Goal: Task Accomplishment & Management: Manage account settings

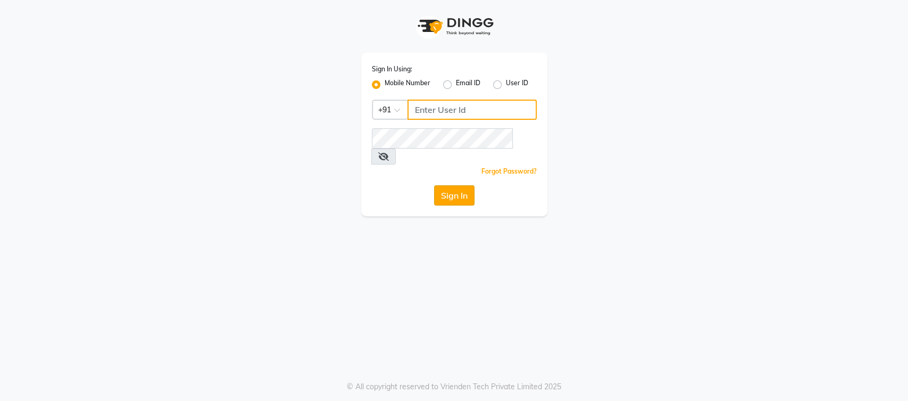
type input "6380259969"
click at [463, 185] on button "Sign In" at bounding box center [454, 195] width 40 height 20
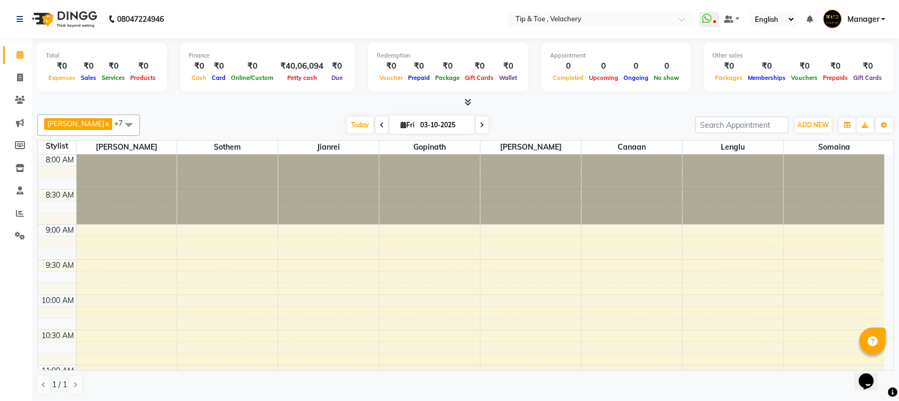
scroll to position [188, 0]
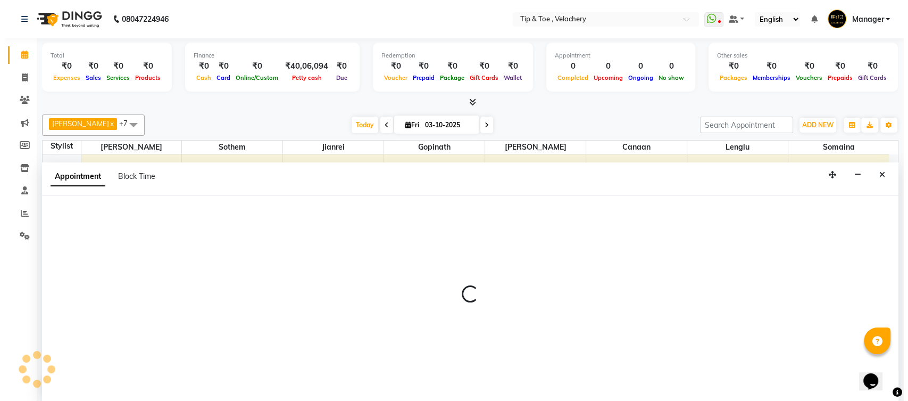
scroll to position [0, 0]
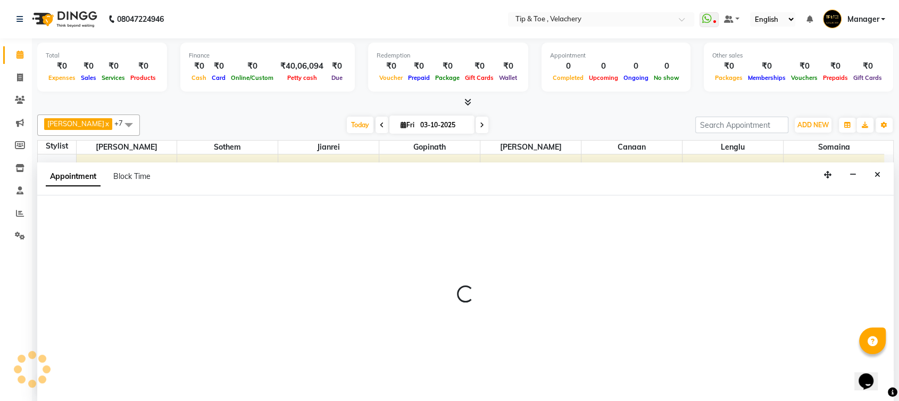
select select "41031"
select select "780"
select select "tentative"
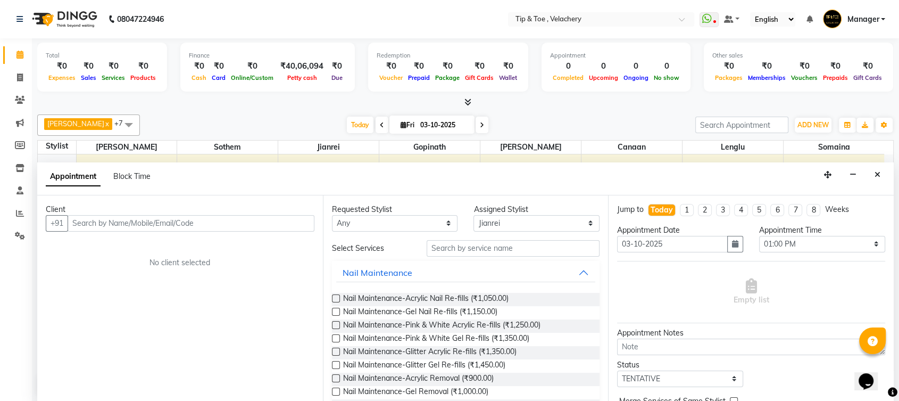
click at [168, 225] on input "text" at bounding box center [191, 223] width 247 height 16
click at [130, 218] on input "9940636353" at bounding box center [169, 223] width 203 height 16
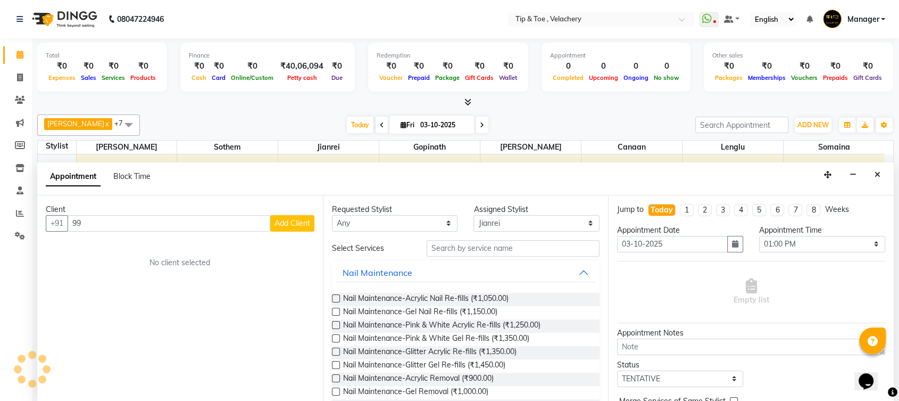
type input "9"
type input "9940636353"
click at [289, 222] on span "Add Client" at bounding box center [293, 223] width 36 height 10
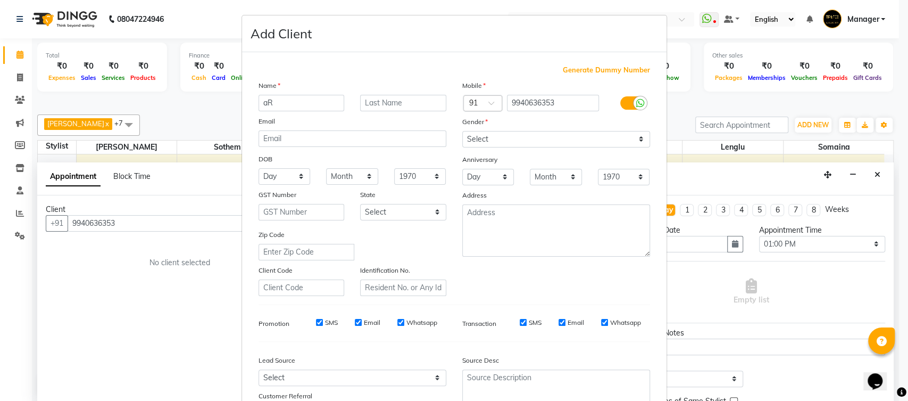
type input "a"
type input "Archana"
click at [463, 135] on select "Select Male Female Other Prefer Not To Say" at bounding box center [556, 139] width 188 height 16
select select "female"
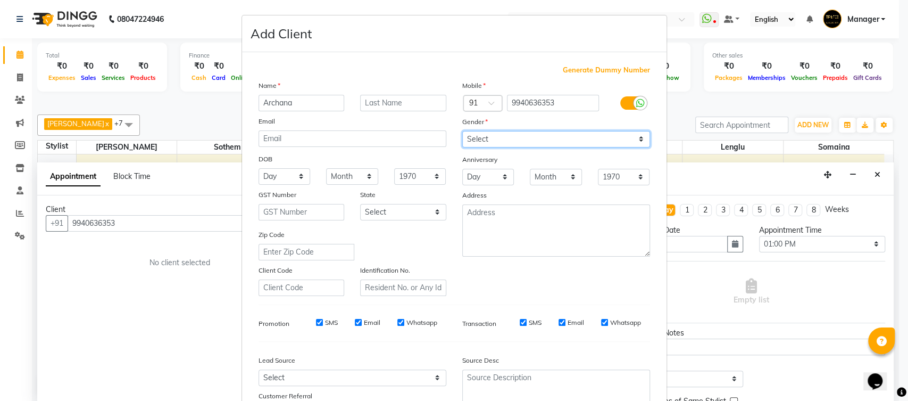
click at [462, 131] on select "Select Male Female Other Prefer Not To Say" at bounding box center [556, 139] width 188 height 16
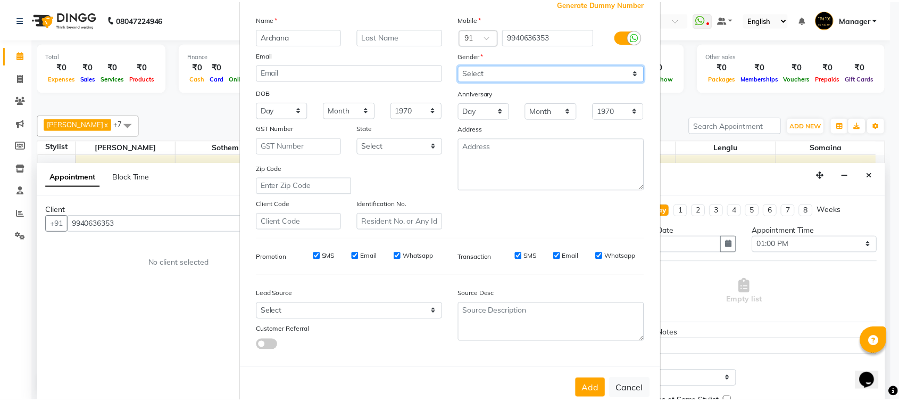
scroll to position [88, 0]
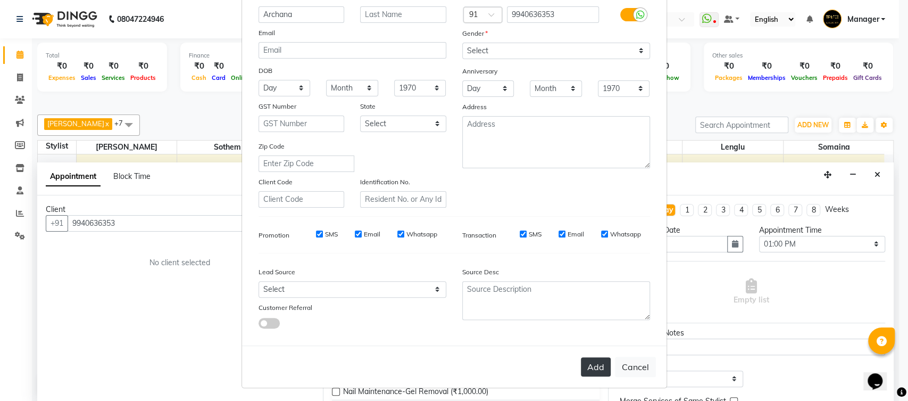
click at [591, 362] on button "Add" at bounding box center [596, 366] width 30 height 19
select select
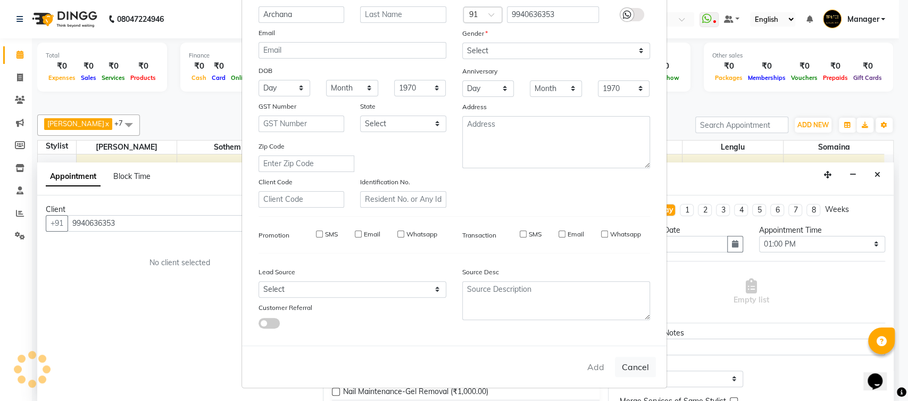
select select
checkbox input "false"
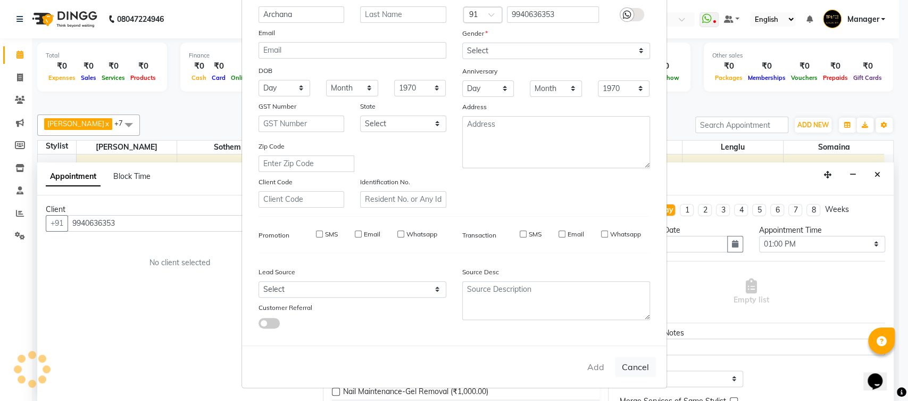
checkbox input "false"
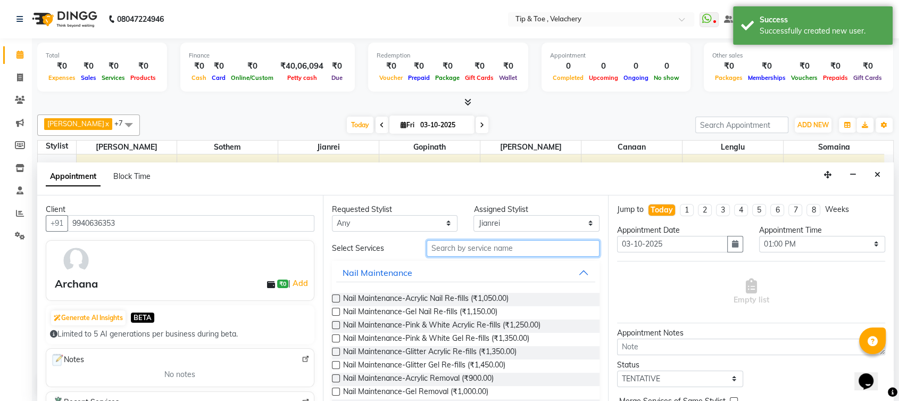
click at [457, 248] on input "text" at bounding box center [513, 248] width 173 height 16
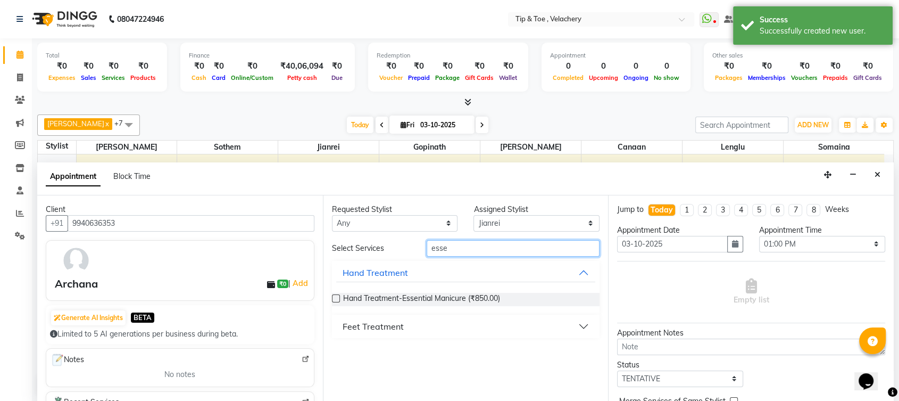
type input "esse"
click at [587, 221] on select "Select Afroz Canaan Gopinath Jianrei Lenglu Somaina Sothem Yapi Likha" at bounding box center [536, 223] width 126 height 16
select select "41023"
click at [473, 215] on select "Select Afroz Canaan Gopinath Jianrei Lenglu Somaina Sothem Yapi Likha" at bounding box center [536, 223] width 126 height 16
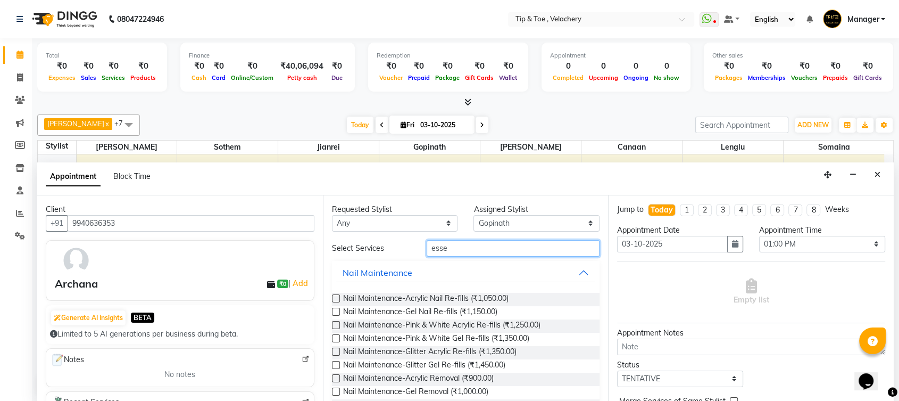
click at [451, 246] on input "esse" at bounding box center [513, 248] width 173 height 16
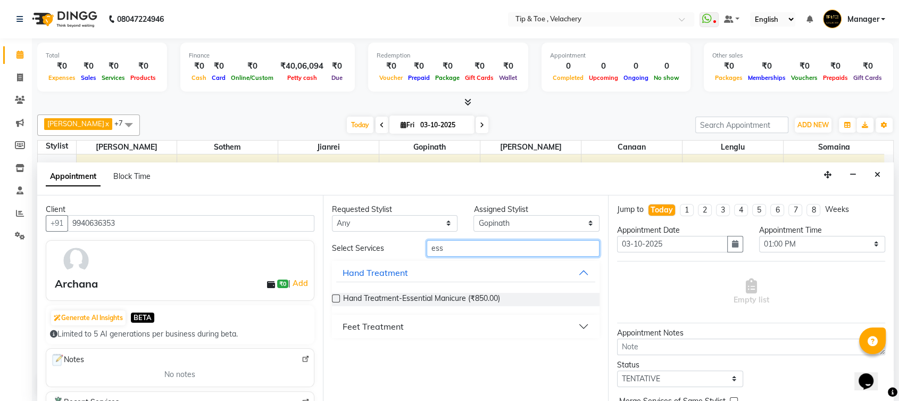
type input "ess"
click at [389, 321] on div "Feet Treatment" at bounding box center [373, 326] width 61 height 13
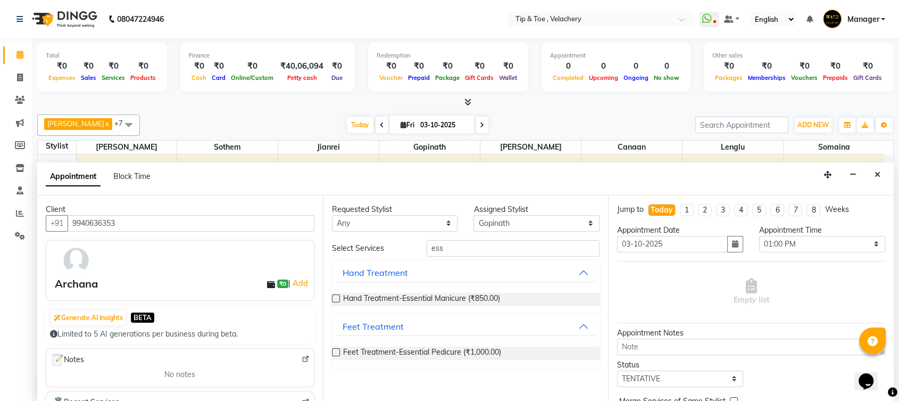
click at [334, 350] on label at bounding box center [336, 352] width 8 height 8
click at [334, 350] on input "checkbox" at bounding box center [335, 353] width 7 height 7
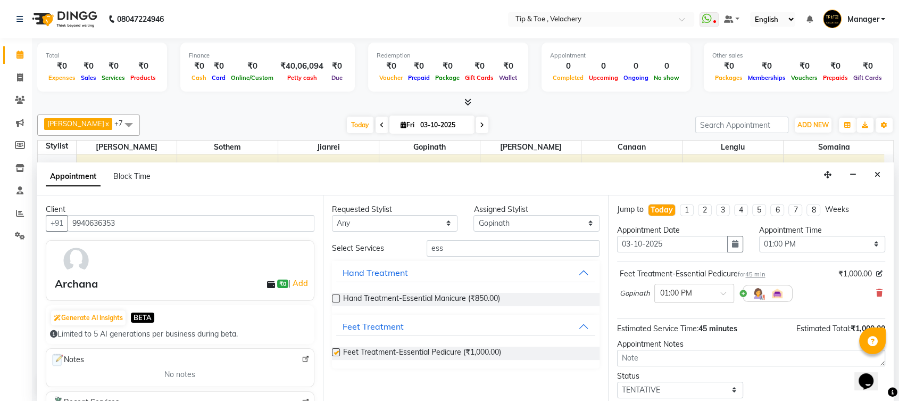
checkbox input "false"
click at [592, 221] on select "Select Afroz Canaan Gopinath Jianrei Lenglu Somaina Sothem Yapi Likha" at bounding box center [536, 223] width 126 height 16
select select "41027"
click at [473, 215] on select "Select Afroz Canaan Gopinath Jianrei Lenglu Somaina Sothem Yapi Likha" at bounding box center [536, 223] width 126 height 16
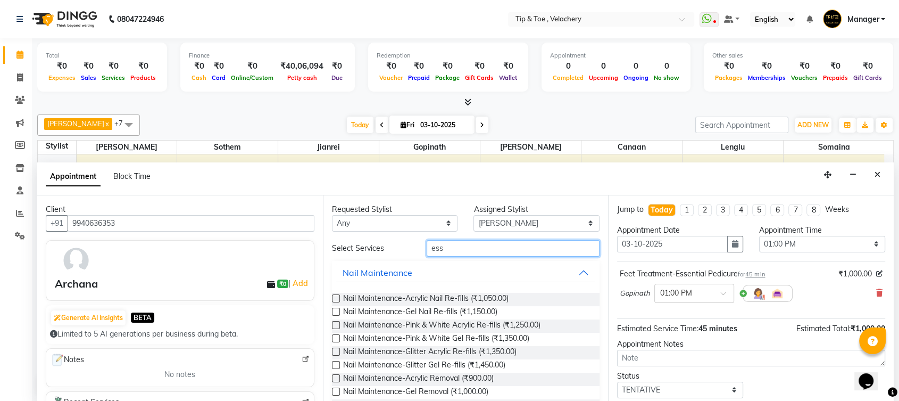
click at [477, 249] on input "ess" at bounding box center [513, 248] width 173 height 16
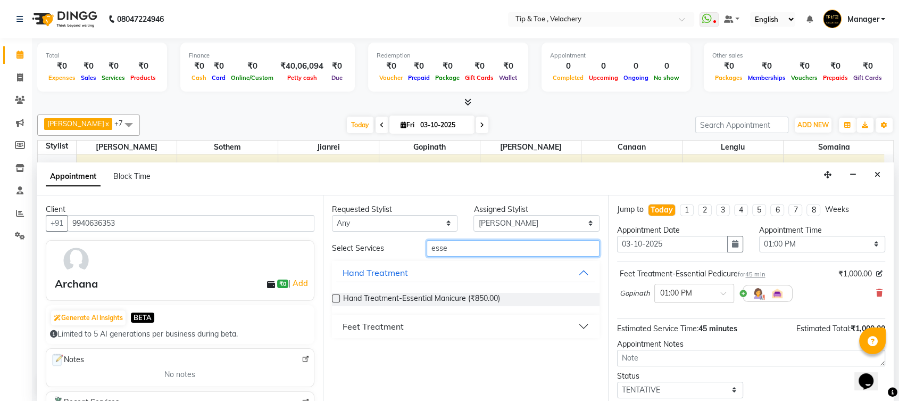
type input "esse"
click at [400, 323] on div "Feet Treatment" at bounding box center [373, 326] width 61 height 13
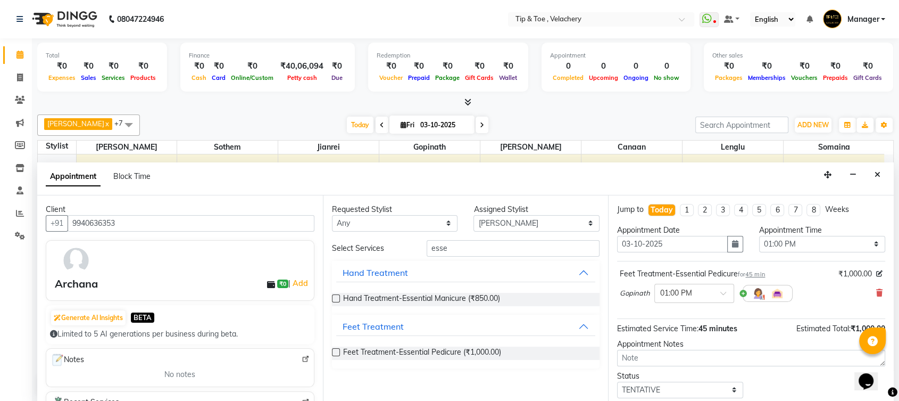
click at [335, 351] on label at bounding box center [336, 352] width 8 height 8
click at [335, 351] on input "checkbox" at bounding box center [335, 353] width 7 height 7
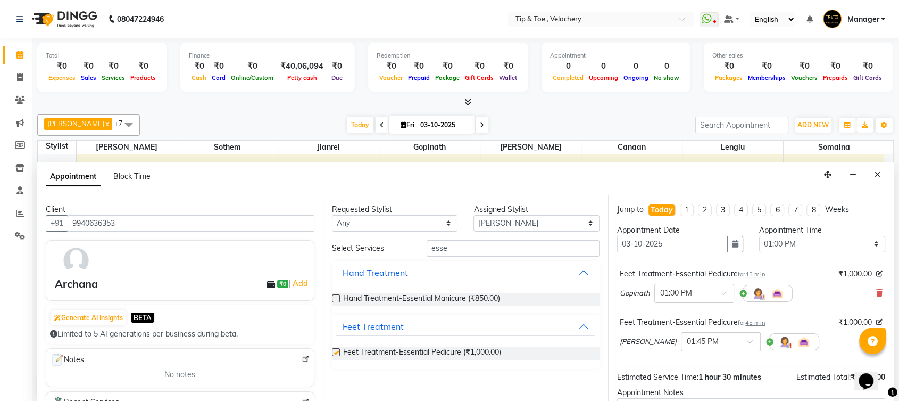
checkbox input "false"
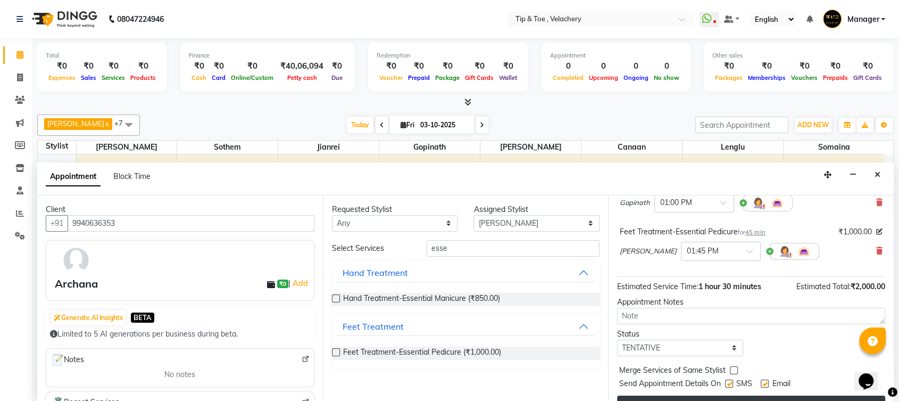
scroll to position [111, 0]
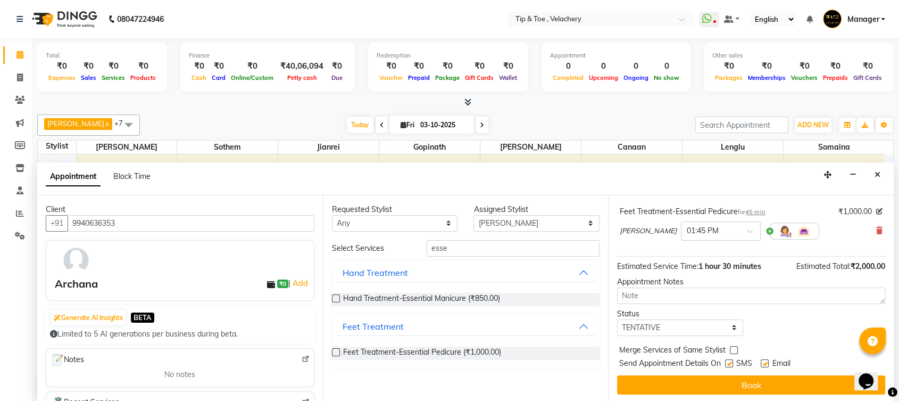
click at [765, 361] on label at bounding box center [765, 363] width 8 height 8
click at [765, 361] on input "checkbox" at bounding box center [764, 364] width 7 height 7
checkbox input "false"
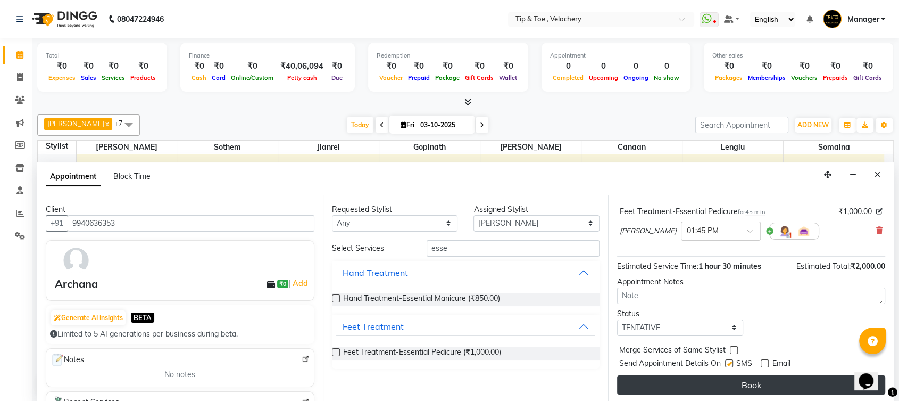
click at [746, 380] on button "Book" at bounding box center [751, 384] width 268 height 19
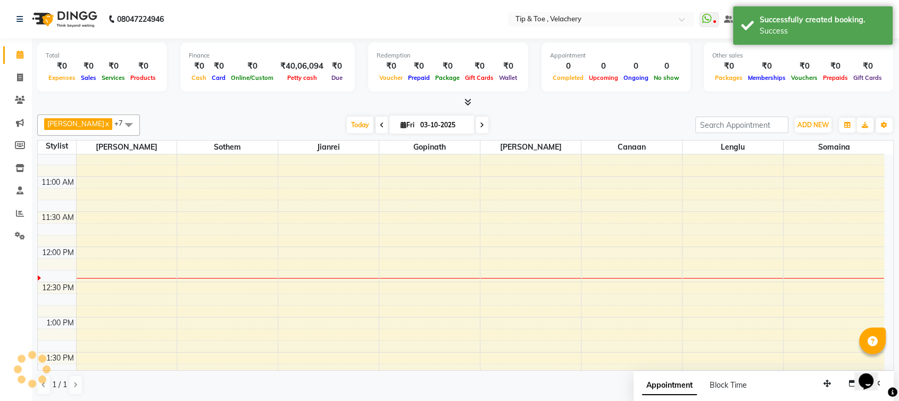
scroll to position [0, 0]
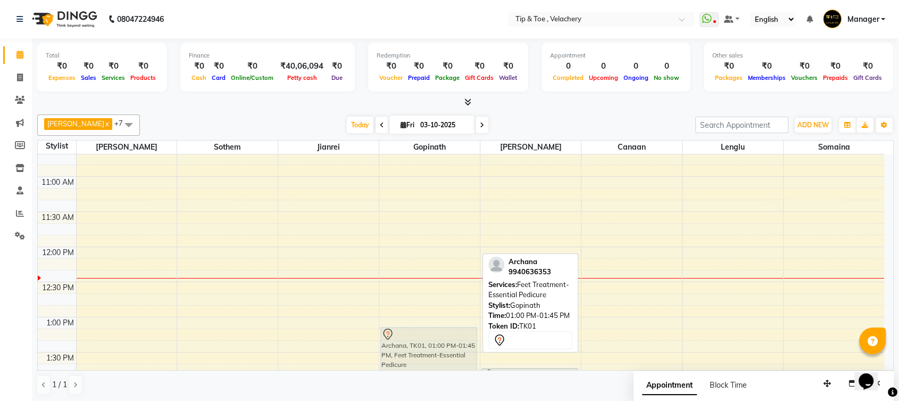
drag, startPoint x: 427, startPoint y: 315, endPoint x: 429, endPoint y: 322, distance: 6.9
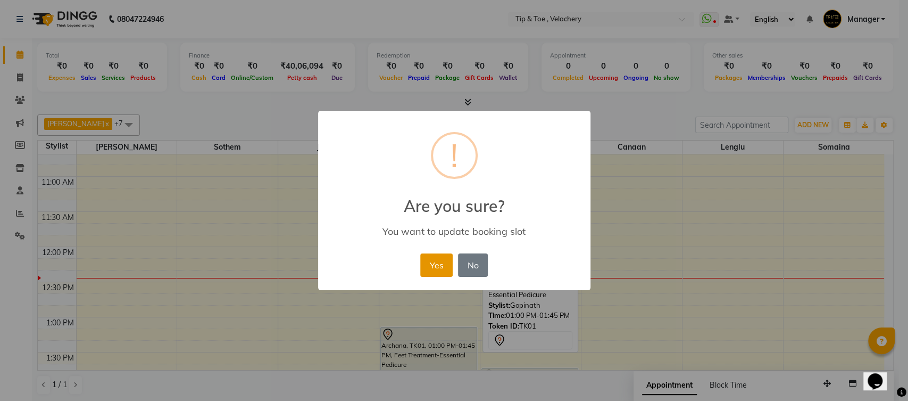
click at [430, 269] on button "Yes" at bounding box center [436, 264] width 32 height 23
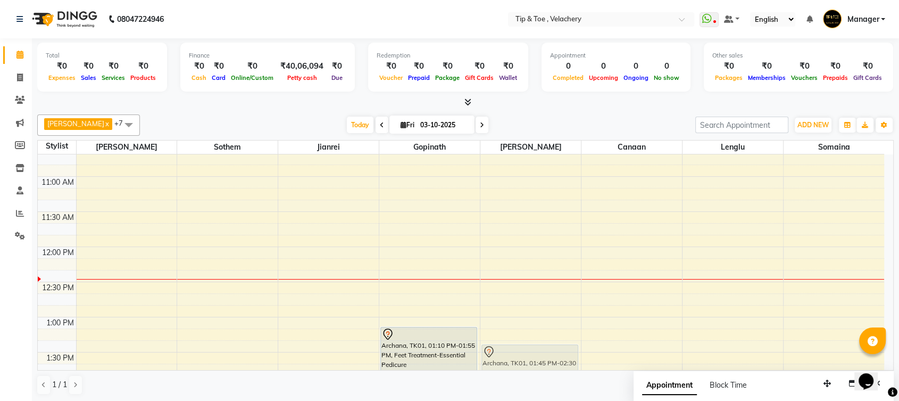
scroll to position [189, 0]
drag, startPoint x: 495, startPoint y: 367, endPoint x: 494, endPoint y: 346, distance: 20.8
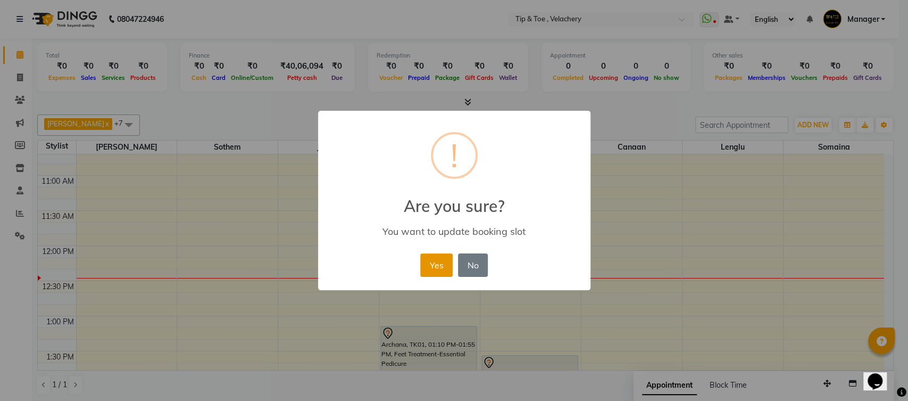
click at [448, 273] on button "Yes" at bounding box center [436, 264] width 32 height 23
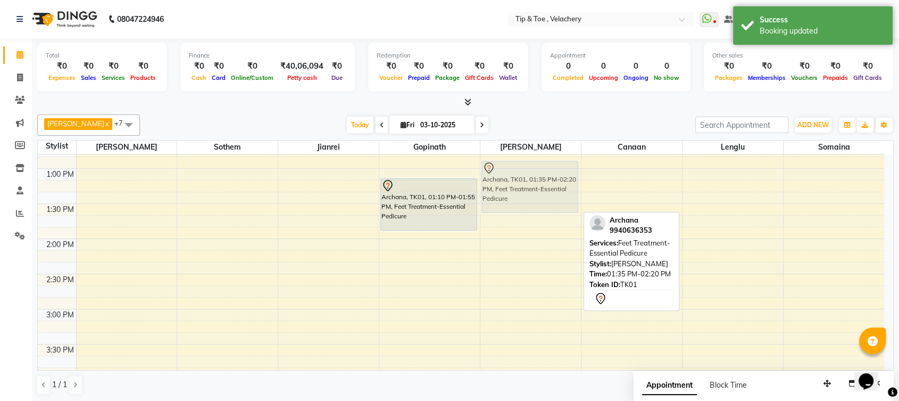
scroll to position [337, 0]
drag, startPoint x: 511, startPoint y: 176, endPoint x: 506, endPoint y: 180, distance: 6.4
click at [506, 180] on div "Archana, TK01, 01:35 PM-02:20 PM, Feet Treatment-Essential Pedicure Archana, TK…" at bounding box center [530, 344] width 101 height 1053
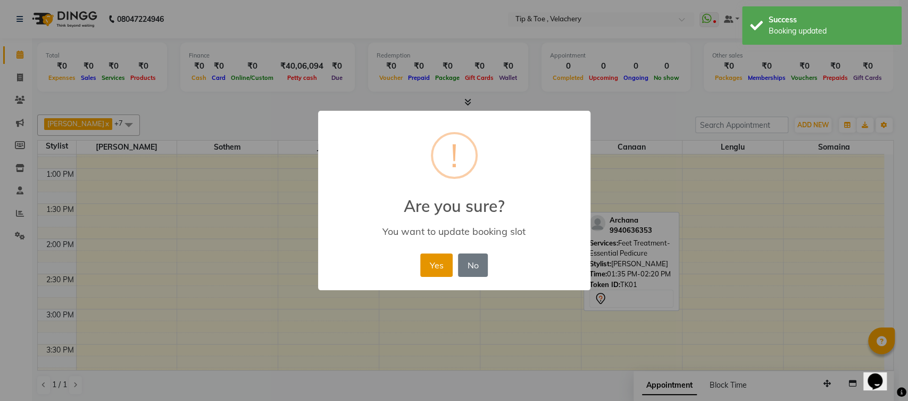
click at [447, 261] on button "Yes" at bounding box center [436, 264] width 32 height 23
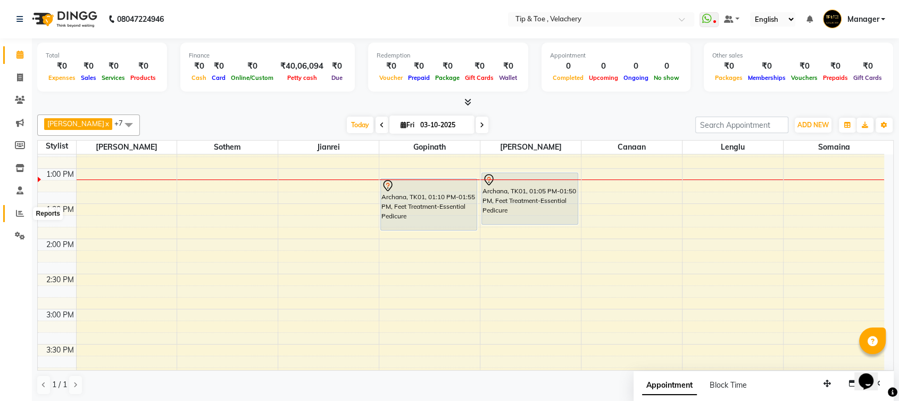
click at [16, 207] on span at bounding box center [20, 213] width 19 height 12
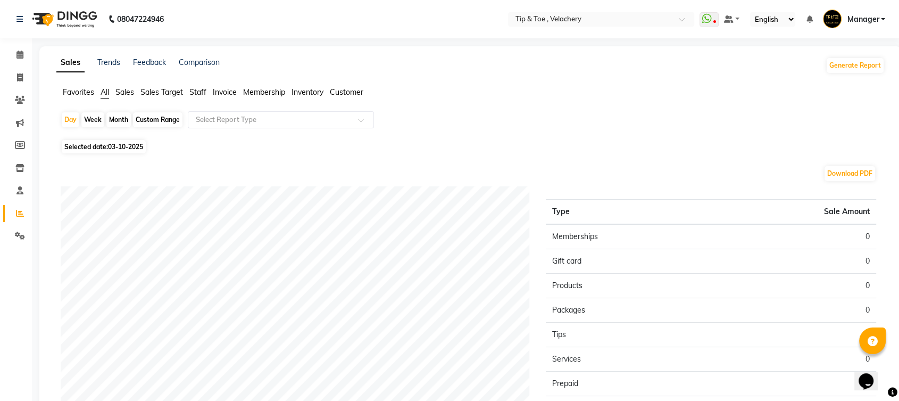
click at [197, 87] on span "Staff" at bounding box center [197, 92] width 17 height 10
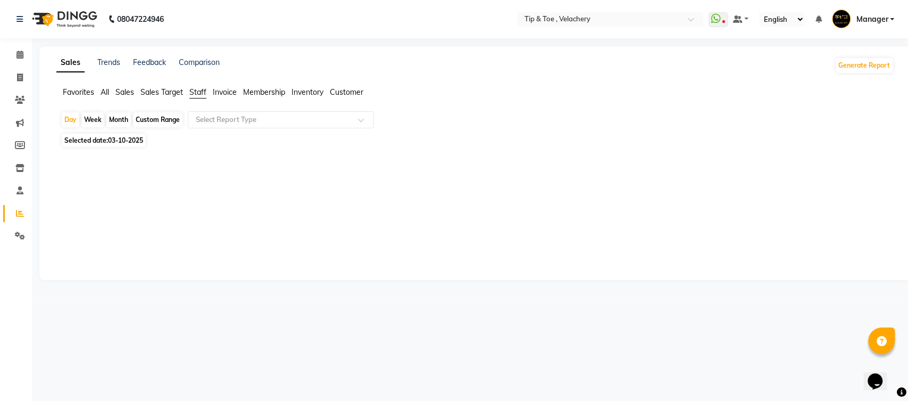
click at [122, 88] on span "Sales" at bounding box center [124, 92] width 19 height 10
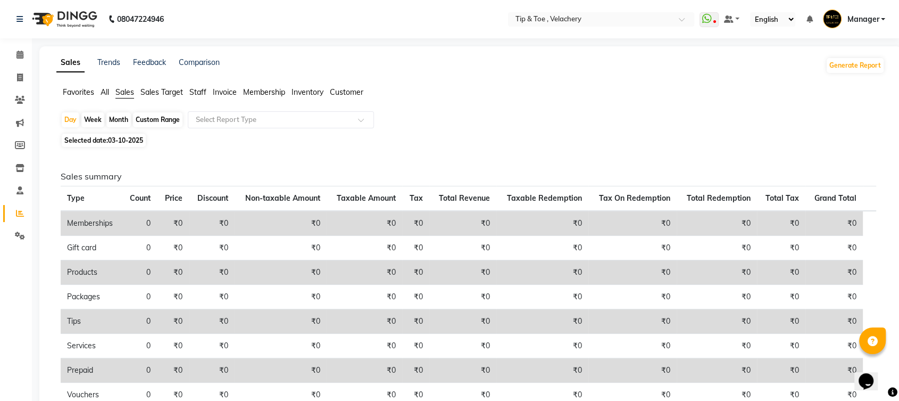
click at [204, 90] on span "Staff" at bounding box center [197, 92] width 17 height 10
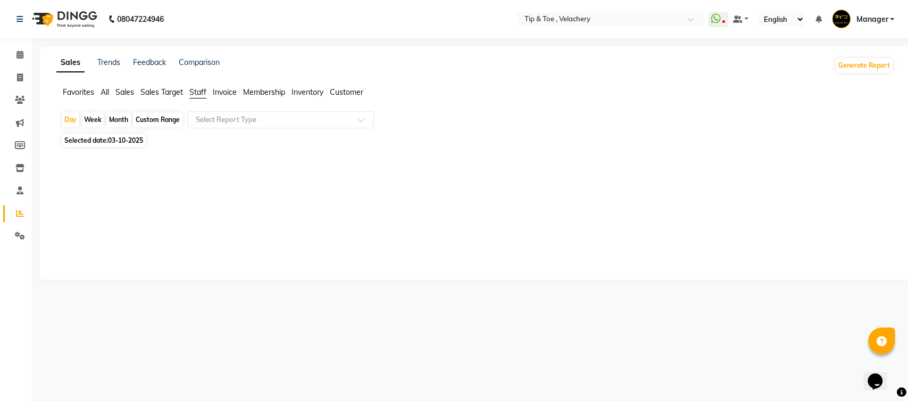
click at [162, 116] on div "Custom Range" at bounding box center [157, 119] width 49 height 15
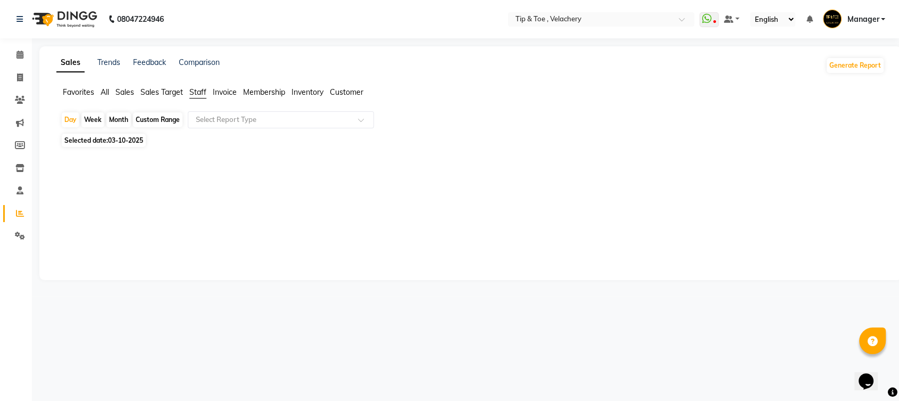
select select "10"
select select "2025"
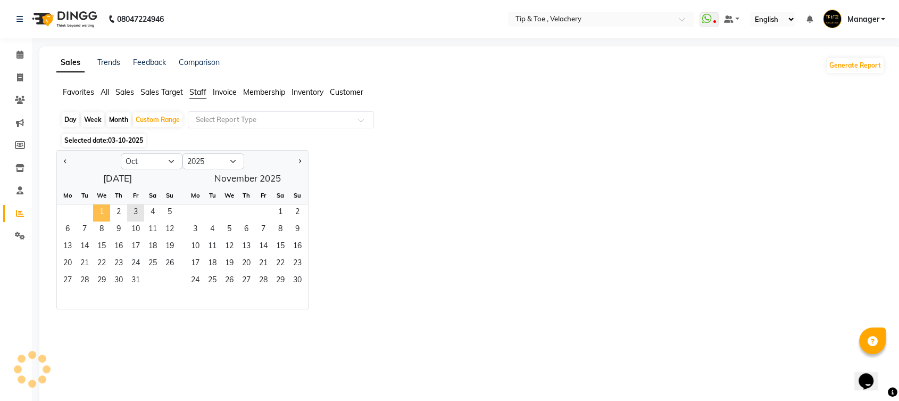
click at [103, 210] on span "1" at bounding box center [101, 212] width 17 height 17
click at [205, 224] on span "4" at bounding box center [212, 229] width 17 height 17
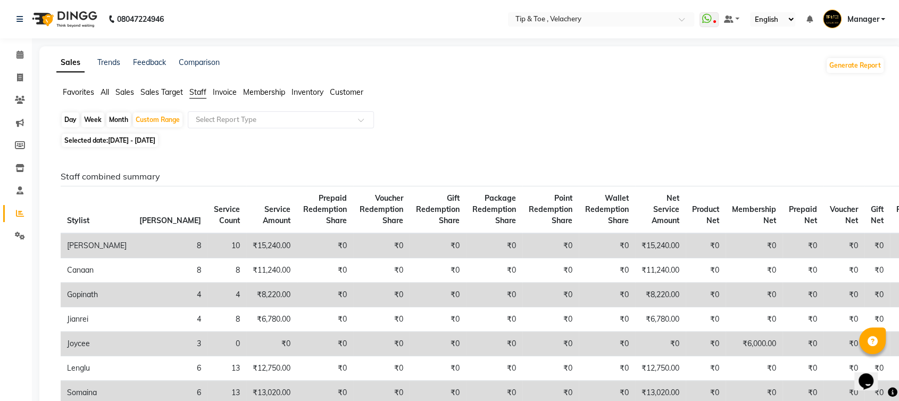
click at [95, 204] on th "Stylist" at bounding box center [97, 209] width 72 height 47
click at [132, 65] on div "Sales Trends Feedback Comparison" at bounding box center [137, 65] width 163 height 17
click at [115, 65] on link "Trends" at bounding box center [108, 62] width 23 height 10
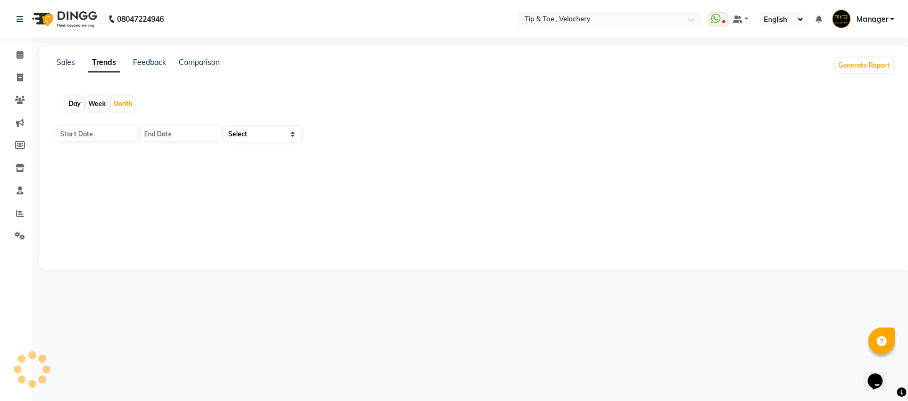
type input "01-10-2025"
type input "31-10-2025"
click at [16, 53] on icon at bounding box center [19, 55] width 7 height 8
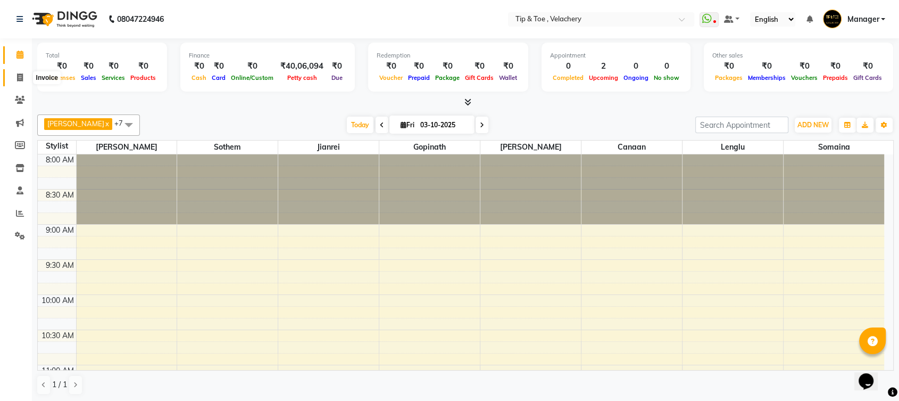
click at [21, 78] on icon at bounding box center [20, 77] width 6 height 8
select select "5863"
select select "service"
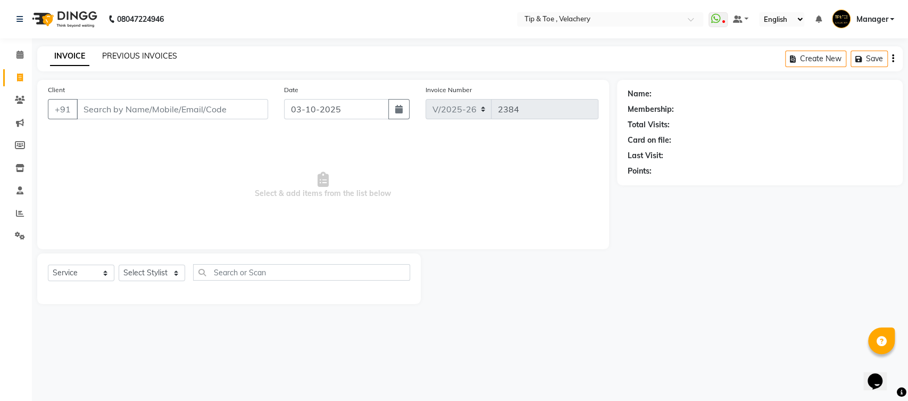
click at [132, 52] on link "PREVIOUS INVOICES" at bounding box center [139, 56] width 75 height 10
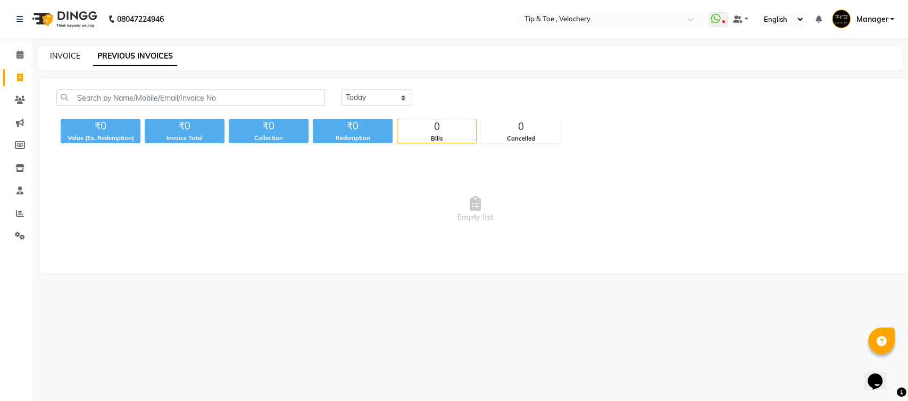
click at [64, 56] on link "INVOICE" at bounding box center [65, 56] width 30 height 10
select select "service"
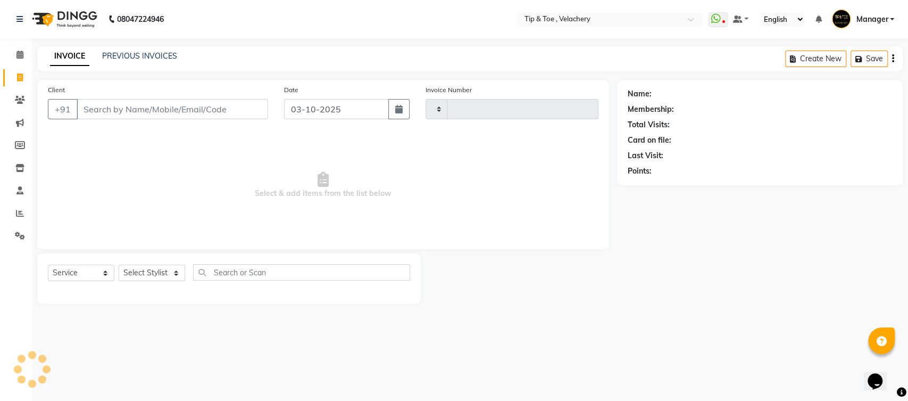
type input "2384"
select select "5863"
click at [23, 55] on span at bounding box center [20, 55] width 19 height 12
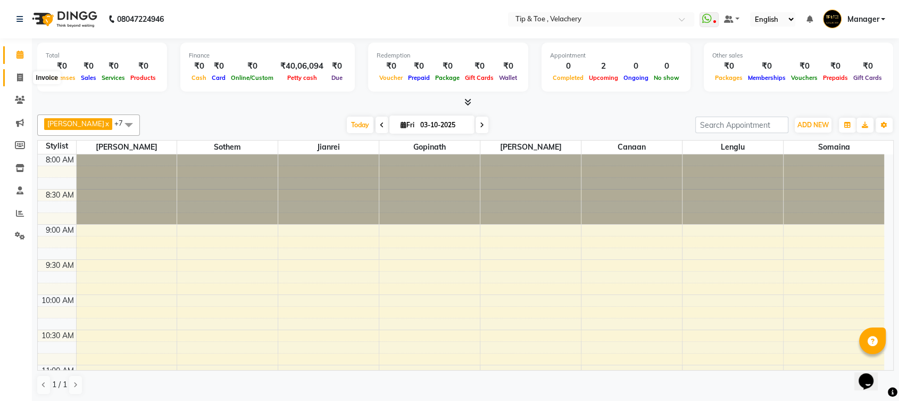
click at [18, 73] on span at bounding box center [20, 78] width 19 height 12
select select "service"
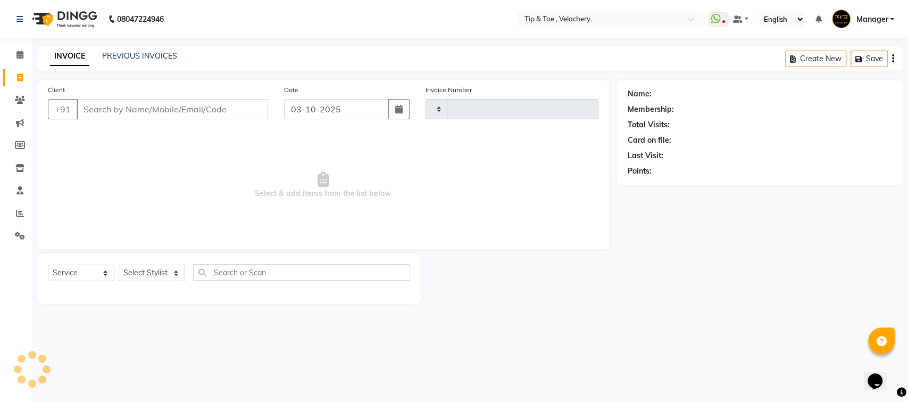
type input "2384"
select select "5863"
click at [145, 53] on link "PREVIOUS INVOICES" at bounding box center [139, 56] width 75 height 10
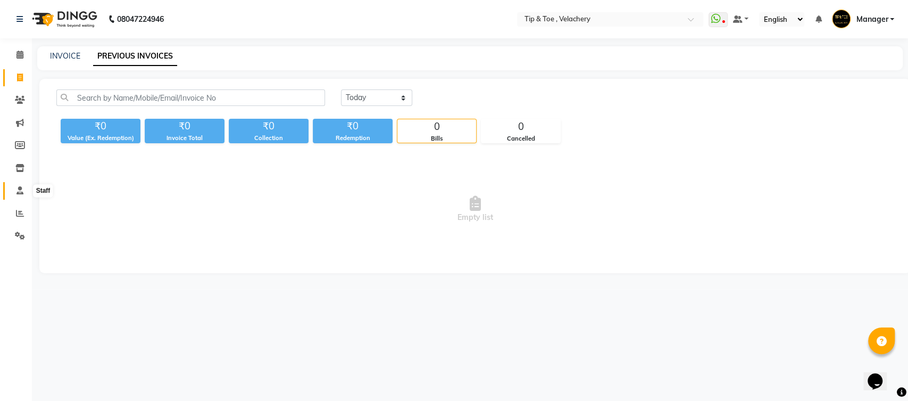
click at [20, 190] on icon at bounding box center [19, 190] width 7 height 8
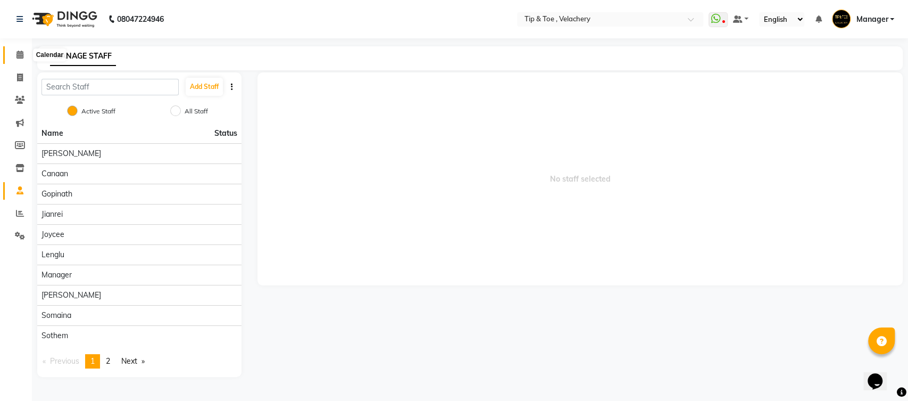
click at [23, 56] on icon at bounding box center [19, 55] width 7 height 8
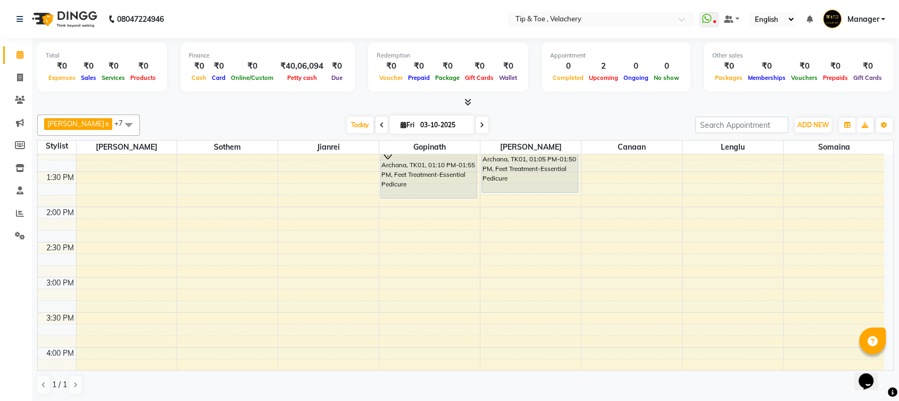
scroll to position [377, 0]
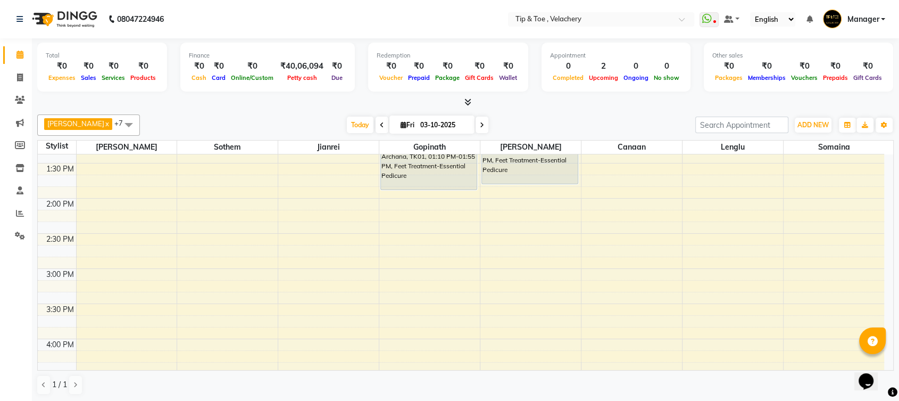
click at [302, 209] on div "8:00 AM 8:30 AM 9:00 AM 9:30 AM 10:00 AM 10:30 AM 11:00 AM 11:30 AM 12:00 PM 12…" at bounding box center [461, 303] width 846 height 1053
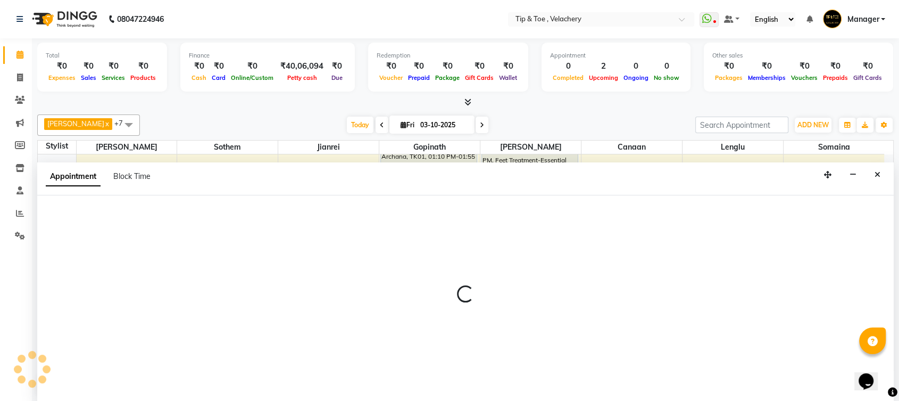
scroll to position [0, 0]
select select "41031"
select select "tentative"
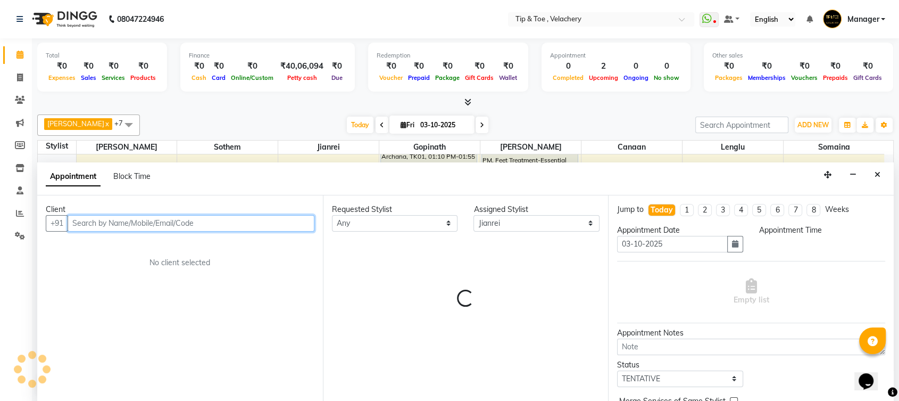
select select "855"
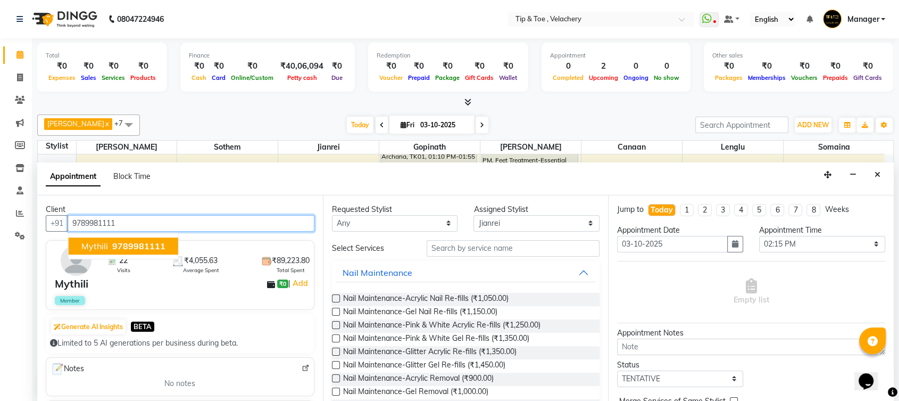
click at [95, 246] on span "Mythili" at bounding box center [94, 245] width 27 height 11
type input "9789981111"
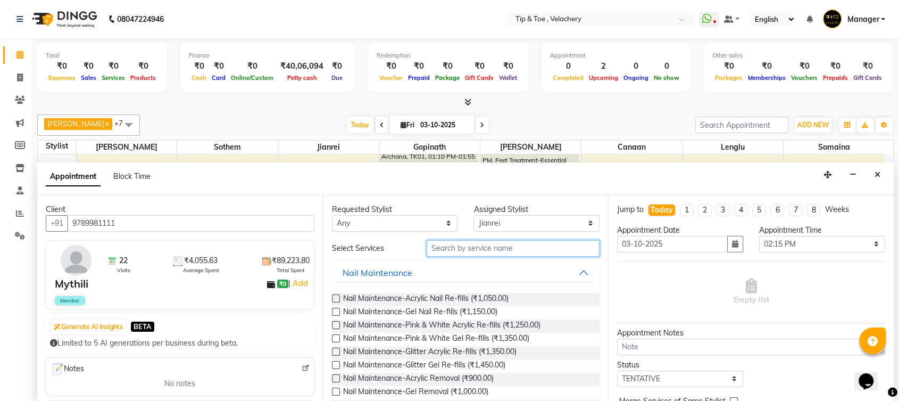
click at [471, 246] on input "text" at bounding box center [513, 248] width 173 height 16
click at [579, 221] on select "Select Afroz Canaan Gopinath Jianrei Lenglu Somaina Sothem Yapi Likha" at bounding box center [536, 223] width 126 height 16
select select "56374"
click at [473, 215] on select "Select Afroz Canaan Gopinath Jianrei Lenglu Somaina Sothem Yapi Likha" at bounding box center [536, 223] width 126 height 16
click at [464, 245] on input "text" at bounding box center [513, 248] width 173 height 16
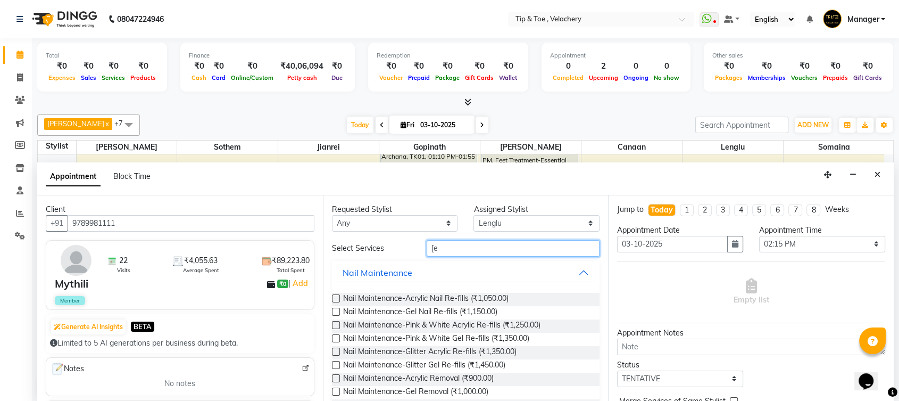
type input "["
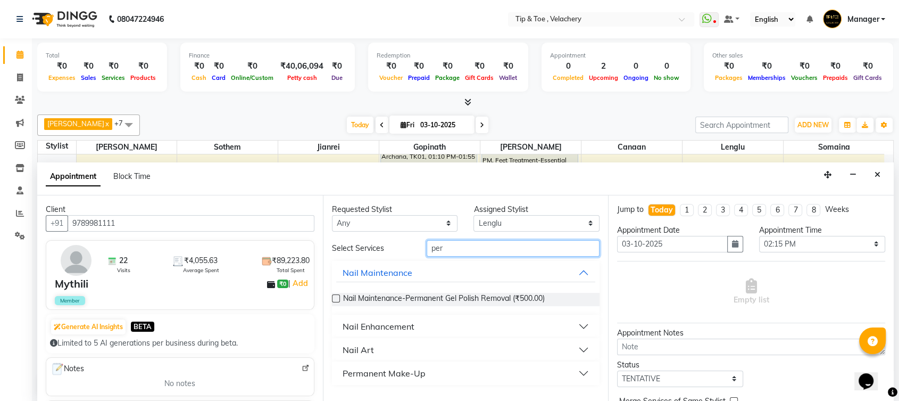
type input "per"
click at [339, 297] on label at bounding box center [336, 298] width 8 height 8
click at [339, 297] on input "checkbox" at bounding box center [335, 299] width 7 height 7
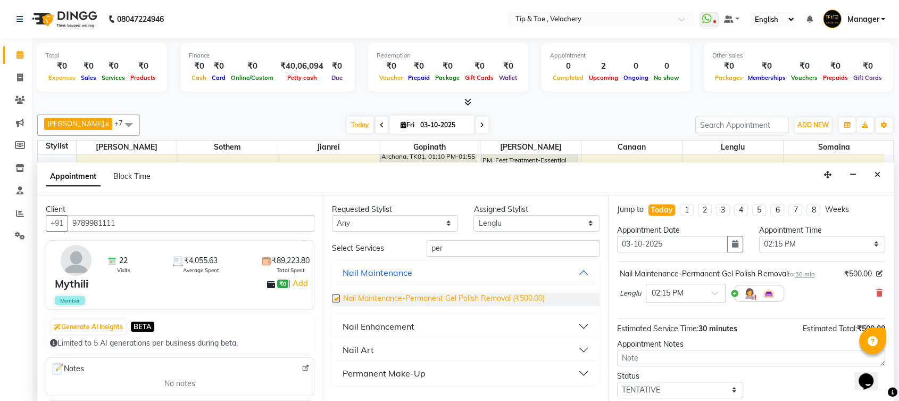
checkbox input "false"
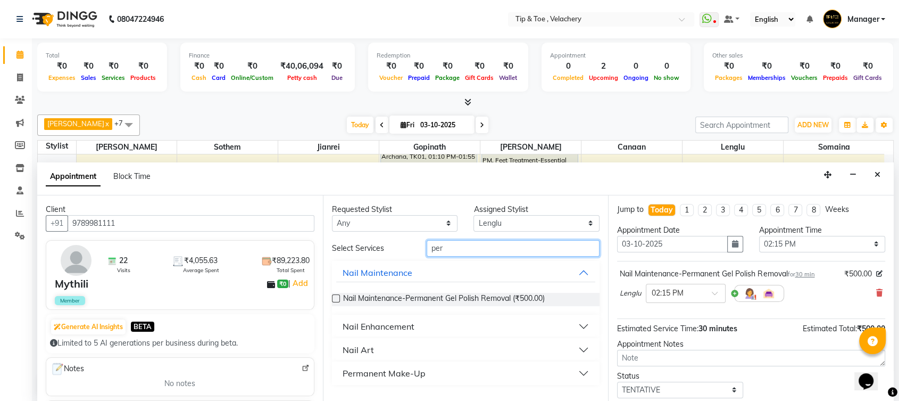
click at [455, 241] on input "per" at bounding box center [513, 248] width 173 height 16
type input "per"
click at [409, 328] on div "Nail Enhancement" at bounding box center [379, 326] width 72 height 13
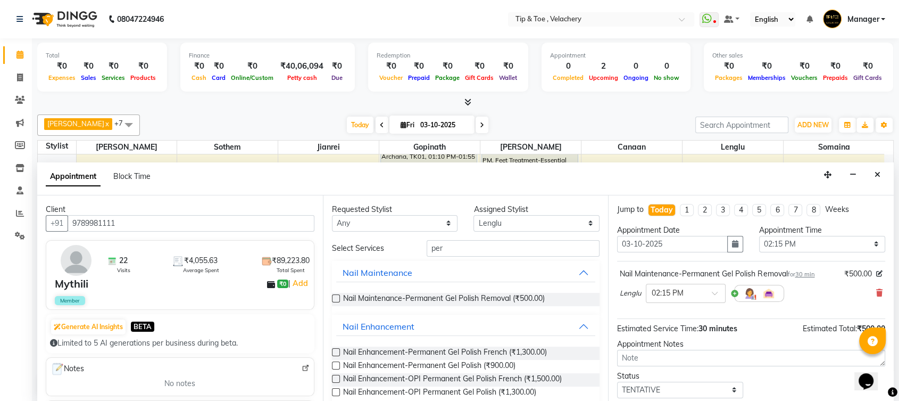
click at [336, 362] on label at bounding box center [336, 365] width 8 height 8
click at [336, 363] on input "checkbox" at bounding box center [335, 366] width 7 height 7
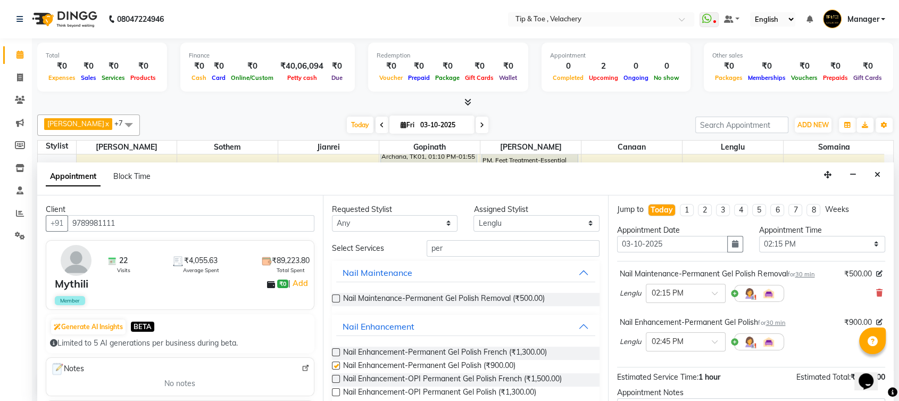
checkbox input "false"
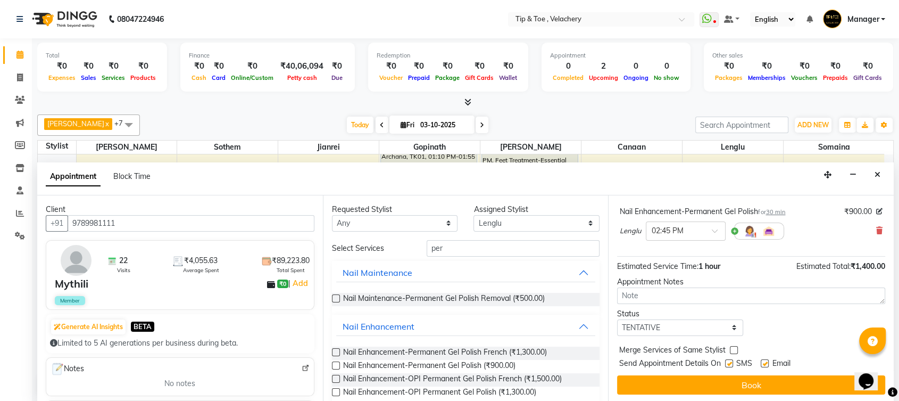
click at [766, 361] on label at bounding box center [765, 363] width 8 height 8
click at [766, 361] on input "checkbox" at bounding box center [764, 364] width 7 height 7
checkbox input "false"
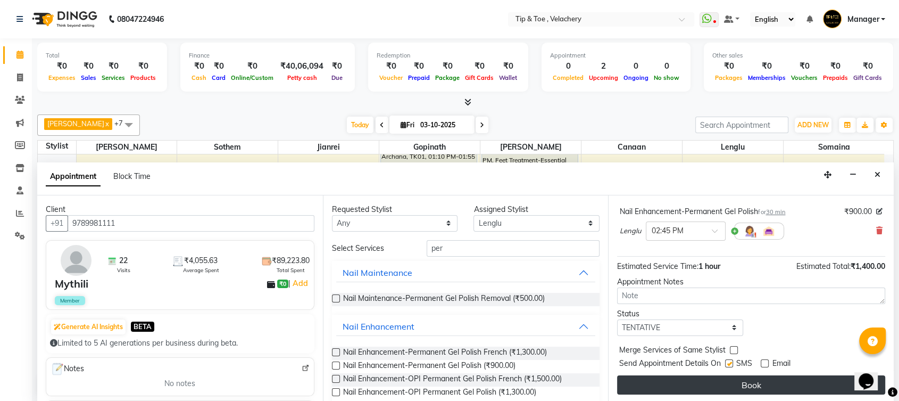
click at [762, 378] on button "Book" at bounding box center [751, 384] width 268 height 19
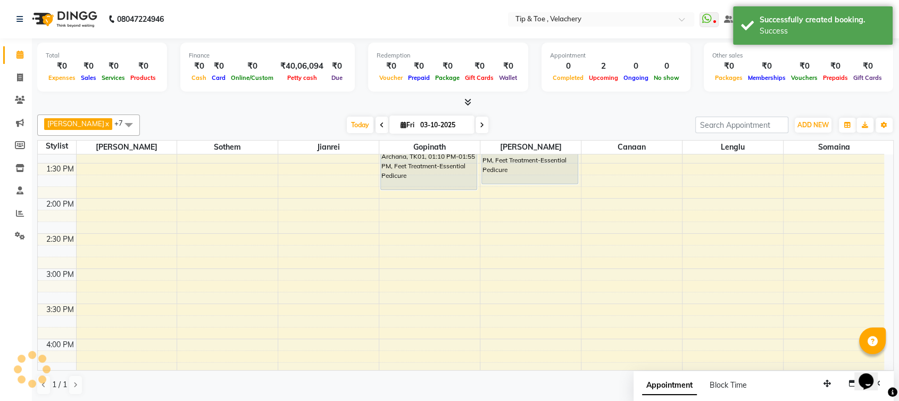
scroll to position [0, 0]
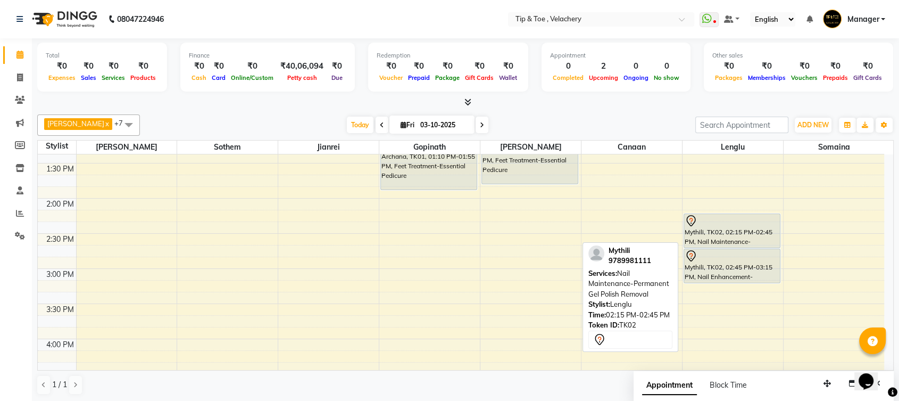
click at [719, 244] on div "Mythili, TK02, 02:15 PM-02:45 PM, Nail Maintenance-Permanent Gel Polish Removal" at bounding box center [732, 231] width 96 height 34
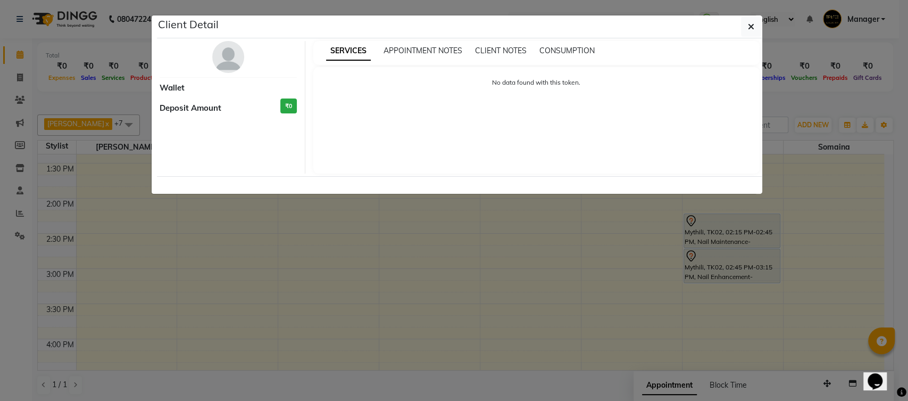
select select "7"
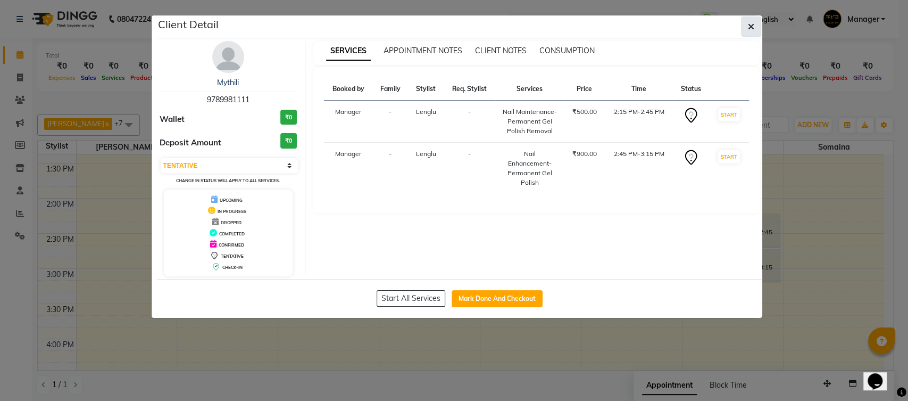
click at [751, 21] on span "button" at bounding box center [751, 26] width 6 height 11
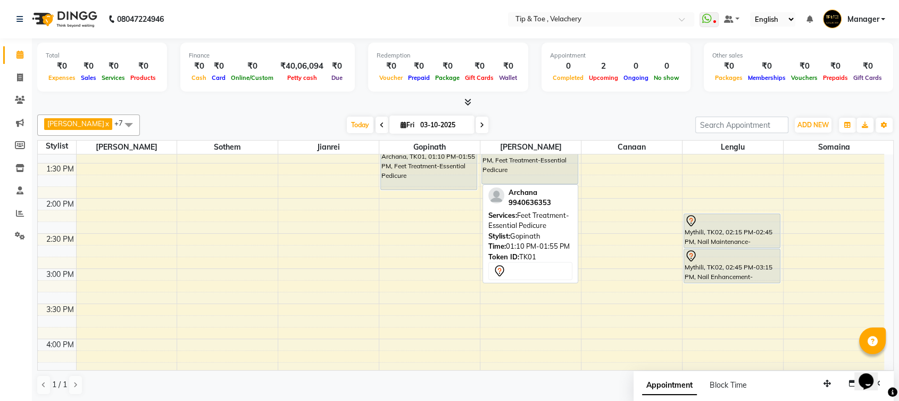
click at [417, 172] on div "Archana, TK01, 01:10 PM-01:55 PM, Feet Treatment-Essential Pedicure" at bounding box center [429, 163] width 96 height 51
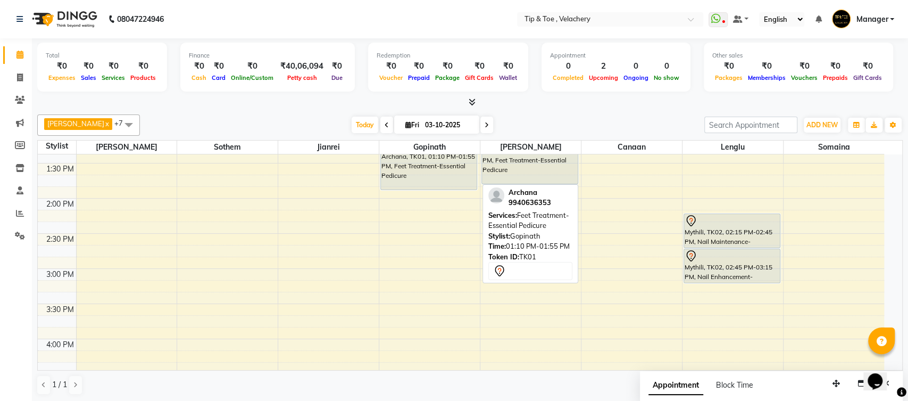
select select "7"
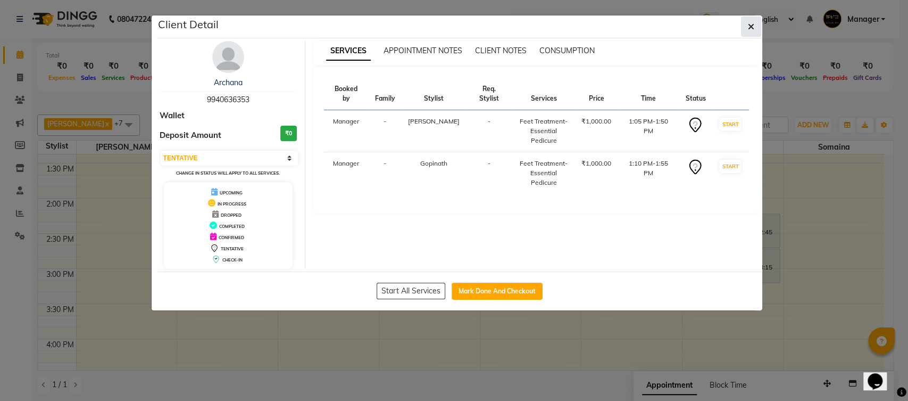
click at [756, 26] on button "button" at bounding box center [751, 26] width 20 height 20
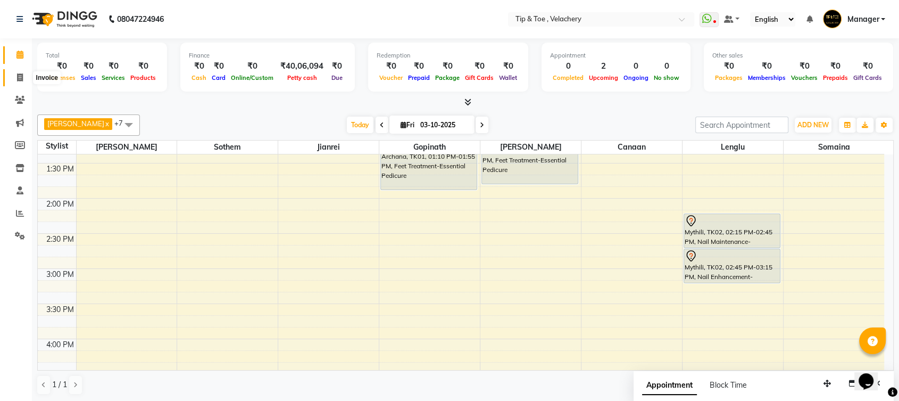
click at [17, 76] on icon at bounding box center [20, 77] width 6 height 8
select select "service"
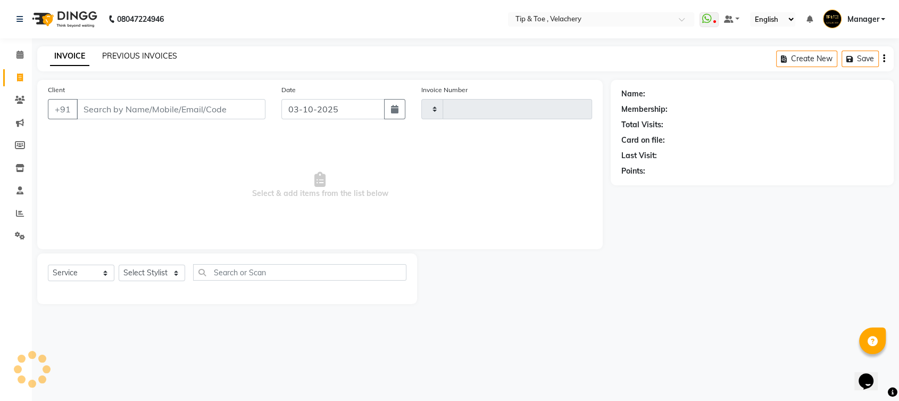
type input "2384"
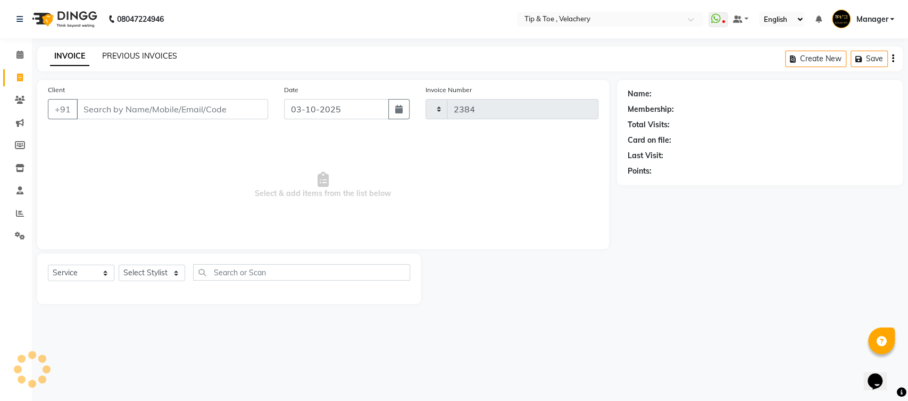
select select "5863"
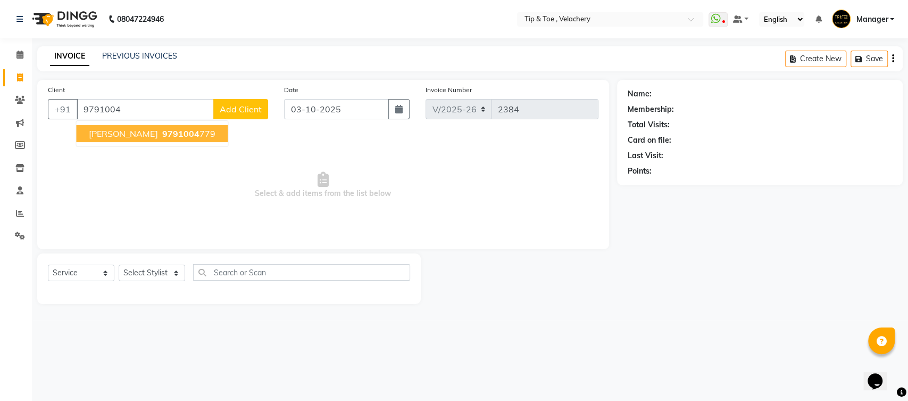
click at [101, 132] on span "[PERSON_NAME]" at bounding box center [123, 133] width 69 height 11
type input "9791004779"
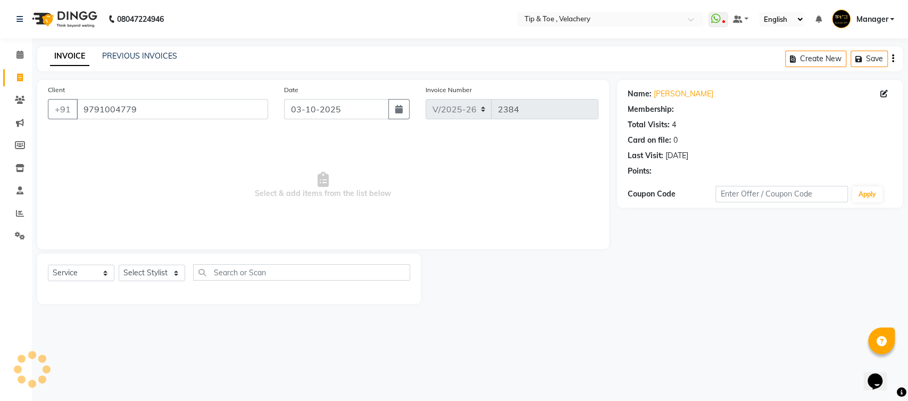
select select "1: Object"
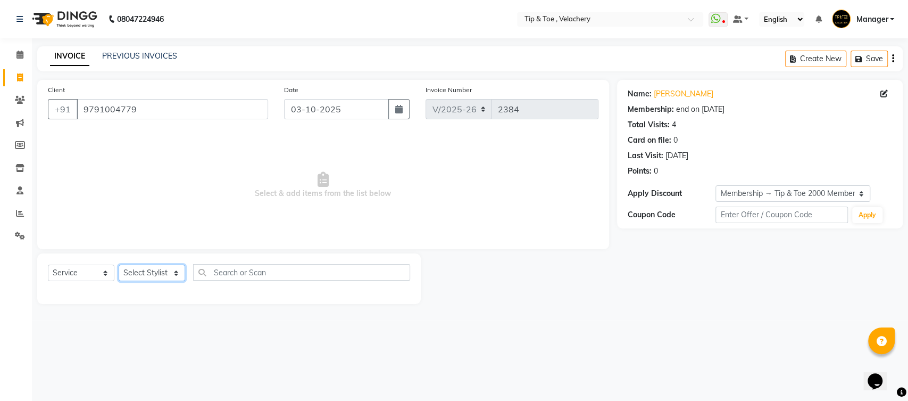
click at [176, 272] on select "Select Stylist Afroz Canaan Gopinath Jianrei Joycee Lenglu Manager Sharmila Som…" at bounding box center [152, 272] width 66 height 16
select select "41021"
click at [119, 264] on select "Select Stylist Afroz Canaan Gopinath Jianrei Joycee Lenglu Manager Sharmila Som…" at bounding box center [152, 272] width 66 height 16
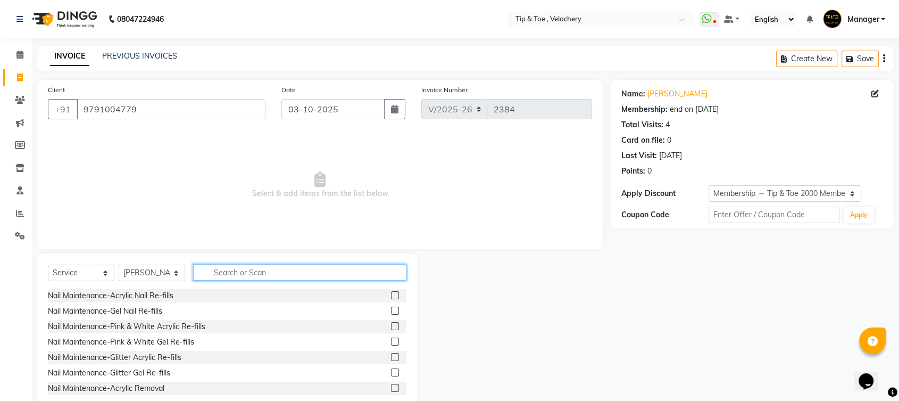
click at [257, 268] on input "text" at bounding box center [299, 272] width 213 height 16
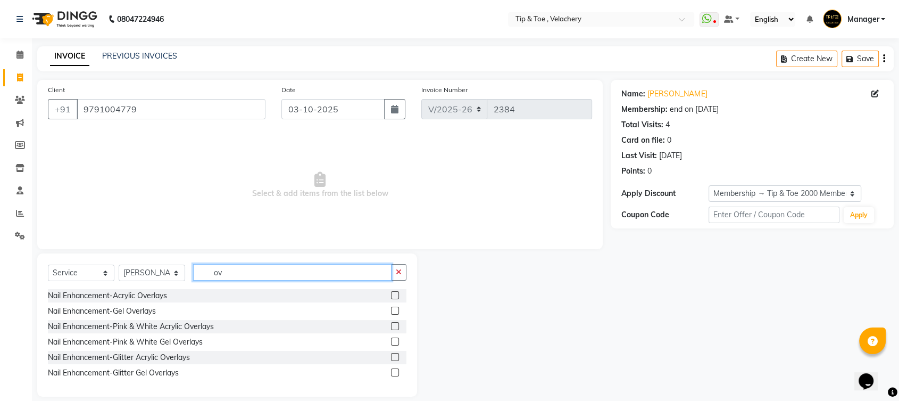
type input "o"
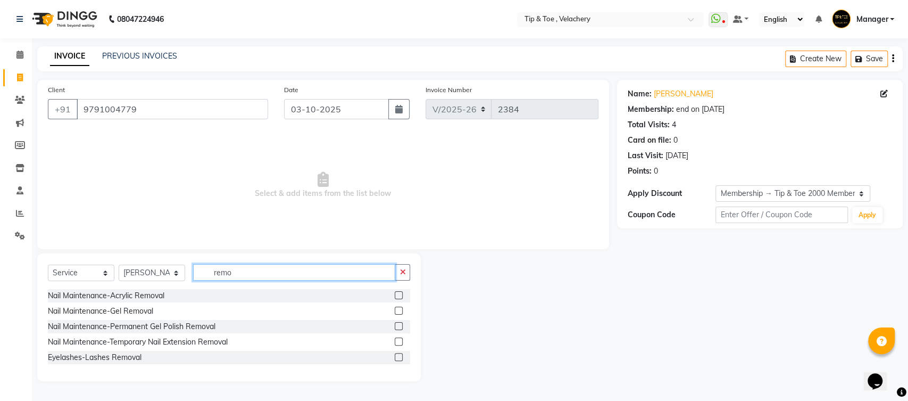
type input "remo"
click at [398, 307] on label at bounding box center [399, 310] width 8 height 8
click at [398, 307] on input "checkbox" at bounding box center [398, 310] width 7 height 7
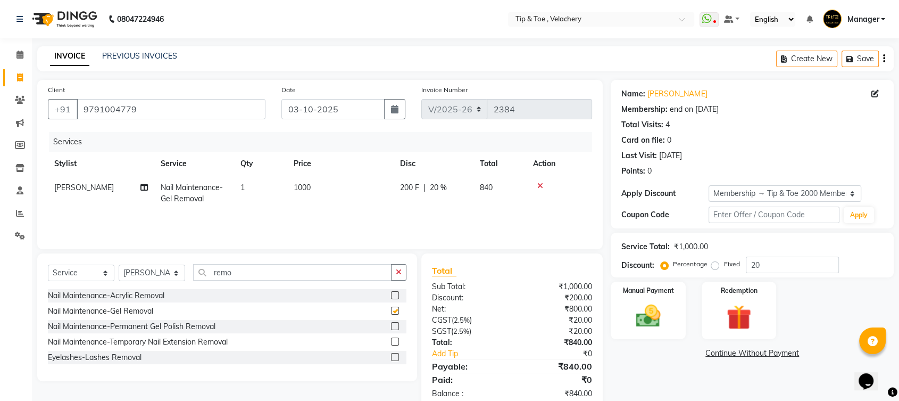
checkbox input "false"
click at [236, 267] on input "remo" at bounding box center [292, 272] width 198 height 16
type input "r"
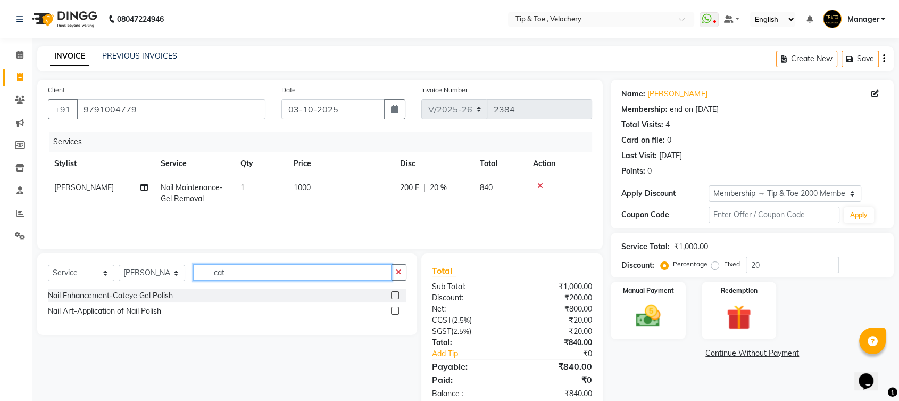
type input "cat"
click at [395, 295] on label at bounding box center [395, 295] width 8 height 8
click at [395, 295] on input "checkbox" at bounding box center [394, 295] width 7 height 7
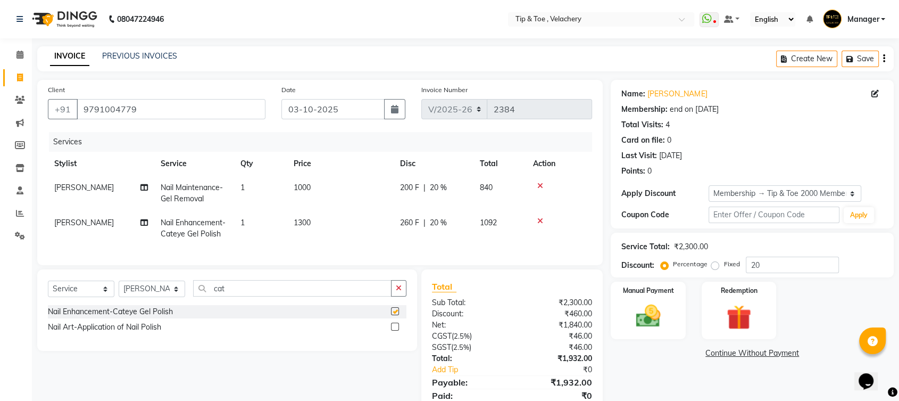
checkbox input "false"
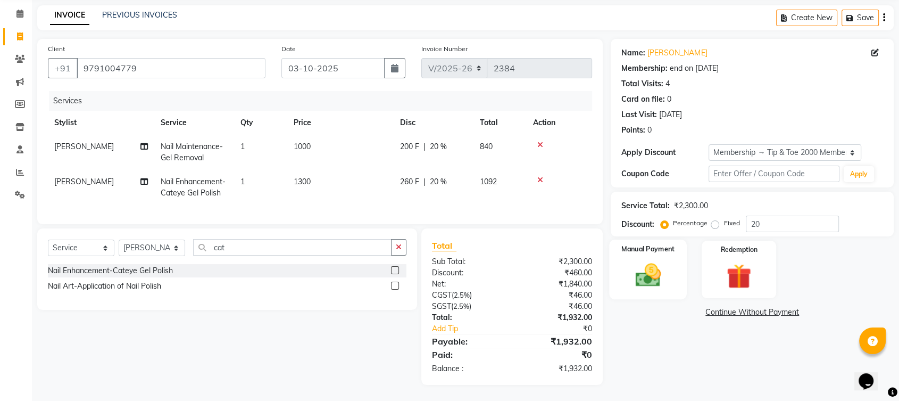
click at [652, 271] on img at bounding box center [647, 275] width 41 height 30
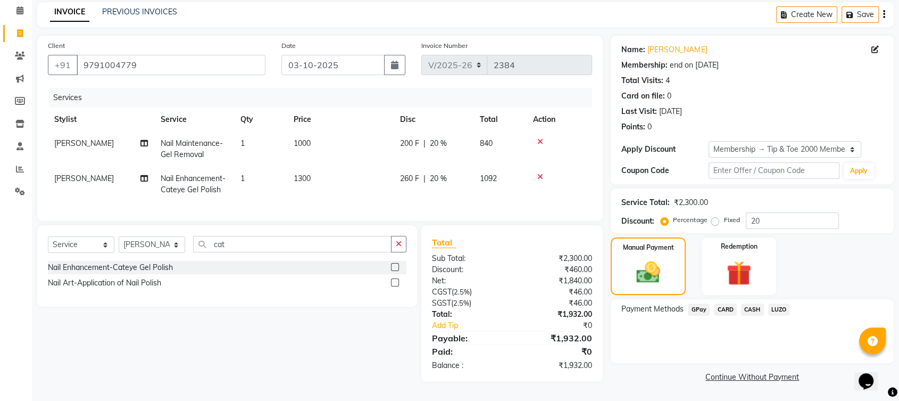
click at [702, 304] on span "GPay" at bounding box center [699, 309] width 22 height 12
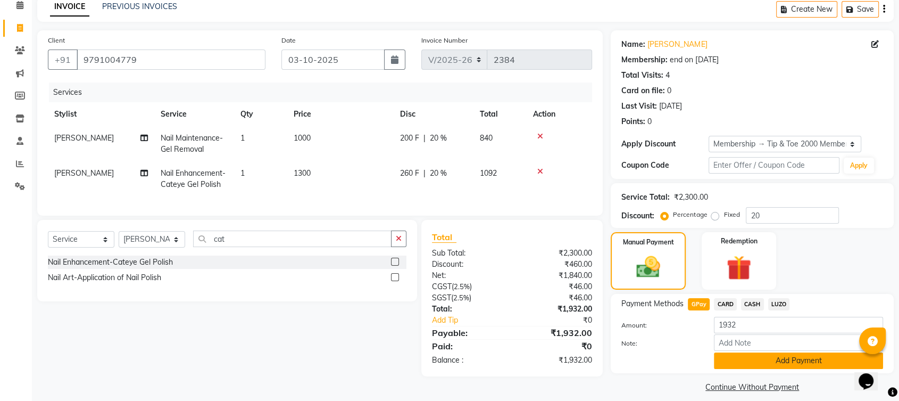
click at [746, 364] on button "Add Payment" at bounding box center [798, 360] width 169 height 16
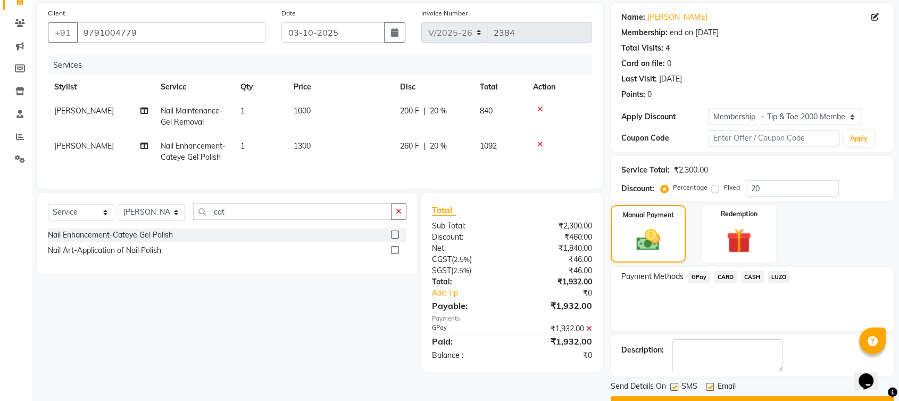
scroll to position [103, 0]
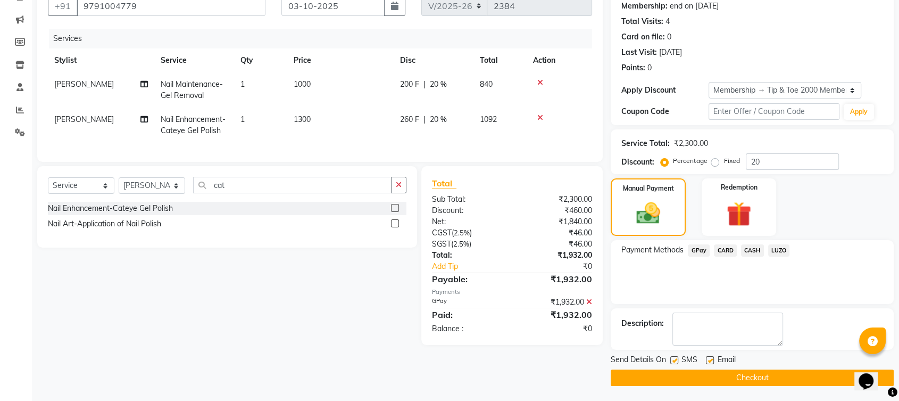
click at [711, 356] on label at bounding box center [710, 360] width 8 height 8
click at [711, 357] on input "checkbox" at bounding box center [709, 360] width 7 height 7
checkbox input "false"
click at [711, 373] on button "Checkout" at bounding box center [752, 377] width 283 height 16
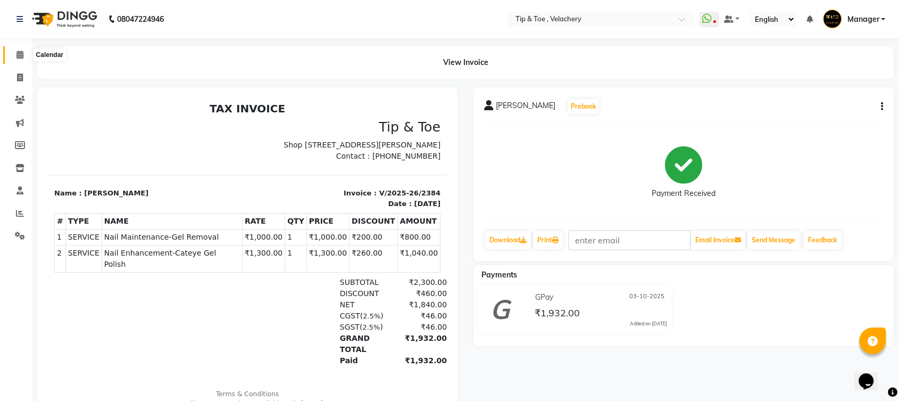
click at [18, 57] on icon at bounding box center [19, 55] width 7 height 8
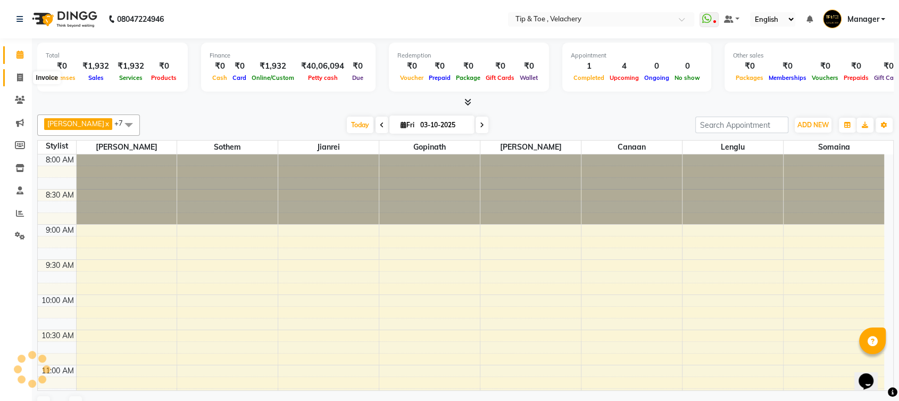
click at [16, 74] on span at bounding box center [20, 78] width 19 height 12
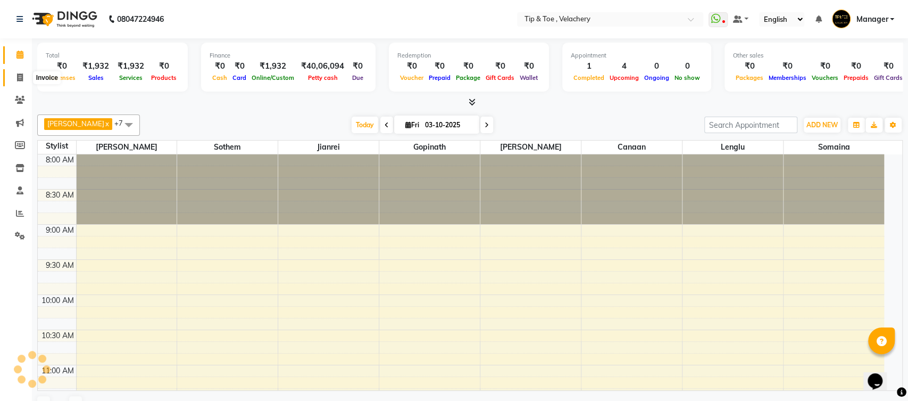
select select "service"
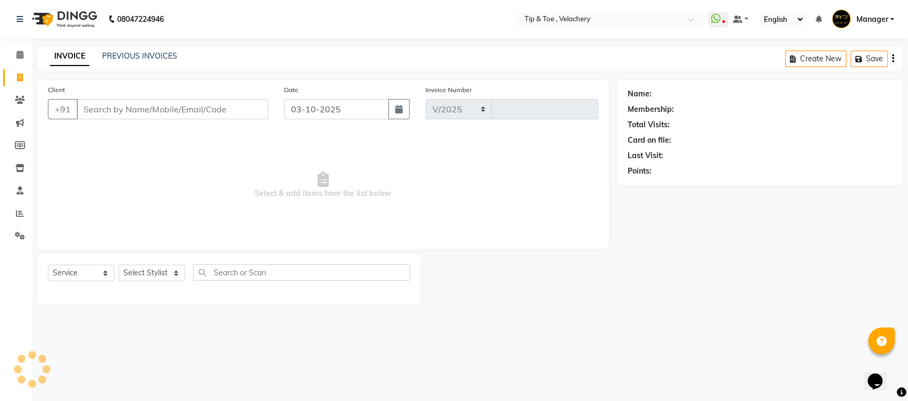
select select "5863"
type input "2385"
click at [131, 53] on link "PREVIOUS INVOICES" at bounding box center [139, 56] width 75 height 10
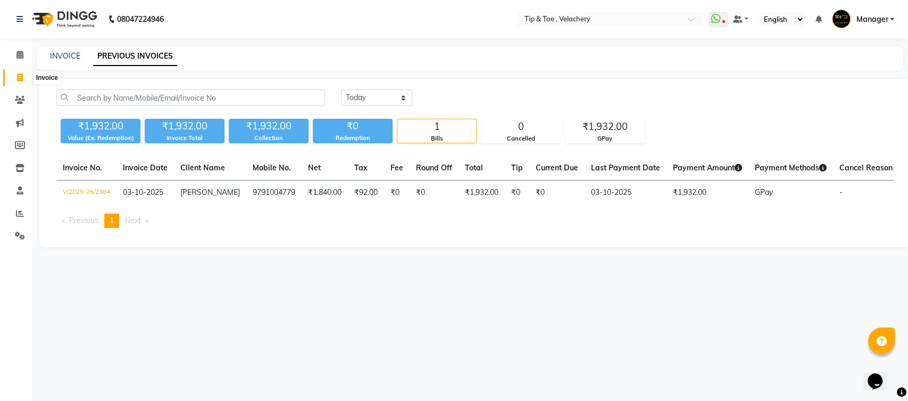
click at [18, 76] on icon at bounding box center [20, 77] width 6 height 8
select select "service"
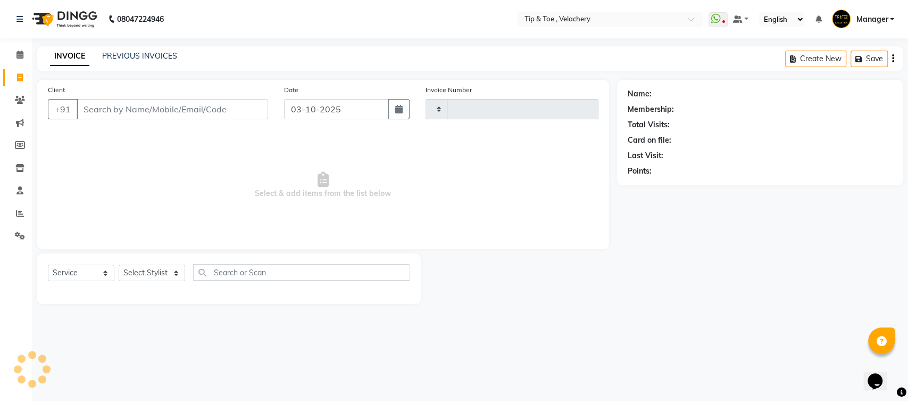
type input "2385"
select select "5863"
click at [144, 56] on link "PREVIOUS INVOICES" at bounding box center [139, 56] width 75 height 10
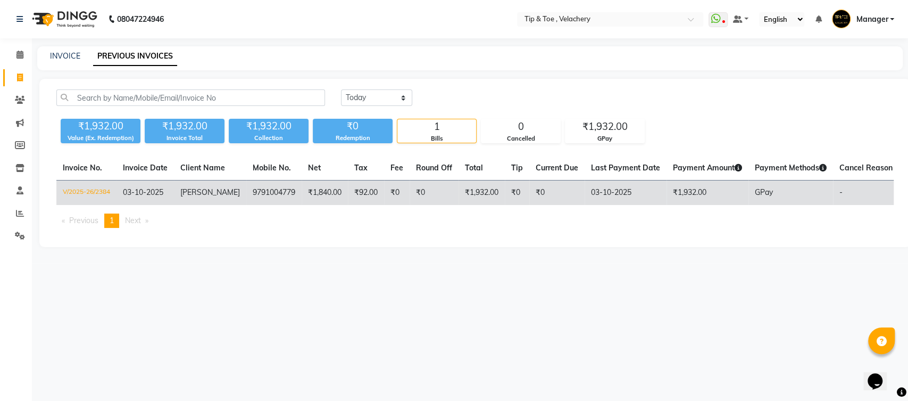
click at [200, 195] on span "[PERSON_NAME]" at bounding box center [210, 192] width 60 height 10
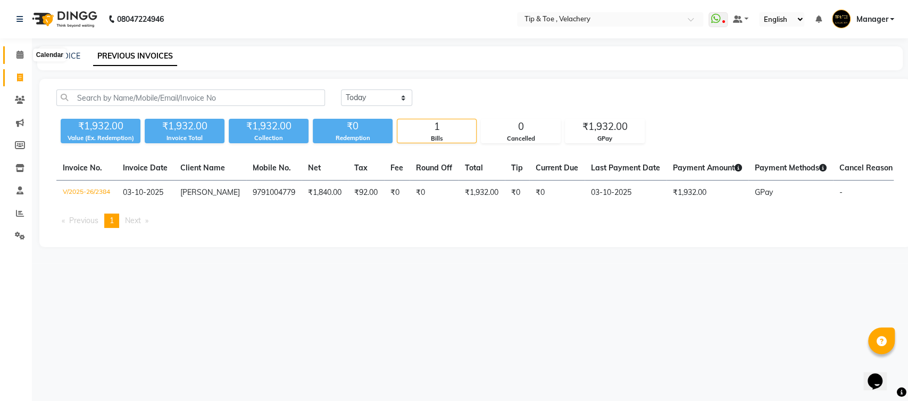
click at [21, 56] on icon at bounding box center [19, 55] width 7 height 8
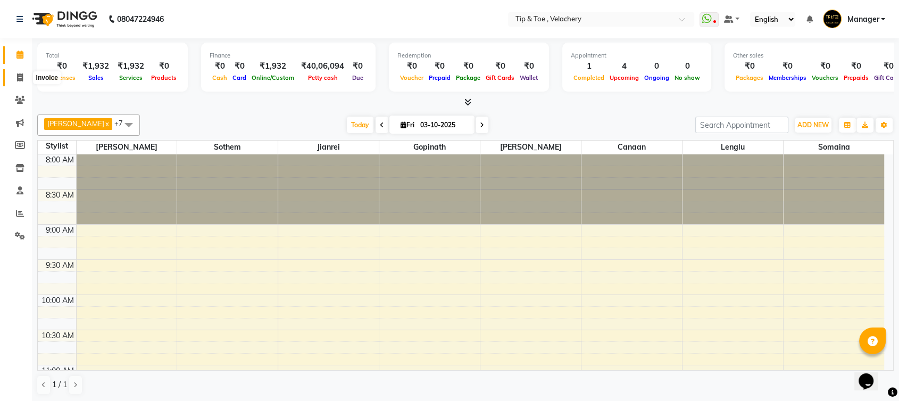
click at [23, 78] on span at bounding box center [20, 78] width 19 height 12
select select "service"
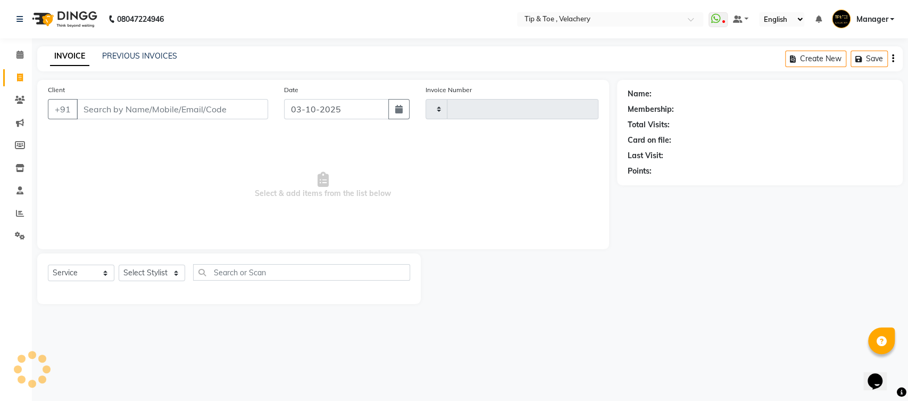
type input "2385"
select select "5863"
click at [18, 54] on icon at bounding box center [19, 55] width 7 height 8
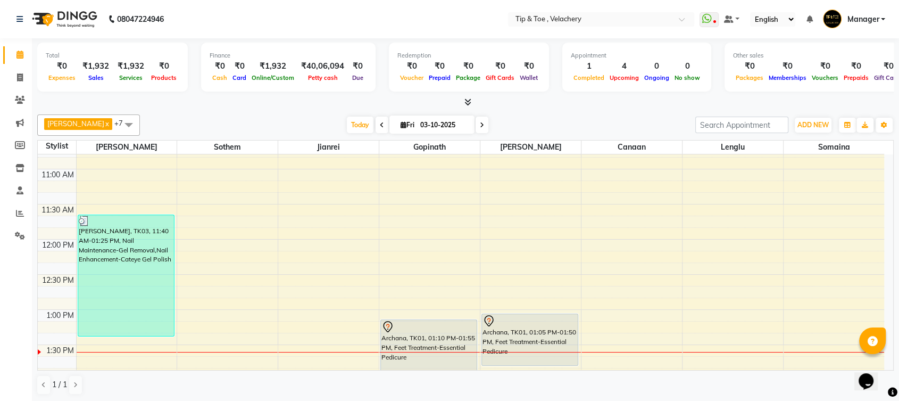
scroll to position [188, 0]
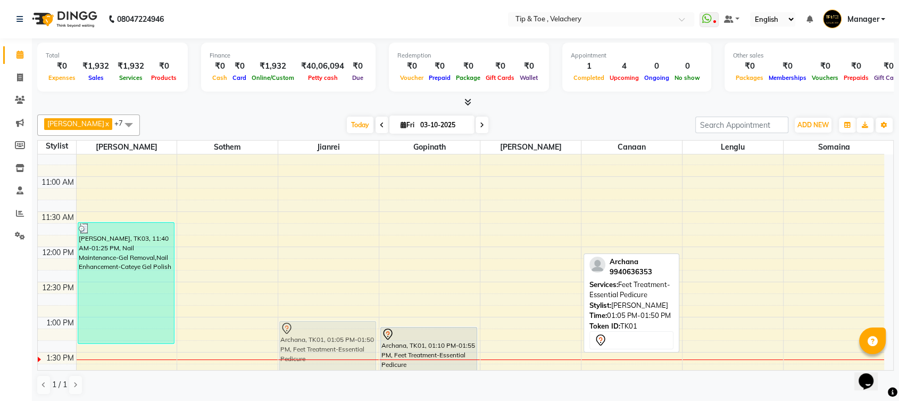
drag, startPoint x: 514, startPoint y: 342, endPoint x: 325, endPoint y: 337, distance: 189.5
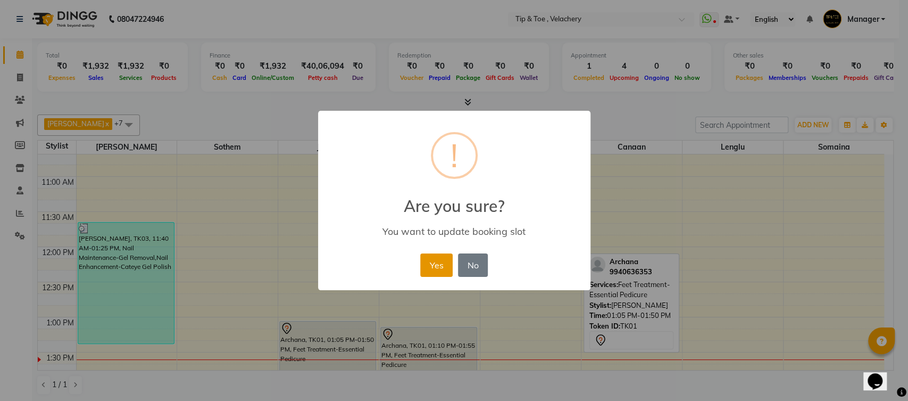
click at [430, 264] on button "Yes" at bounding box center [436, 264] width 32 height 23
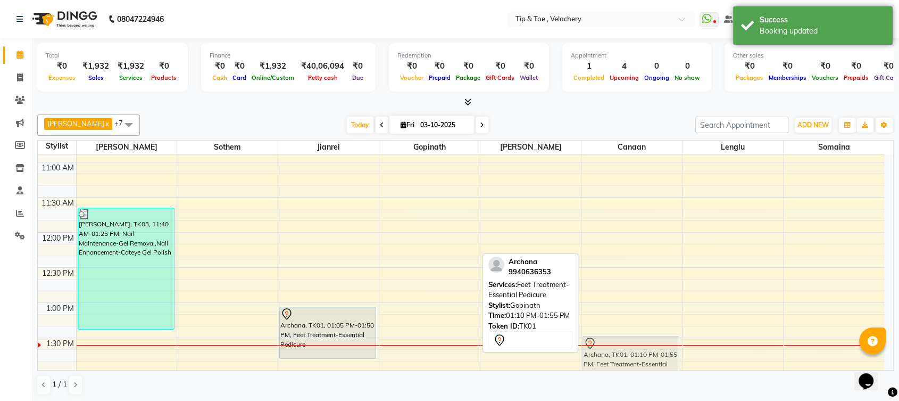
scroll to position [205, 0]
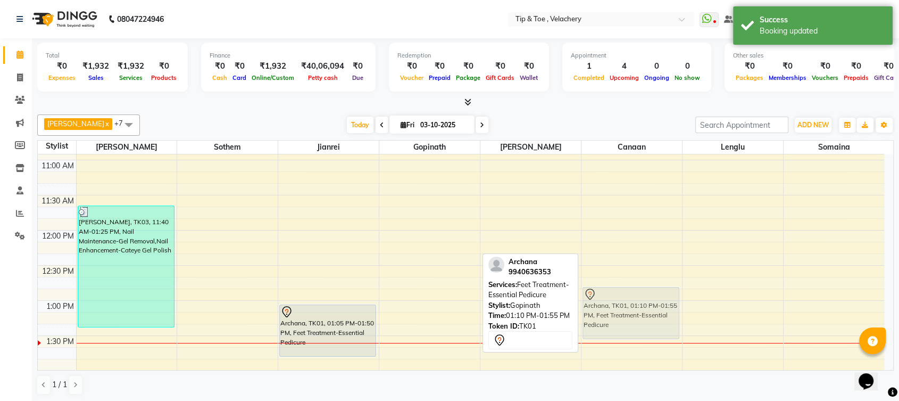
drag, startPoint x: 409, startPoint y: 346, endPoint x: 629, endPoint y: 312, distance: 222.9
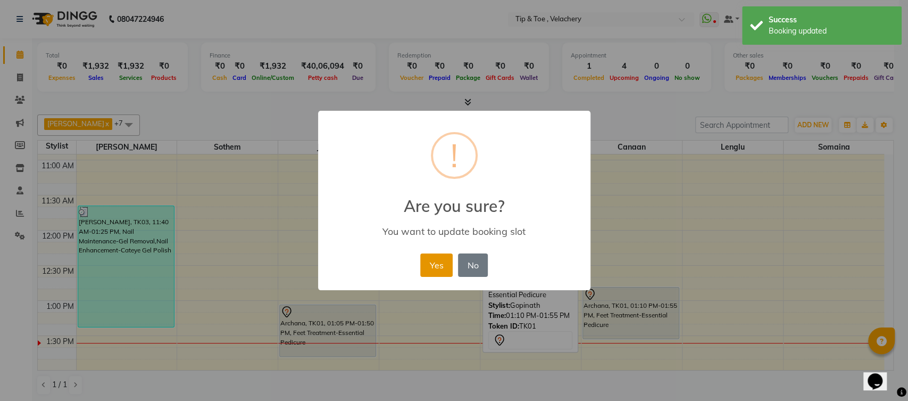
click at [430, 259] on button "Yes" at bounding box center [436, 264] width 32 height 23
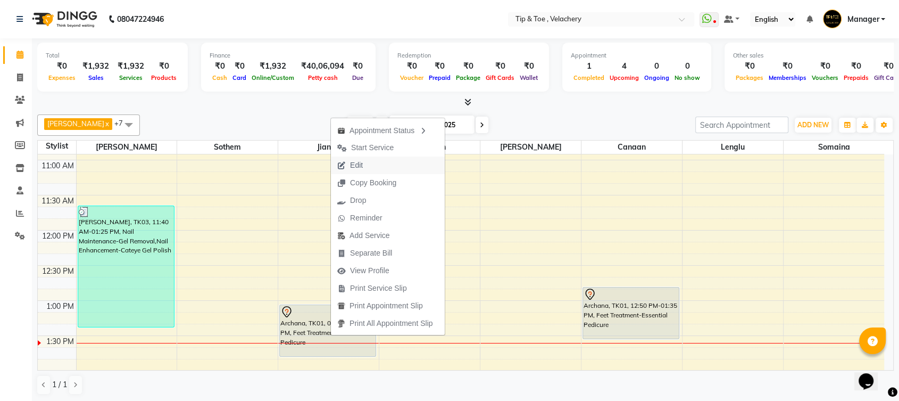
click at [351, 164] on span "Edit" at bounding box center [356, 165] width 13 height 11
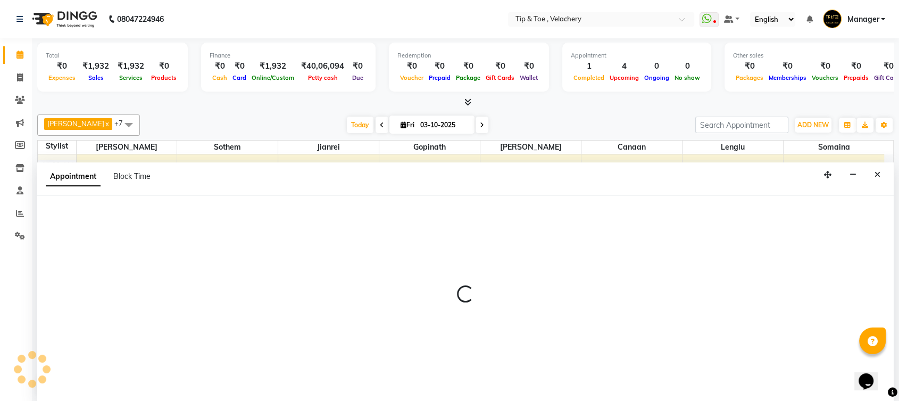
scroll to position [0, 0]
select select "tentative"
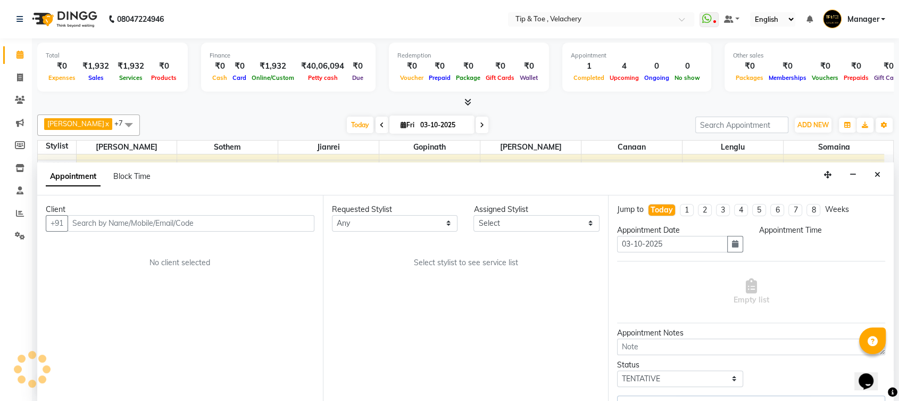
scroll to position [350, 0]
select select "41031"
select select "2839"
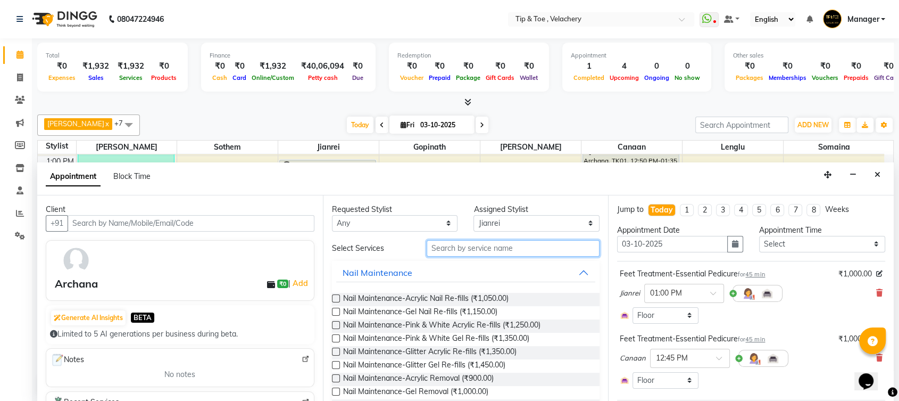
click at [455, 249] on input "text" at bounding box center [513, 248] width 173 height 16
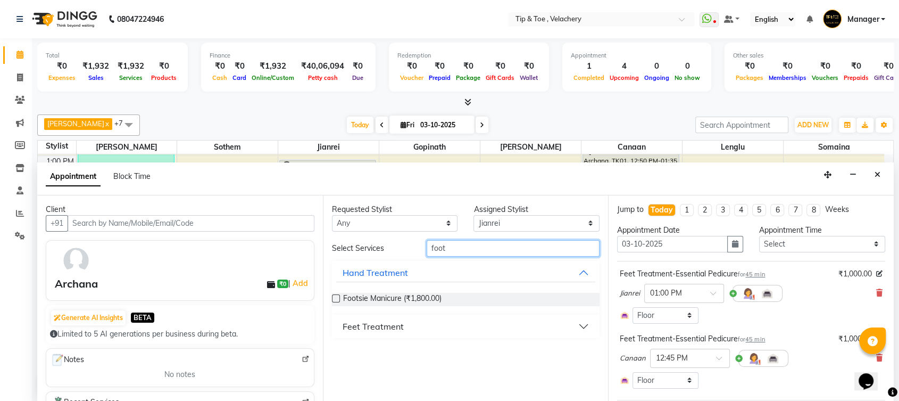
type input "foot"
click at [381, 327] on div "Feet Treatment" at bounding box center [373, 326] width 61 height 13
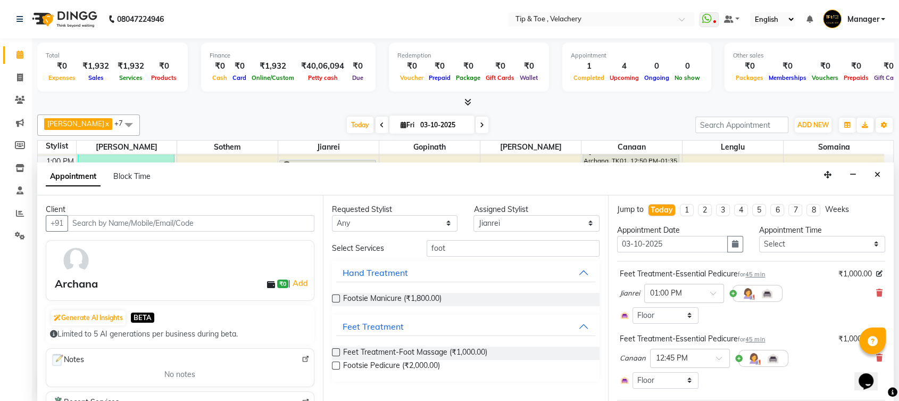
click at [336, 348] on label at bounding box center [336, 352] width 8 height 8
click at [336, 350] on input "checkbox" at bounding box center [335, 353] width 7 height 7
checkbox input "false"
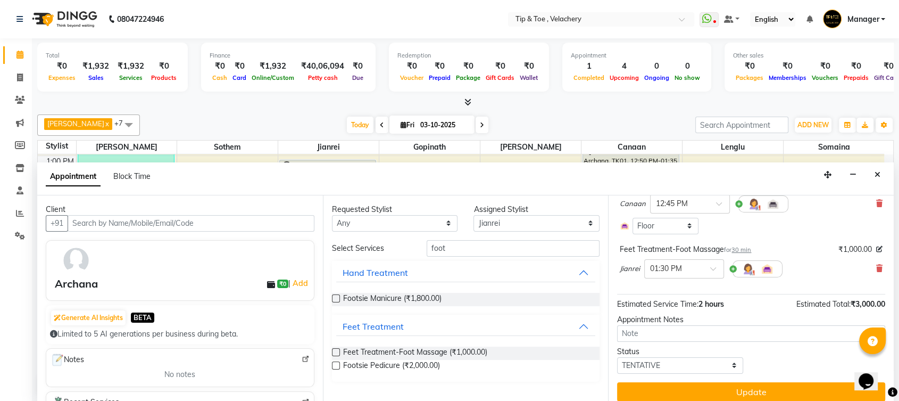
scroll to position [162, 0]
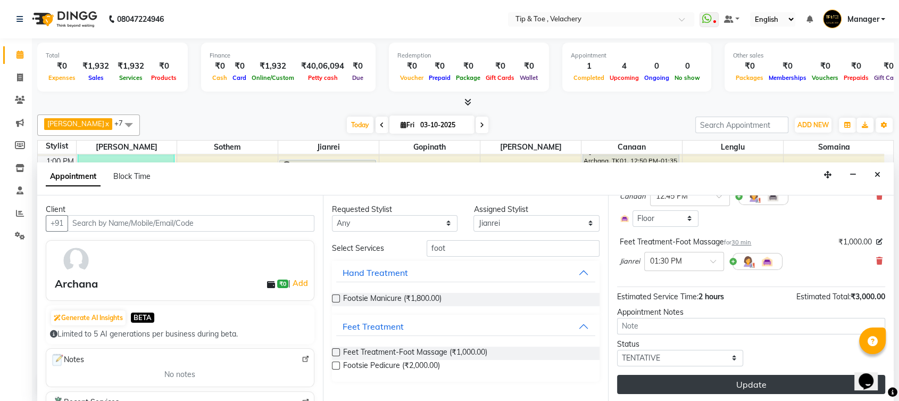
click at [727, 386] on button "Update" at bounding box center [751, 384] width 268 height 19
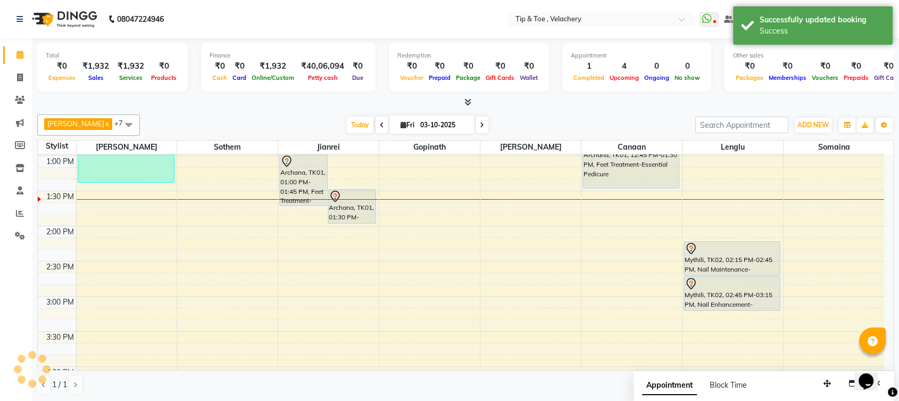
scroll to position [0, 0]
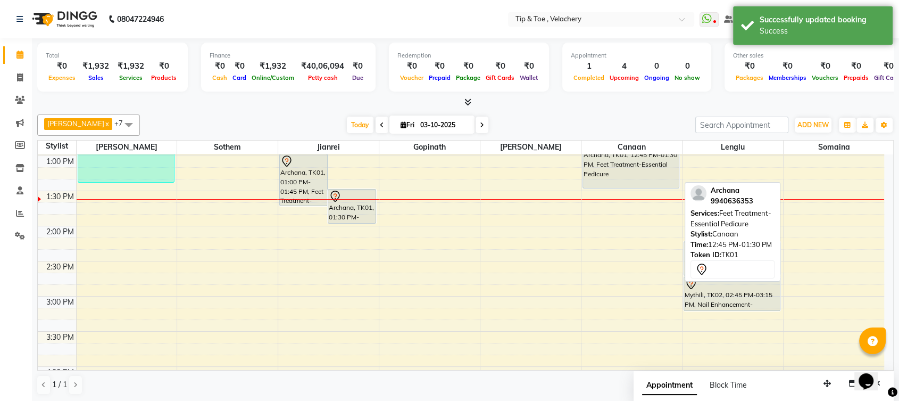
click at [610, 174] on div "Archana, TK01, 12:45 PM-01:30 PM, Feet Treatment-Essential Pedicure" at bounding box center [631, 162] width 96 height 51
drag, startPoint x: 606, startPoint y: 171, endPoint x: 598, endPoint y: 181, distance: 13.0
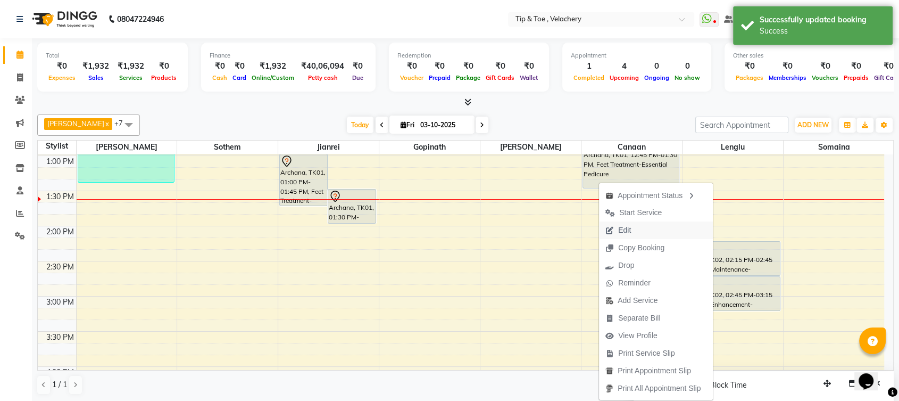
click at [622, 227] on span "Edit" at bounding box center [624, 230] width 13 height 11
select select "tentative"
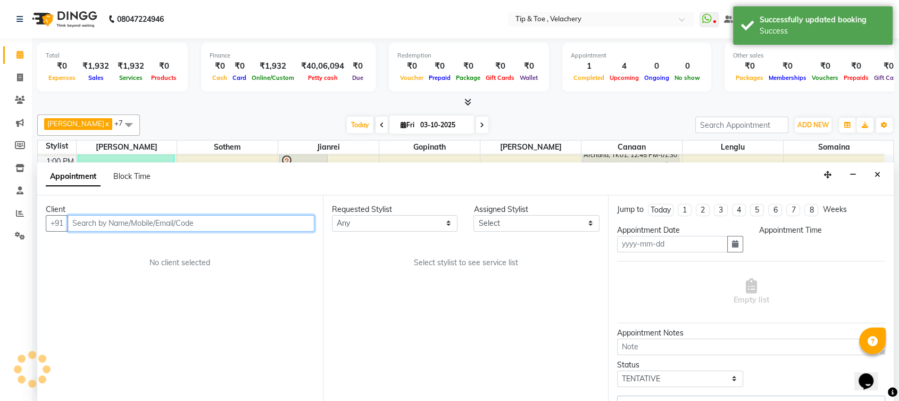
type input "03-10-2025"
select select "765"
select select "41031"
select select "2839"
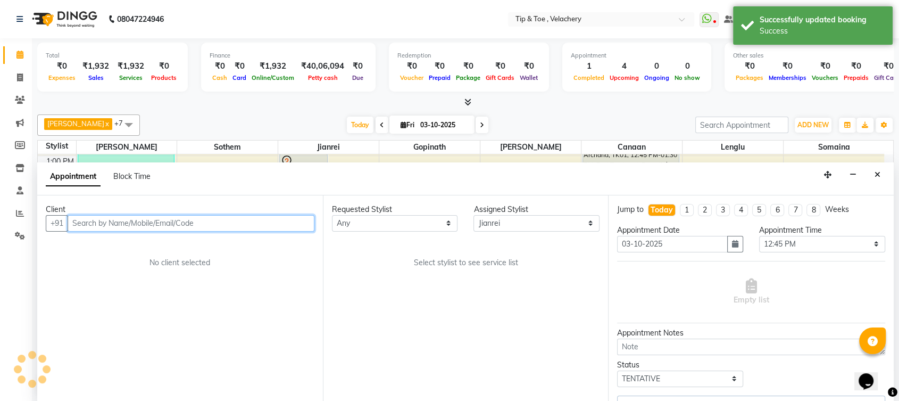
select select "2839"
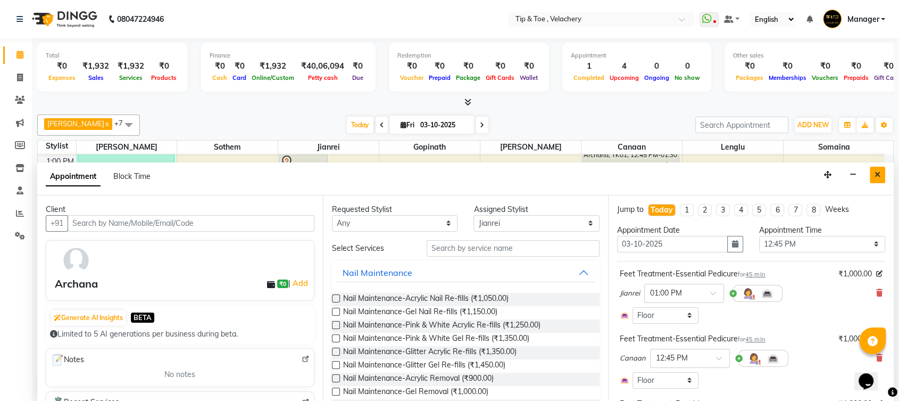
click at [877, 175] on icon "Close" at bounding box center [878, 174] width 6 height 7
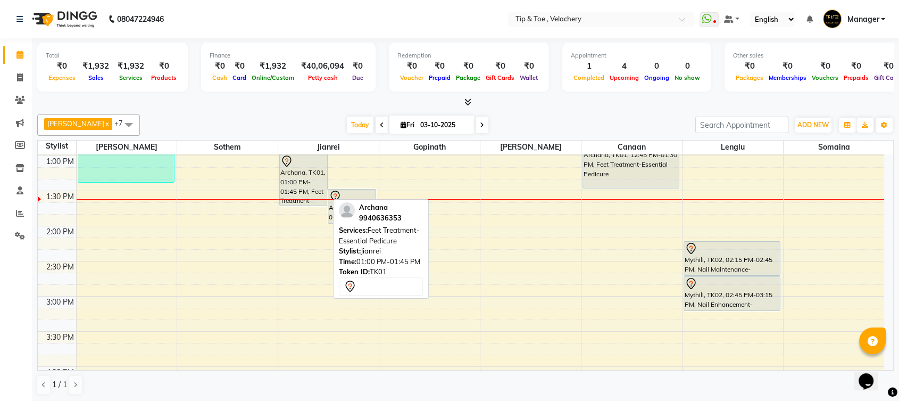
click at [309, 189] on div "Archana, TK01, 01:00 PM-01:45 PM, Feet Treatment-Essential Pedicure" at bounding box center [303, 179] width 47 height 51
select select "7"
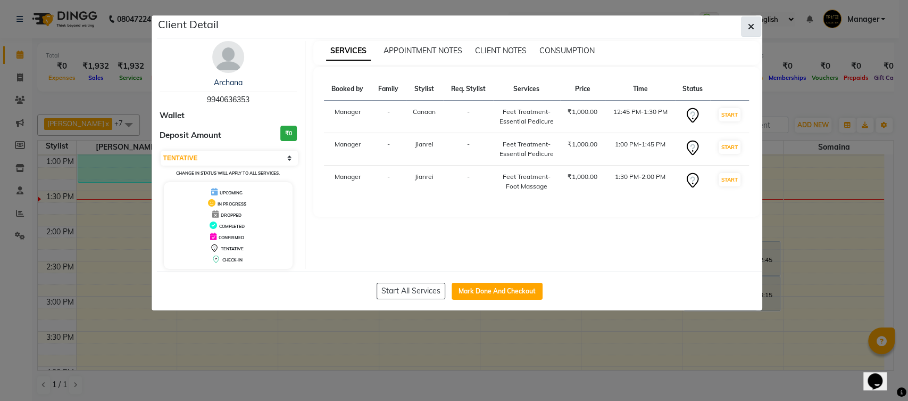
click at [749, 27] on icon "button" at bounding box center [751, 26] width 6 height 9
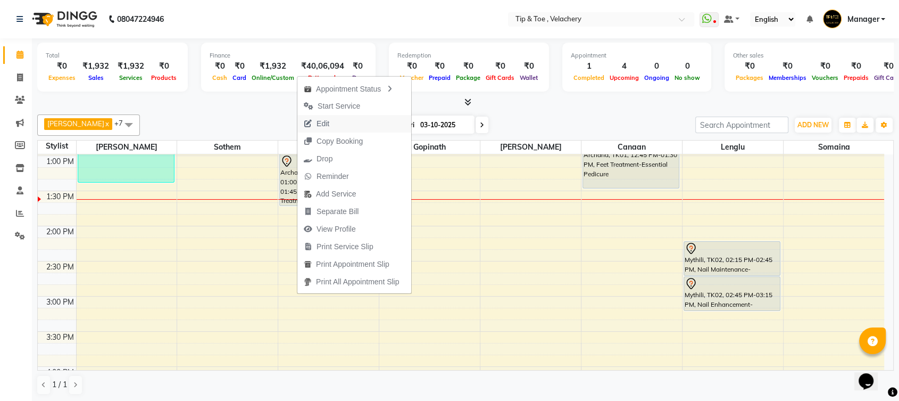
click at [328, 122] on span "Edit" at bounding box center [323, 123] width 13 height 11
select select "tentative"
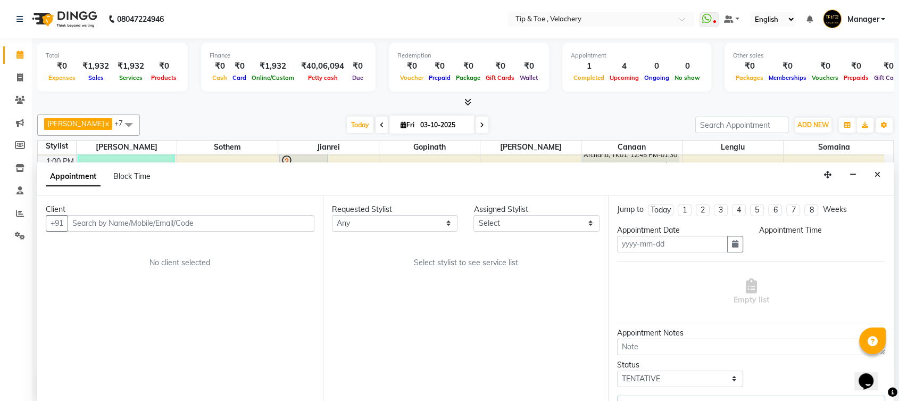
type input "03-10-2025"
select select "765"
select select "41031"
select select "2839"
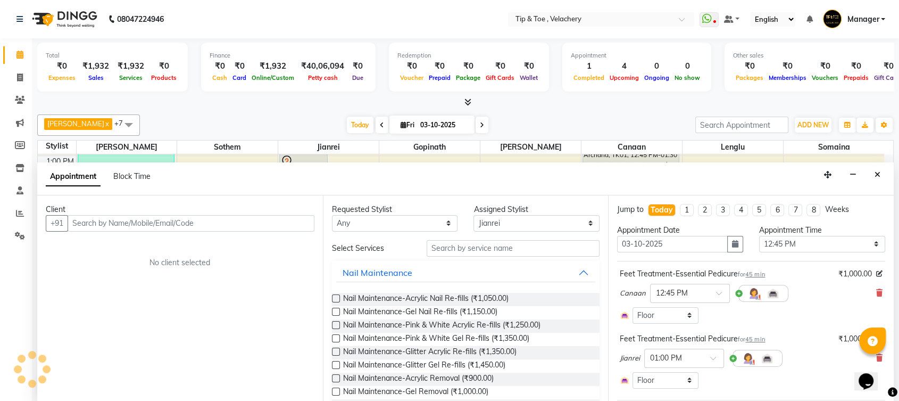
select select "2839"
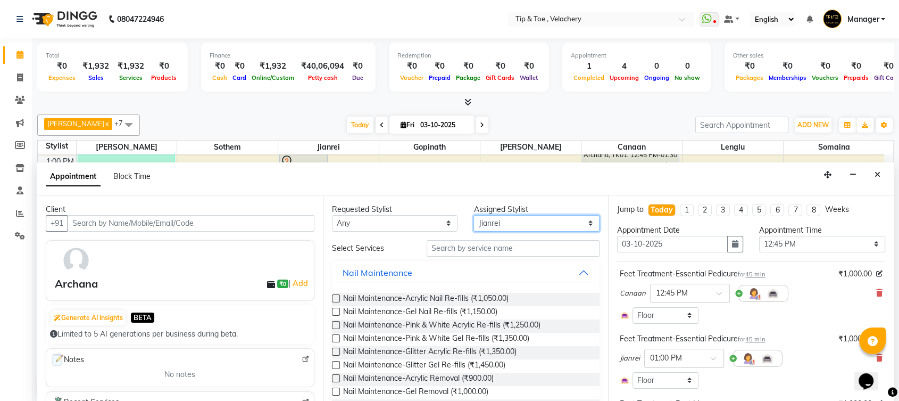
click at [577, 219] on select "Select Afroz Canaan Gopinath Jianrei Lenglu Somaina Sothem Yapi Likha" at bounding box center [536, 223] width 126 height 16
select select "41026"
click at [473, 215] on select "Select Afroz Canaan Gopinath Jianrei Lenglu Somaina Sothem Yapi Likha" at bounding box center [536, 223] width 126 height 16
click at [462, 248] on input "text" at bounding box center [513, 248] width 173 height 16
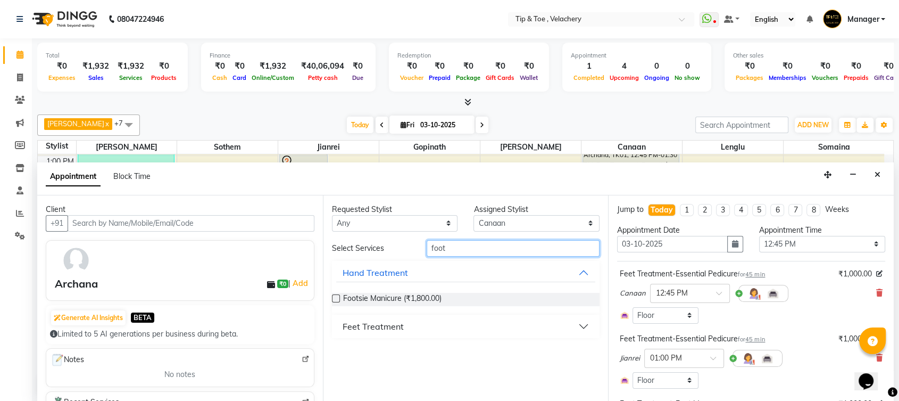
type input "foot"
click at [362, 323] on div "Feet Treatment" at bounding box center [373, 326] width 61 height 13
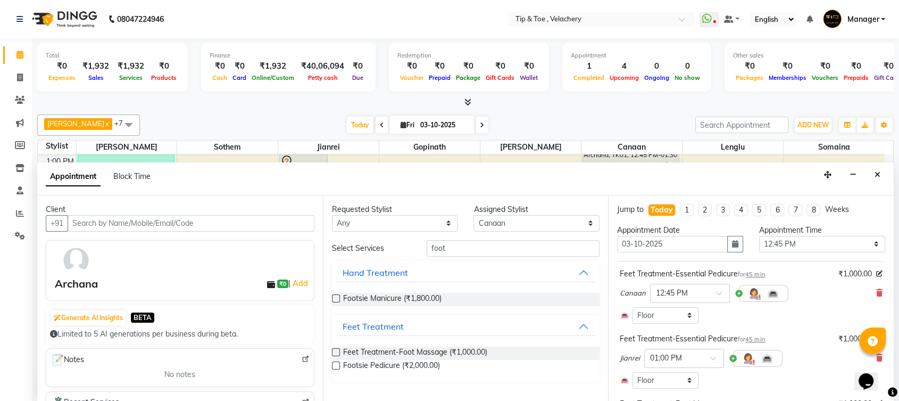
click at [334, 349] on label at bounding box center [336, 352] width 8 height 8
click at [334, 350] on input "checkbox" at bounding box center [335, 353] width 7 height 7
checkbox input "false"
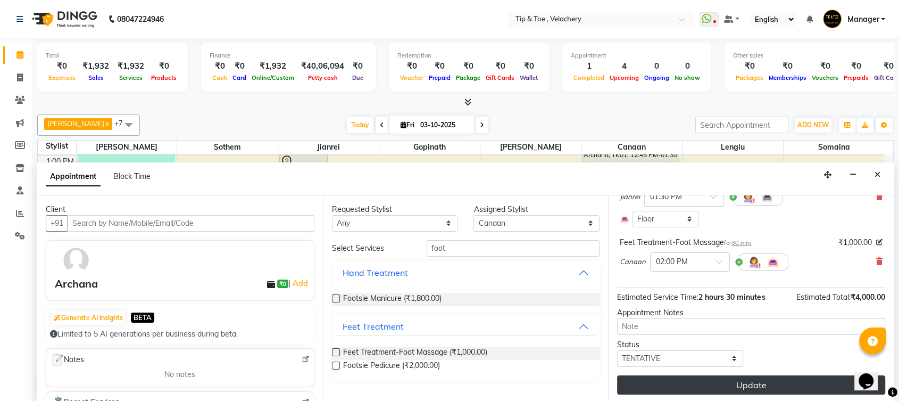
click at [684, 383] on button "Update" at bounding box center [751, 384] width 268 height 19
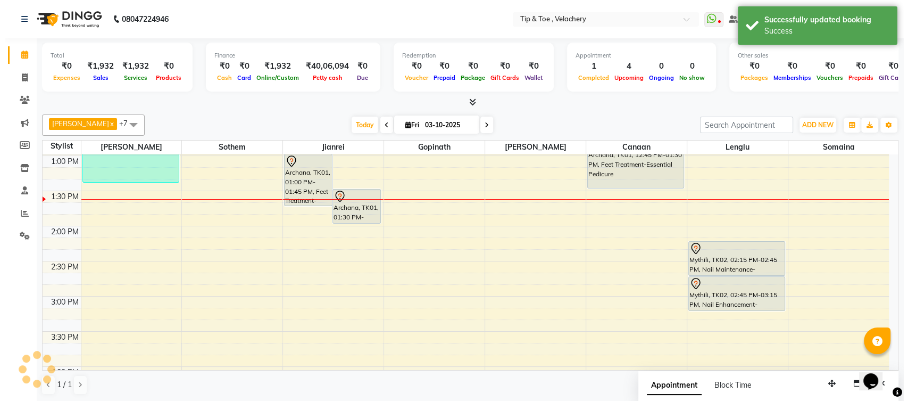
scroll to position [0, 0]
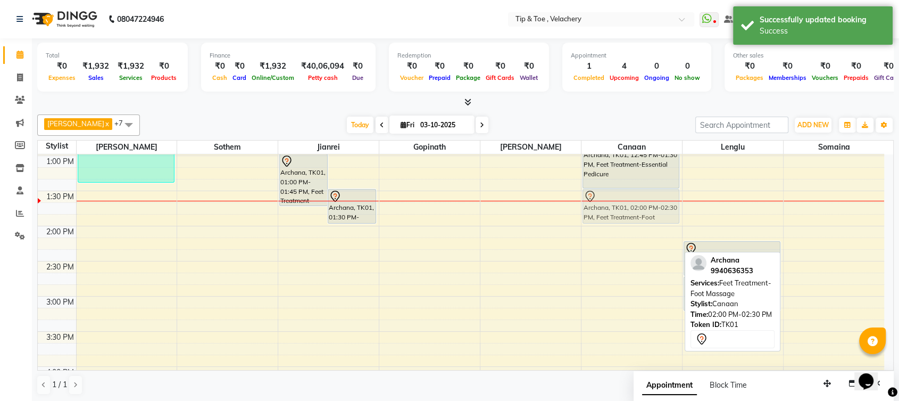
drag, startPoint x: 617, startPoint y: 245, endPoint x: 628, endPoint y: 206, distance: 40.1
click at [628, 206] on div "Archana, TK01, 12:45 PM-01:30 PM, Feet Treatment-Essential Pedicure Archana, TK…" at bounding box center [631, 331] width 101 height 1053
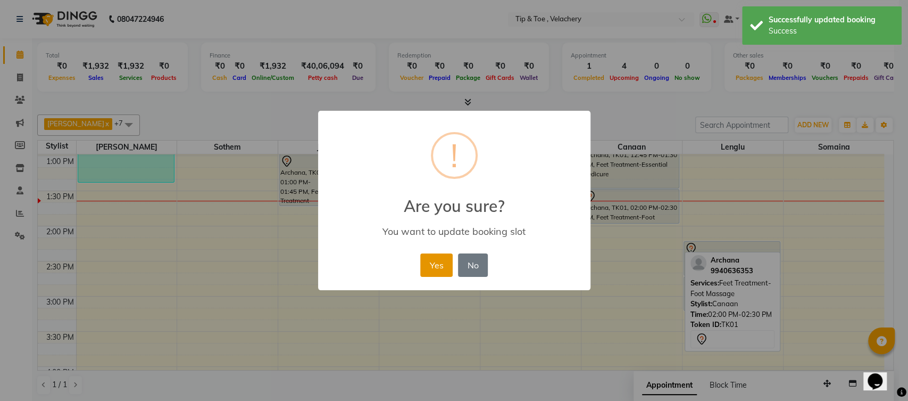
click at [433, 261] on button "Yes" at bounding box center [436, 264] width 32 height 23
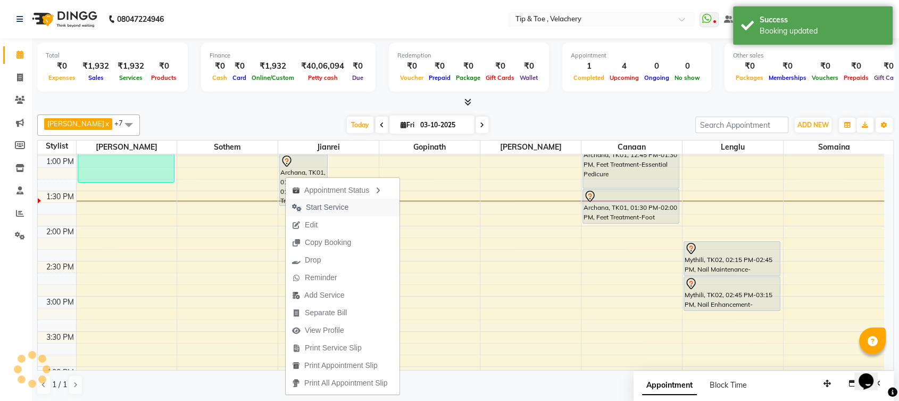
click at [322, 201] on span "Start Service" at bounding box center [320, 207] width 69 height 18
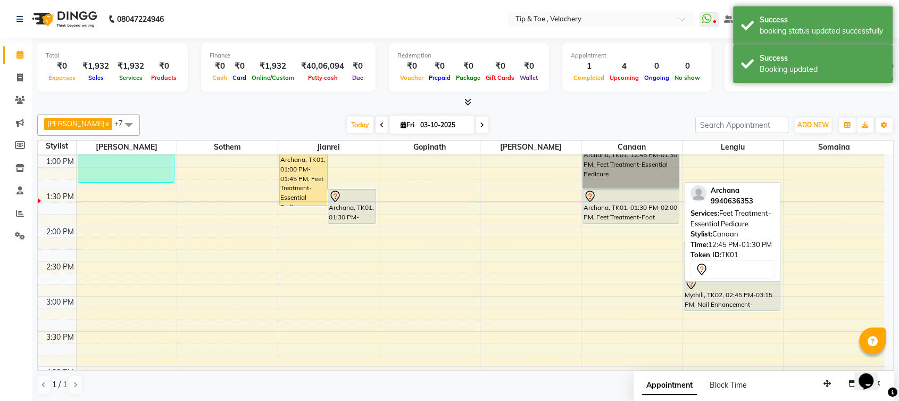
drag, startPoint x: 605, startPoint y: 171, endPoint x: 587, endPoint y: 172, distance: 17.6
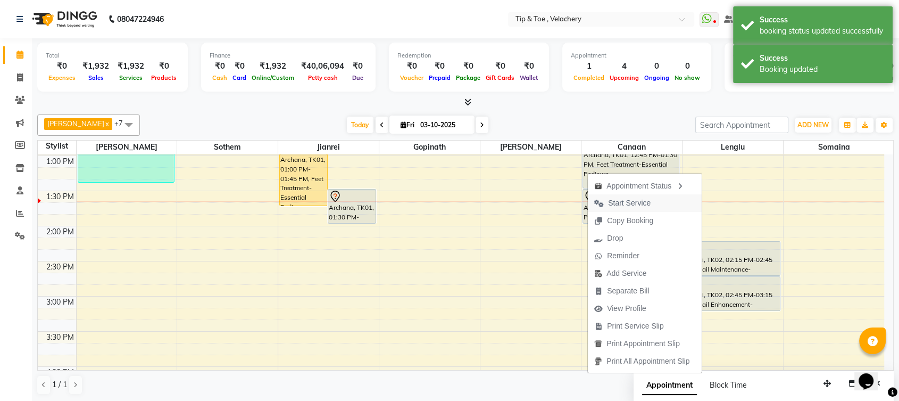
click at [617, 201] on span "Start Service" at bounding box center [629, 202] width 43 height 11
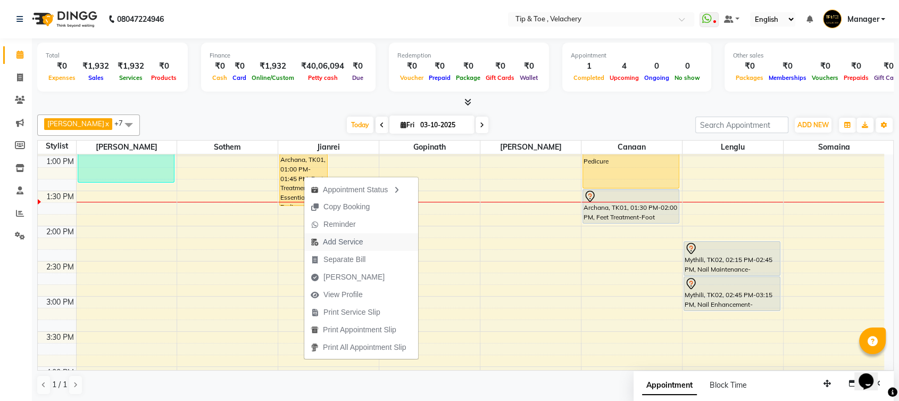
click at [352, 243] on span "Add Service" at bounding box center [343, 241] width 40 height 11
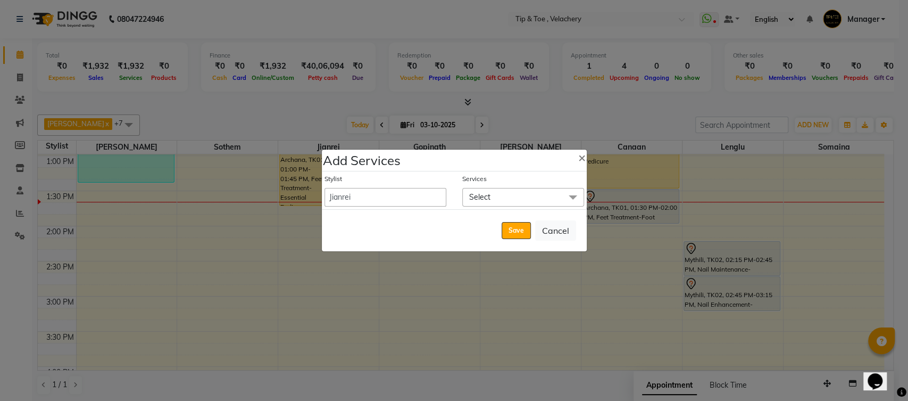
click at [572, 195] on span at bounding box center [572, 198] width 21 height 20
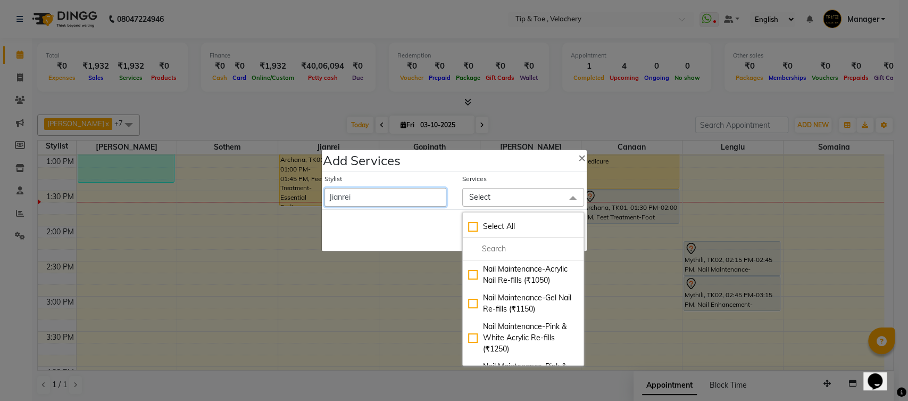
click at [404, 198] on select "Afroz Canaan Gopinath Jianrei Joycee Lenglu Manager Sharmila Somaina Sothem Yap…" at bounding box center [386, 197] width 122 height 19
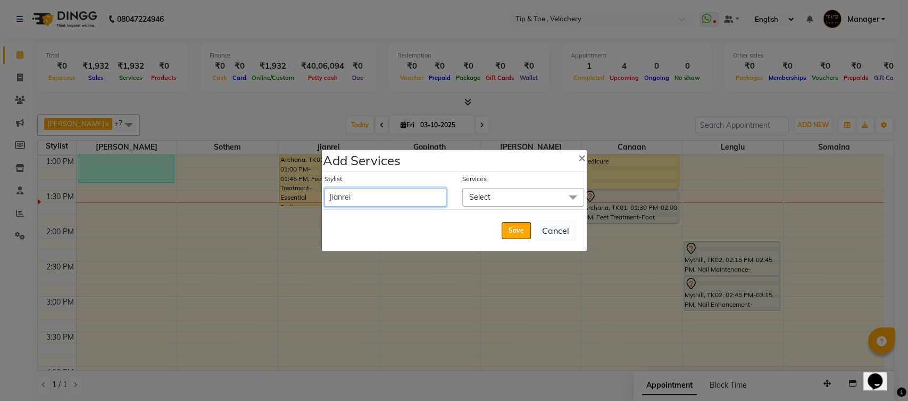
select select "56374"
click at [325, 188] on select "Afroz Canaan Gopinath Jianrei Joycee Lenglu Manager Sharmila Somaina Sothem Yap…" at bounding box center [386, 197] width 122 height 19
select select "840"
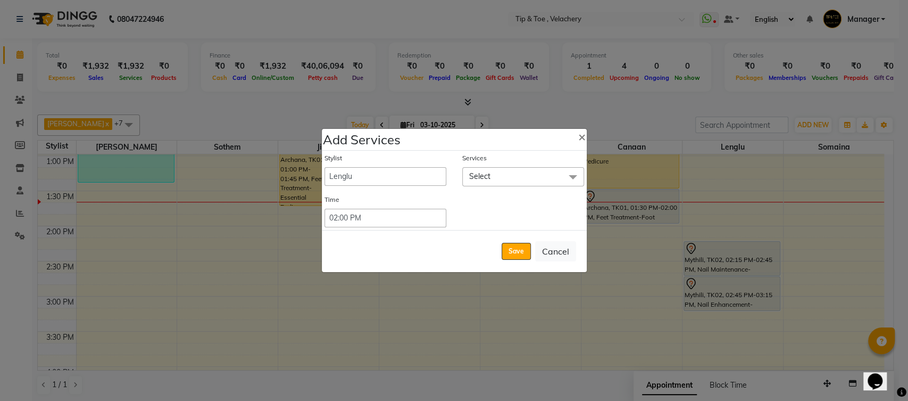
click at [559, 177] on span "Select" at bounding box center [523, 176] width 122 height 19
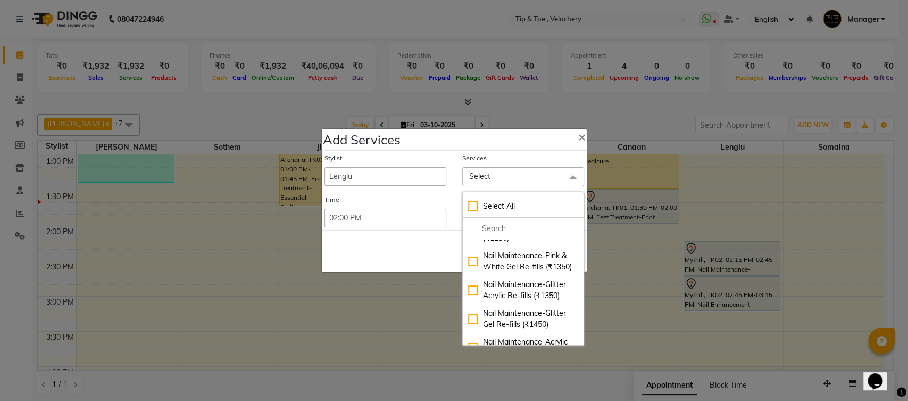
scroll to position [274, 0]
click at [489, 229] on input "multiselect-search" at bounding box center [523, 228] width 110 height 11
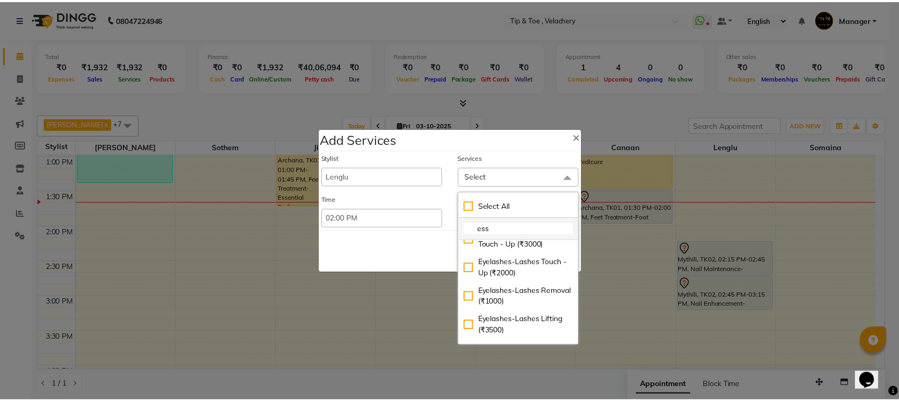
scroll to position [0, 0]
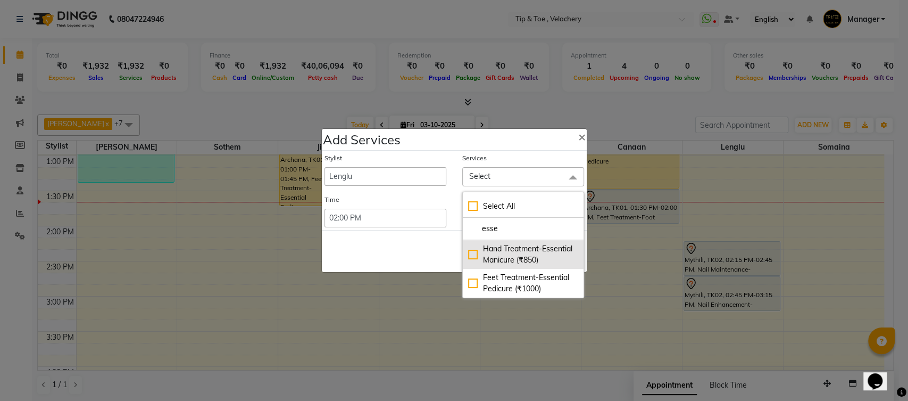
type input "esse"
click at [469, 254] on div "Hand Treatment-Essential Manicure (₹850)" at bounding box center [523, 254] width 110 height 22
checkbox input "true"
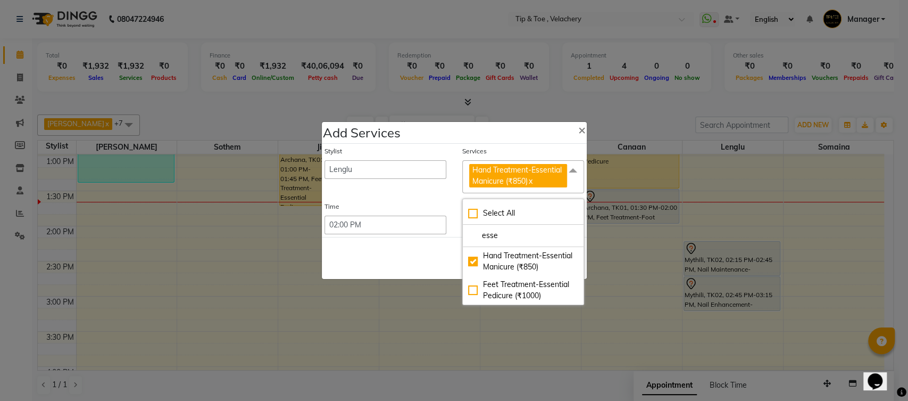
click at [572, 171] on span at bounding box center [572, 170] width 21 height 20
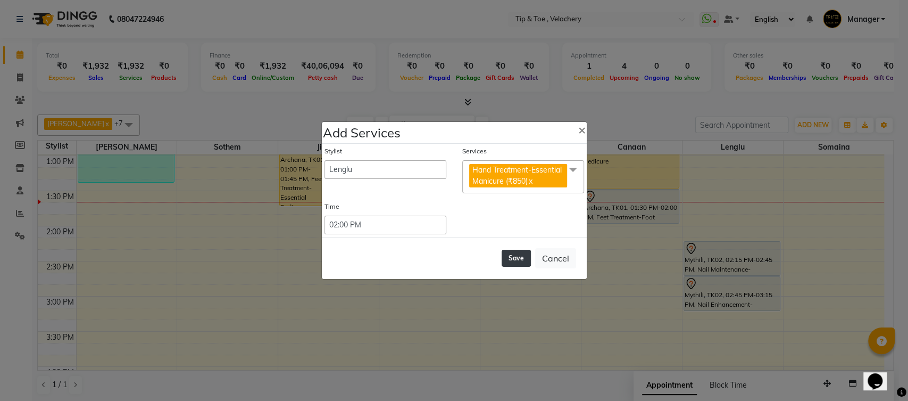
click at [518, 260] on button "Save" at bounding box center [516, 258] width 29 height 17
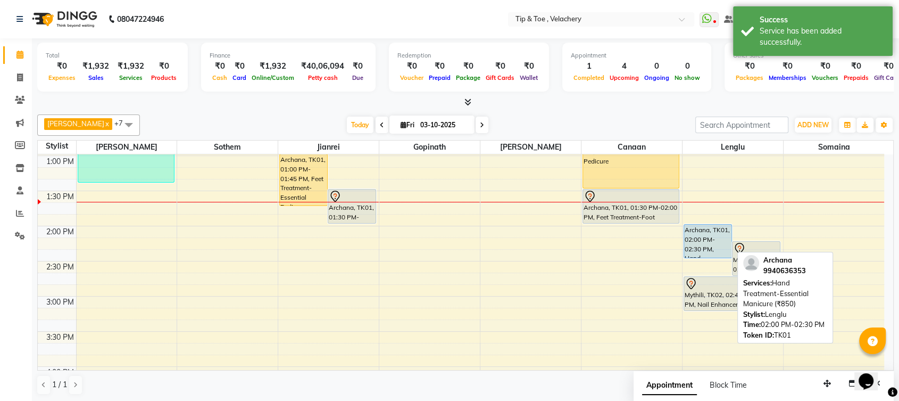
click at [699, 241] on div "Archana, TK01, 02:00 PM-02:30 PM, Hand Treatment-Essential Manicure (₹850)" at bounding box center [707, 241] width 47 height 33
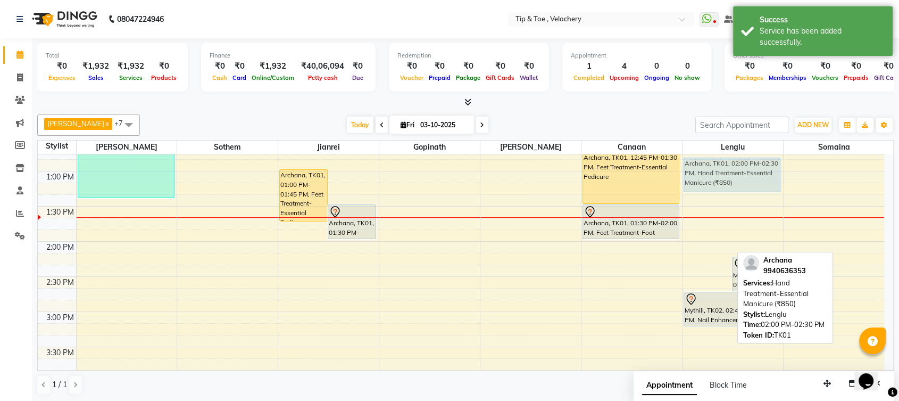
drag, startPoint x: 699, startPoint y: 241, endPoint x: 715, endPoint y: 173, distance: 69.5
click at [715, 173] on div "Archana, TK01, 02:00 PM-02:30 PM, Hand Treatment-Essential Manicure (₹850) Myth…" at bounding box center [733, 346] width 101 height 1053
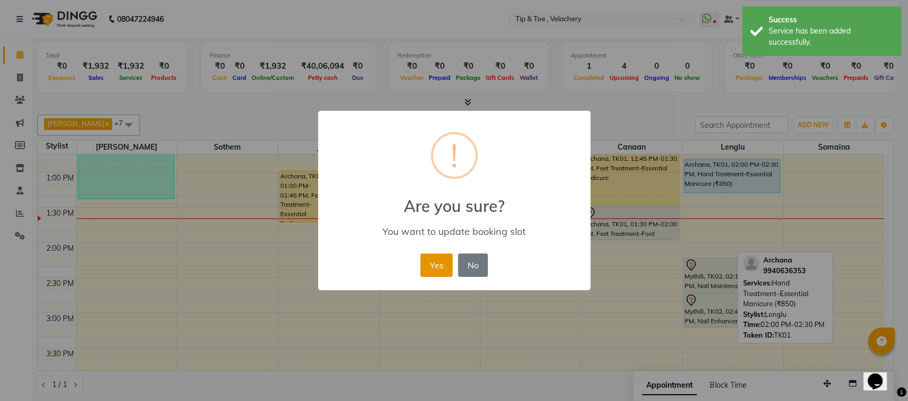
click at [433, 269] on button "Yes" at bounding box center [436, 264] width 32 height 23
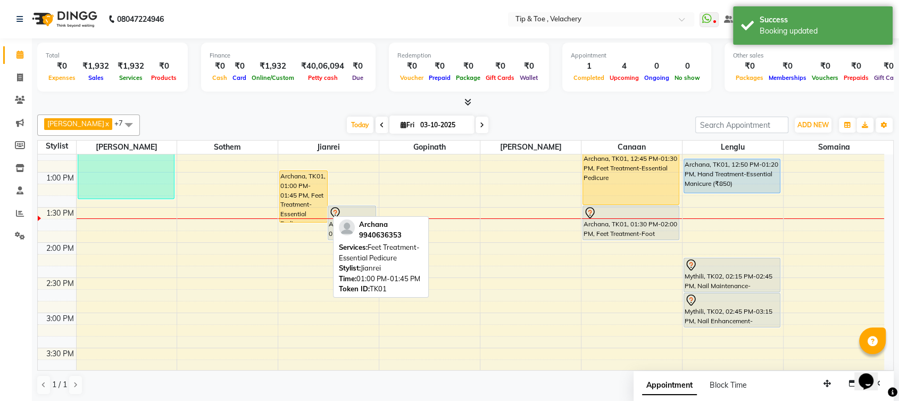
click at [293, 199] on div "Archana, TK01, 01:00 PM-01:45 PM, Feet Treatment-Essential Pedicure" at bounding box center [303, 196] width 47 height 51
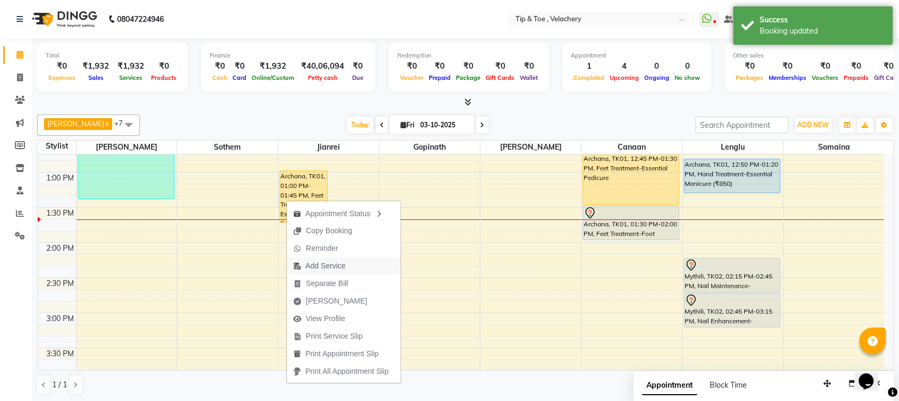
click at [319, 263] on span "Add Service" at bounding box center [325, 265] width 40 height 11
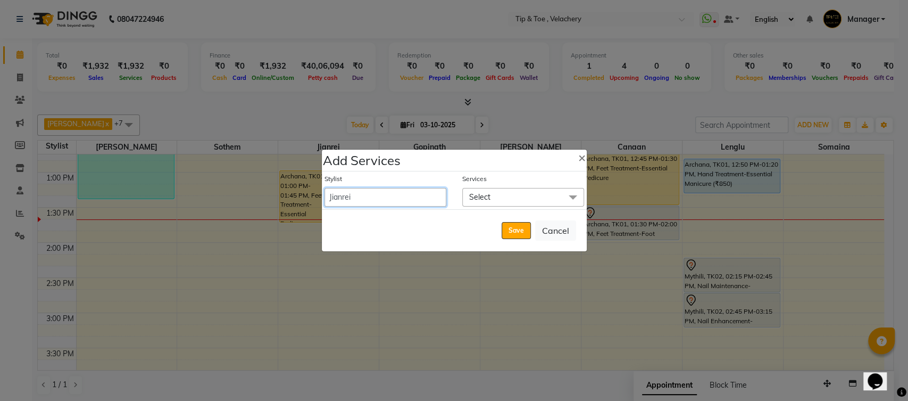
click at [409, 195] on select "Afroz Canaan Gopinath Jianrei Joycee Lenglu Manager Sharmila Somaina Sothem Yap…" at bounding box center [386, 197] width 122 height 19
select select "41035"
click at [325, 188] on select "Afroz Canaan Gopinath Jianrei Joycee Lenglu Manager Sharmila Somaina Sothem Yap…" at bounding box center [386, 197] width 122 height 19
select select "840"
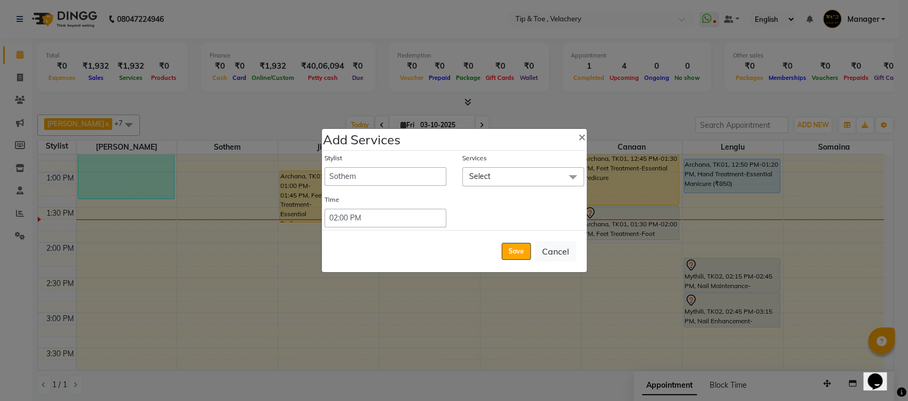
click at [507, 177] on span "Select" at bounding box center [523, 176] width 122 height 19
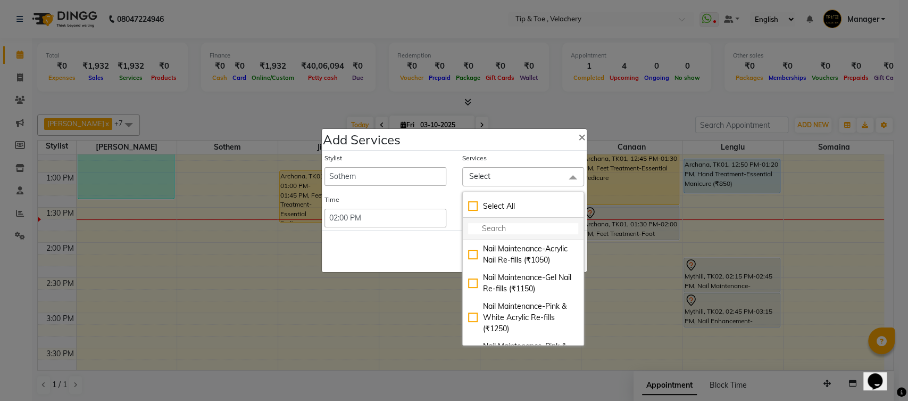
click at [492, 231] on input "multiselect-search" at bounding box center [523, 228] width 110 height 11
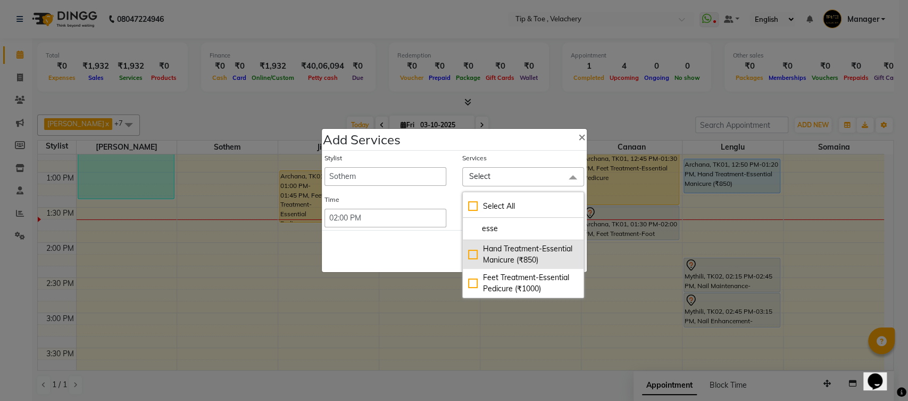
type input "esse"
click at [474, 256] on div "Hand Treatment-Essential Manicure (₹850)" at bounding box center [523, 254] width 110 height 22
checkbox input "true"
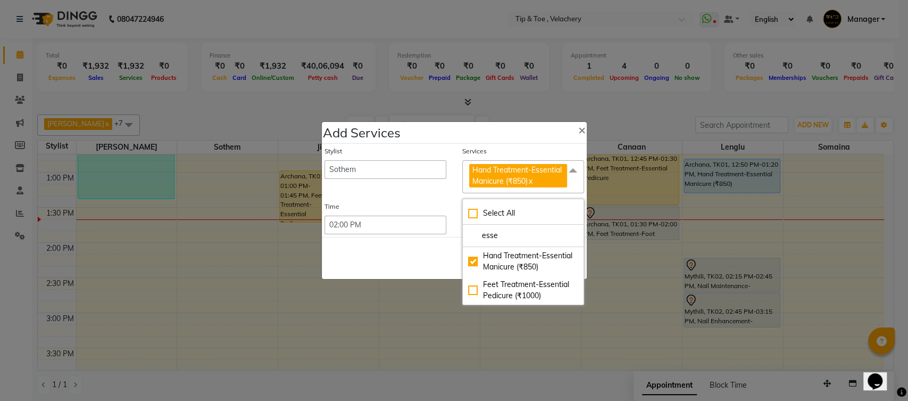
click at [573, 171] on span at bounding box center [572, 170] width 21 height 20
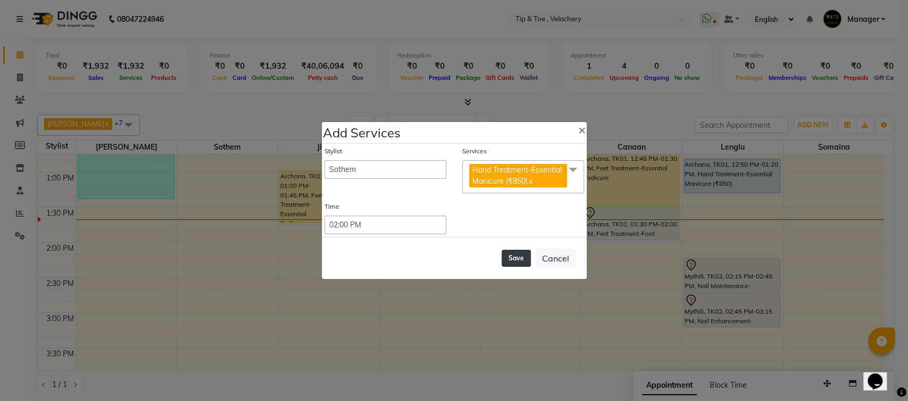
click at [515, 257] on button "Save" at bounding box center [516, 258] width 29 height 17
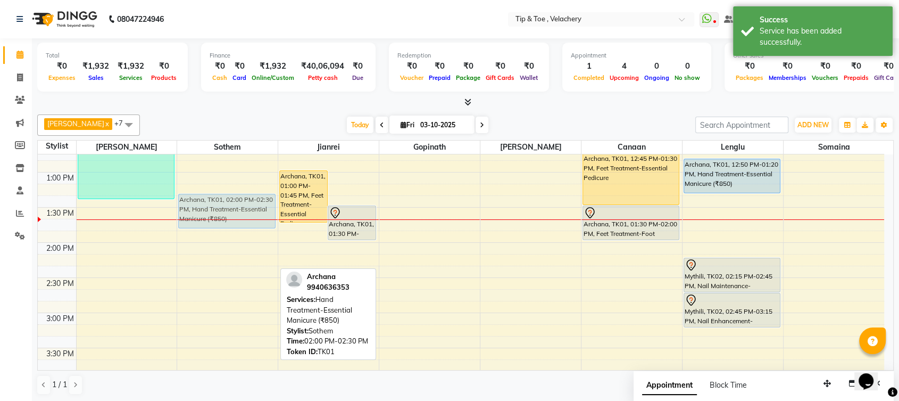
drag, startPoint x: 196, startPoint y: 254, endPoint x: 240, endPoint y: 210, distance: 62.8
click at [240, 210] on div "Archana, TK01, 02:00 PM-02:30 PM, Hand Treatment-Essential Manicure (₹850) Arch…" at bounding box center [227, 347] width 101 height 1053
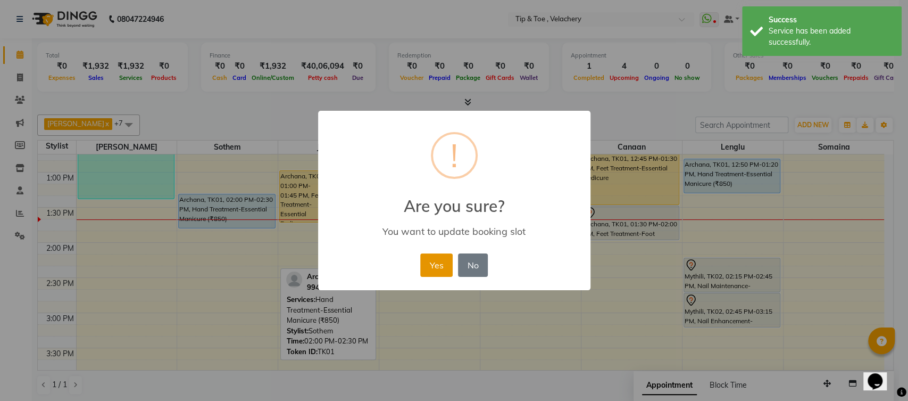
click at [430, 257] on button "Yes" at bounding box center [436, 264] width 32 height 23
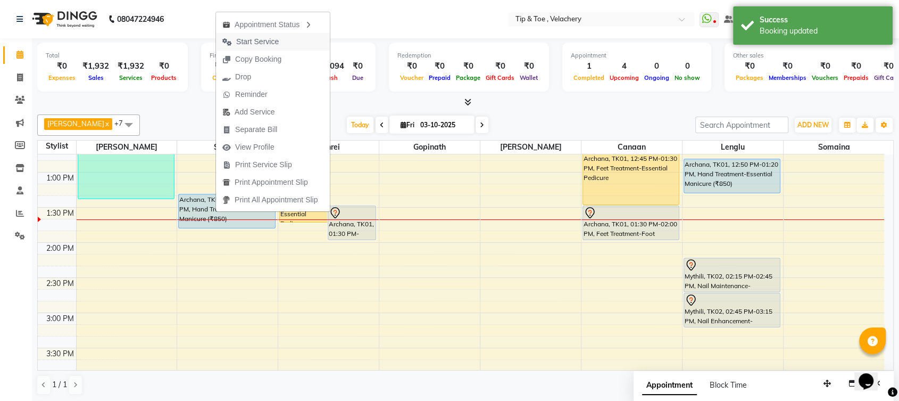
click at [260, 44] on span "Start Service" at bounding box center [257, 41] width 43 height 11
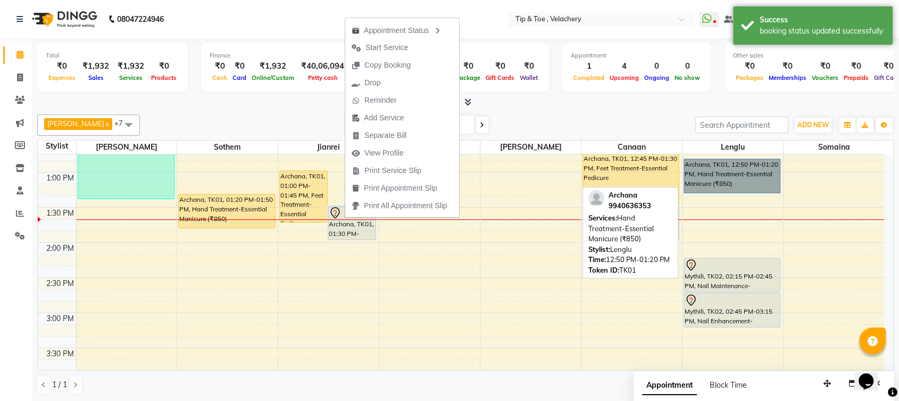
drag, startPoint x: 704, startPoint y: 165, endPoint x: 689, endPoint y: 167, distance: 14.5
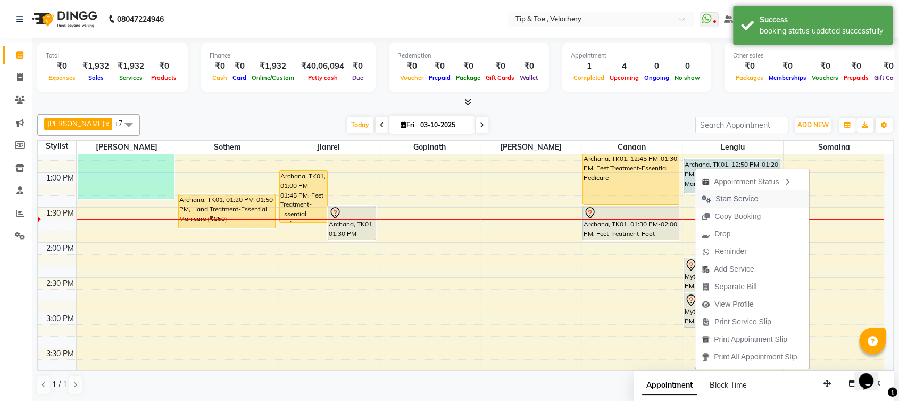
click at [720, 199] on span "Start Service" at bounding box center [737, 198] width 43 height 11
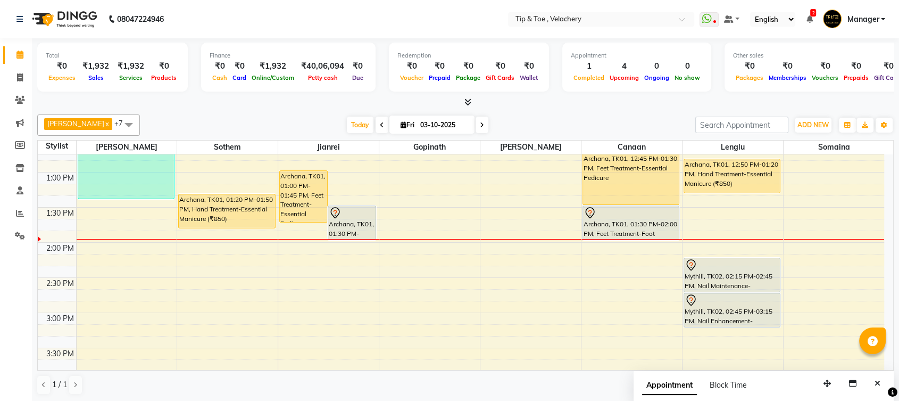
scroll to position [0, 0]
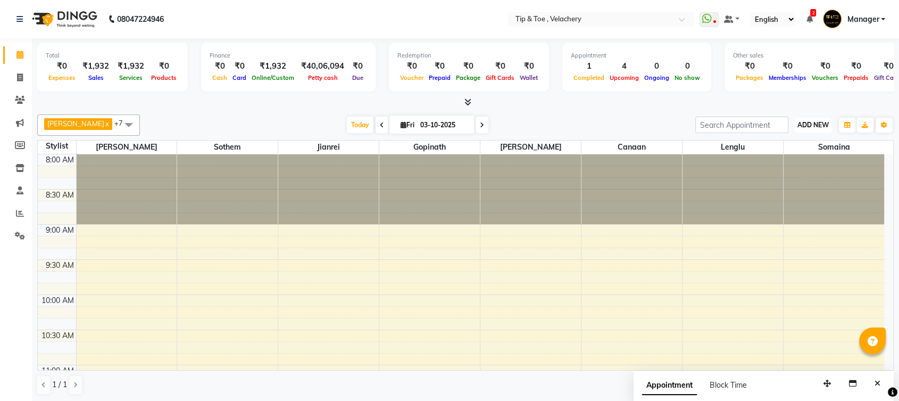
click at [808, 127] on span "ADD NEW" at bounding box center [812, 125] width 31 height 8
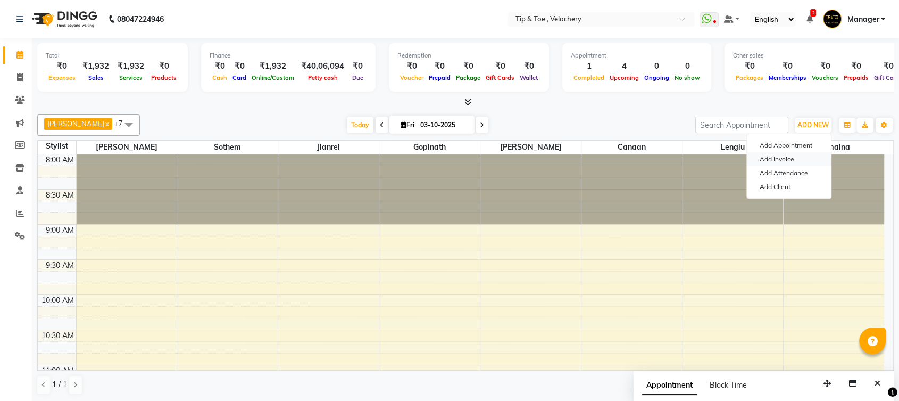
click at [783, 155] on link "Add Invoice" at bounding box center [789, 159] width 84 height 14
select select "service"
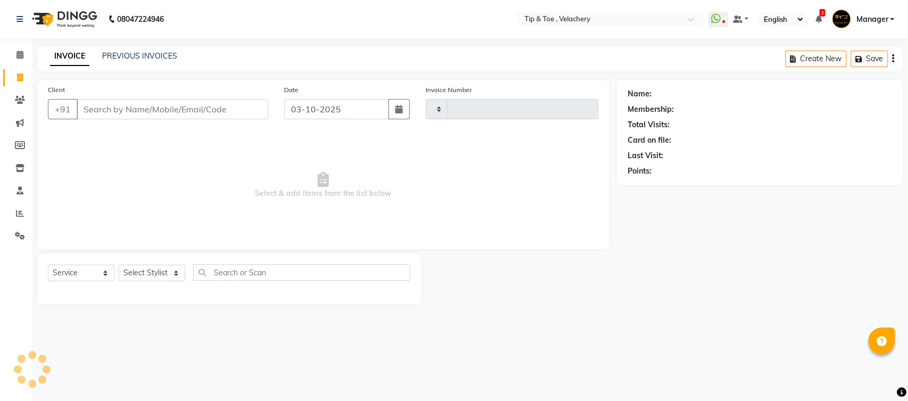
type input "2385"
select select "5863"
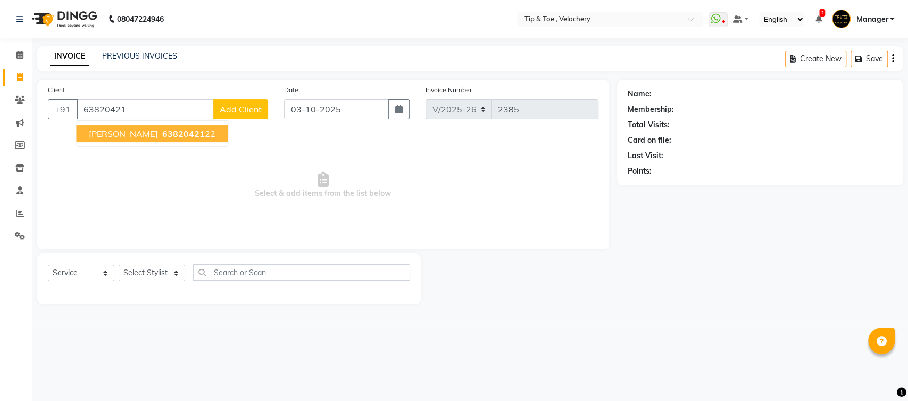
click at [170, 134] on span "63820421" at bounding box center [183, 133] width 43 height 11
type input "6382042122"
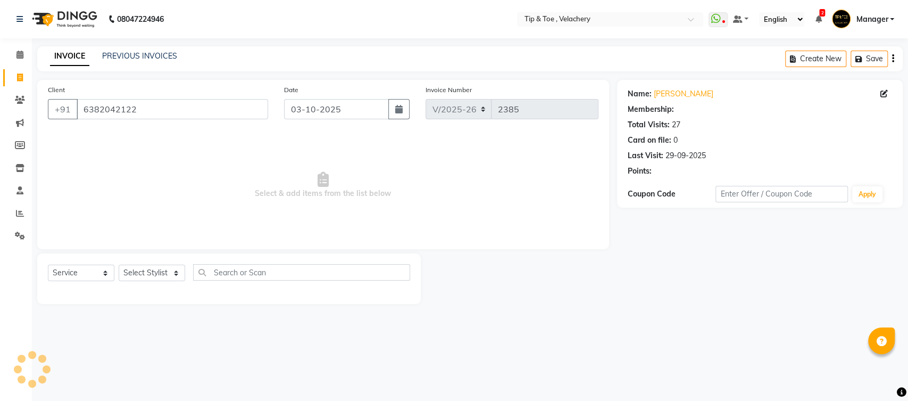
select select "1: Object"
click at [149, 271] on select "Select Stylist Afroz Canaan Gopinath Jianrei Joycee Lenglu Manager Sharmila Som…" at bounding box center [152, 272] width 66 height 16
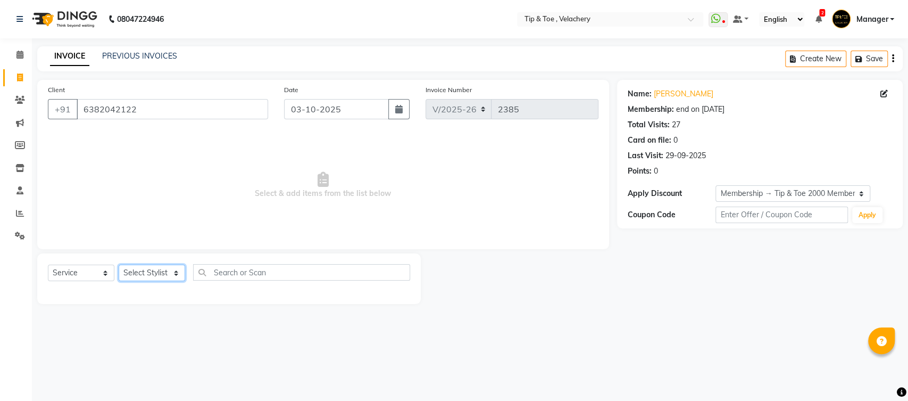
select select "41023"
click at [119, 264] on select "Select Stylist Afroz Canaan Gopinath Jianrei Joycee Lenglu Manager Sharmila Som…" at bounding box center [152, 272] width 66 height 16
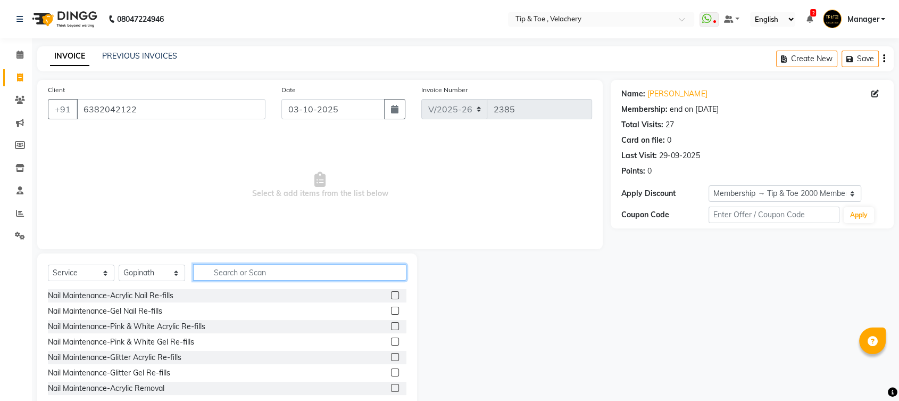
click at [230, 270] on input "text" at bounding box center [299, 272] width 213 height 16
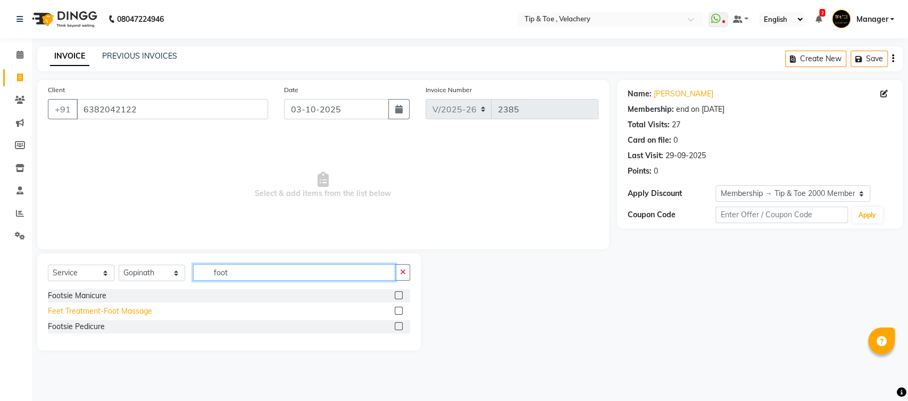
type input "foot"
drag, startPoint x: 139, startPoint y: 313, endPoint x: 243, endPoint y: 256, distance: 118.3
click at [139, 312] on div "Feet Treatment-Foot Massage" at bounding box center [100, 310] width 104 height 11
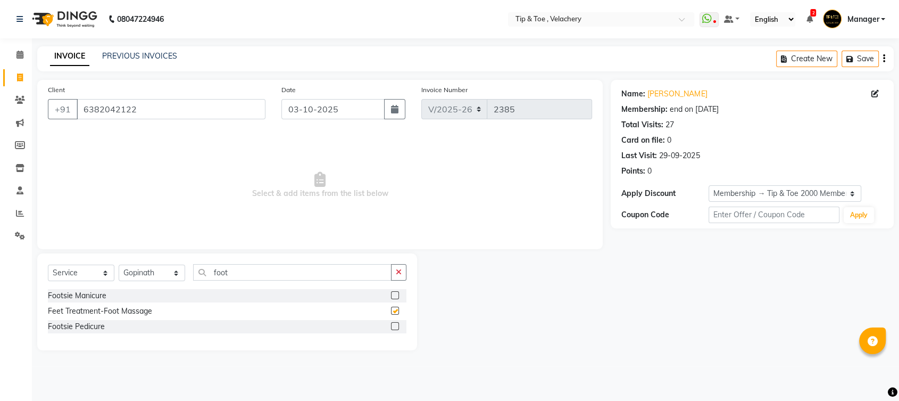
checkbox input "false"
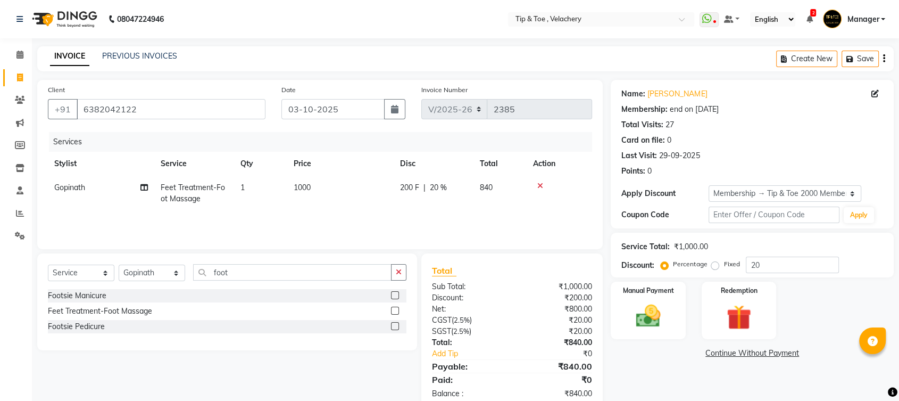
click at [332, 188] on td "1000" at bounding box center [340, 193] width 106 height 35
select select "41023"
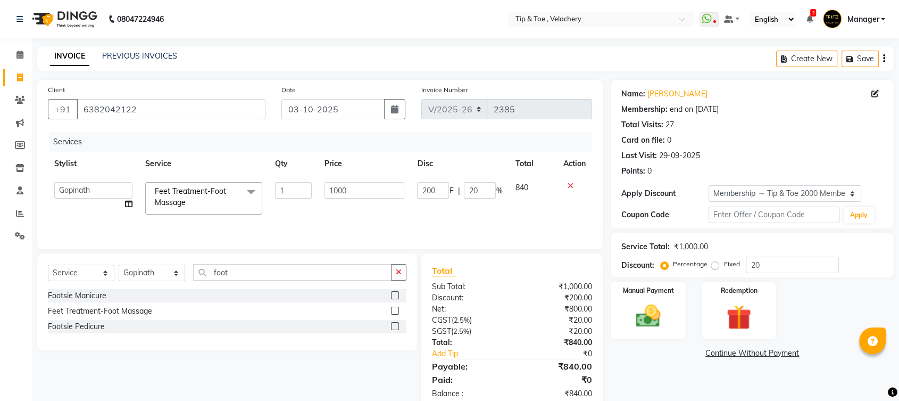
click at [364, 176] on td "1000" at bounding box center [364, 198] width 93 height 45
drag, startPoint x: 361, startPoint y: 181, endPoint x: 371, endPoint y: 175, distance: 11.7
click at [367, 177] on td "1000" at bounding box center [364, 198] width 93 height 45
click at [356, 187] on input "1000" at bounding box center [365, 190] width 80 height 16
type input "1"
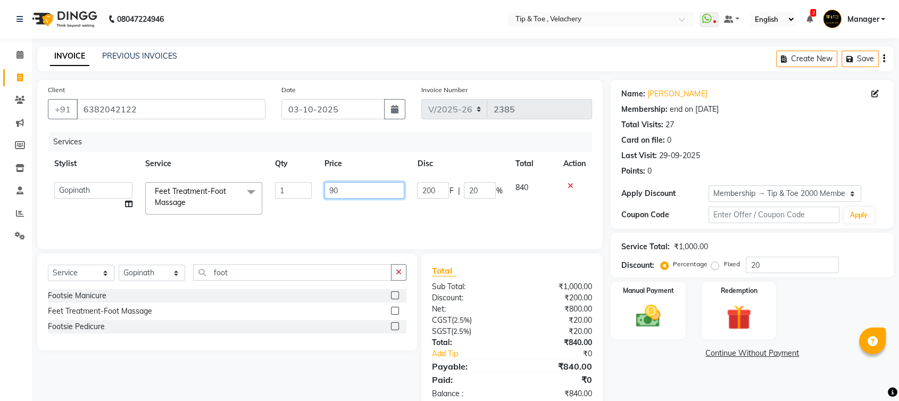
type input "900"
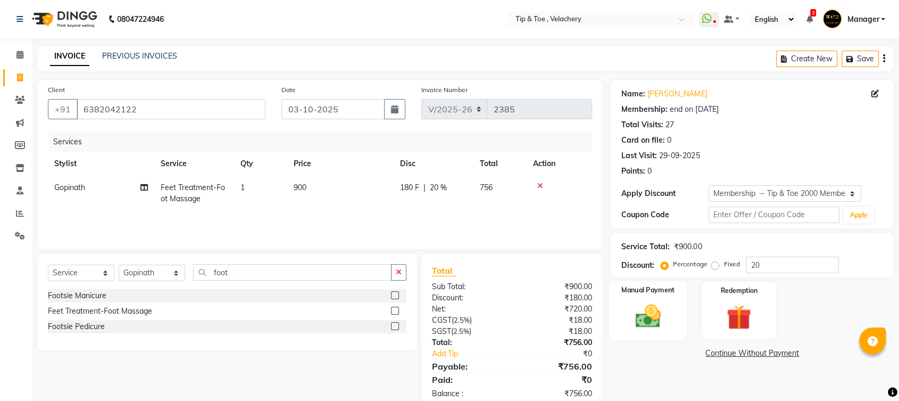
click at [654, 311] on img at bounding box center [647, 316] width 41 height 30
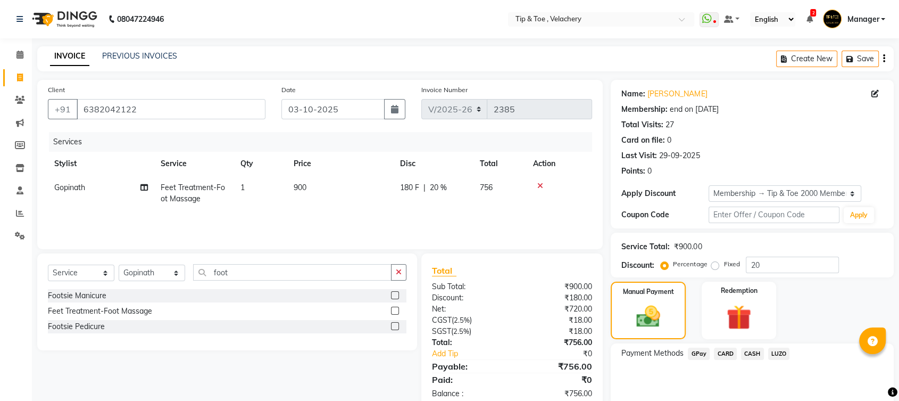
scroll to position [44, 0]
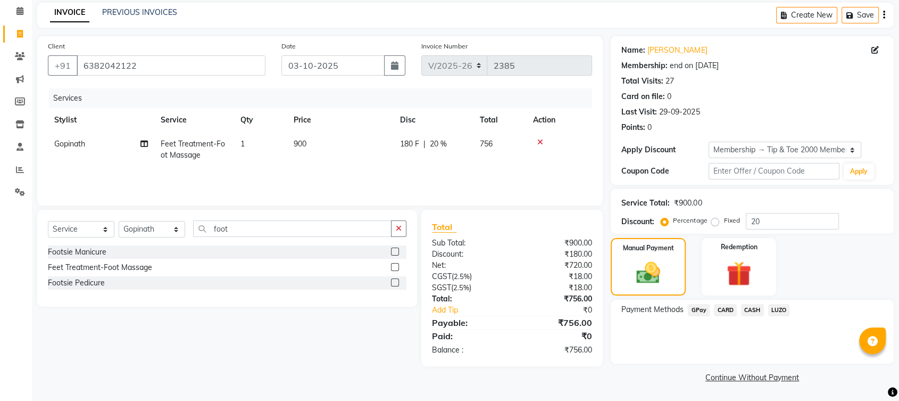
drag, startPoint x: 694, startPoint y: 306, endPoint x: 707, endPoint y: 314, distance: 15.5
click at [694, 306] on span "GPay" at bounding box center [699, 310] width 22 height 12
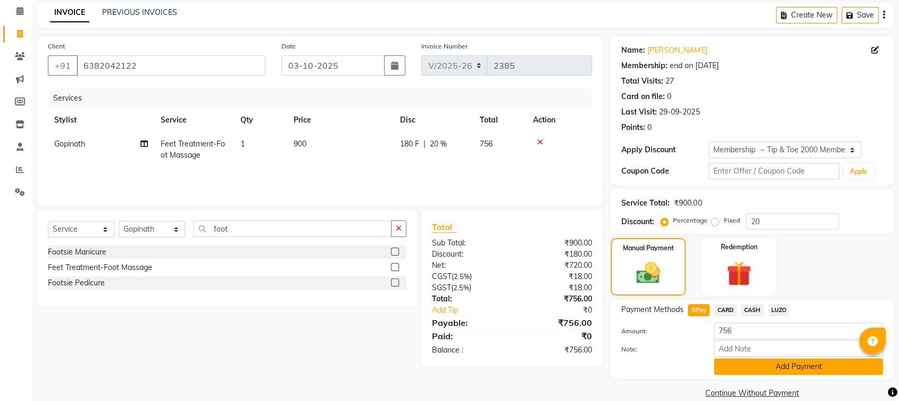
click at [787, 368] on button "Add Payment" at bounding box center [798, 366] width 169 height 16
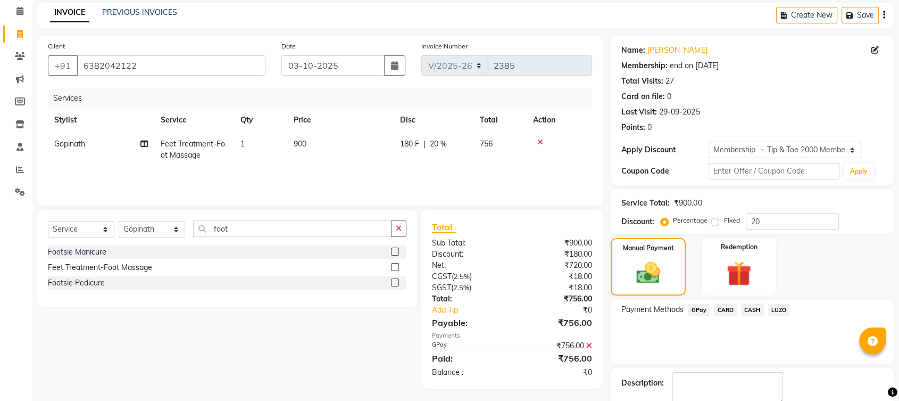
scroll to position [103, 0]
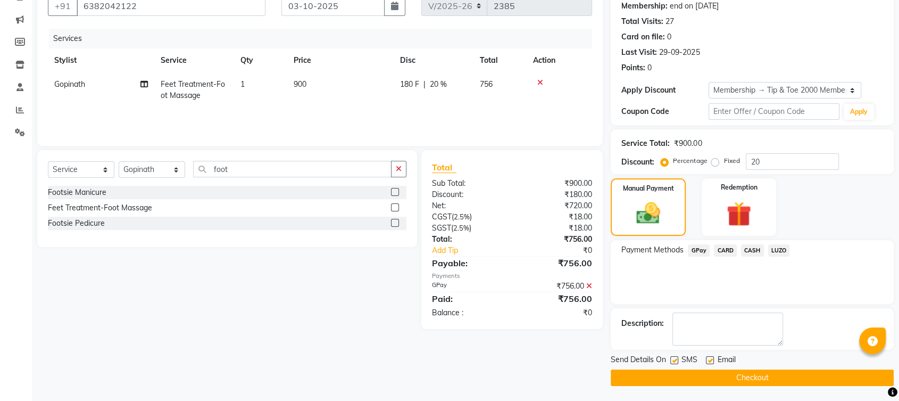
click at [708, 361] on label at bounding box center [710, 360] width 8 height 8
click at [708, 361] on input "checkbox" at bounding box center [709, 360] width 7 height 7
checkbox input "false"
click at [745, 375] on button "Checkout" at bounding box center [752, 377] width 283 height 16
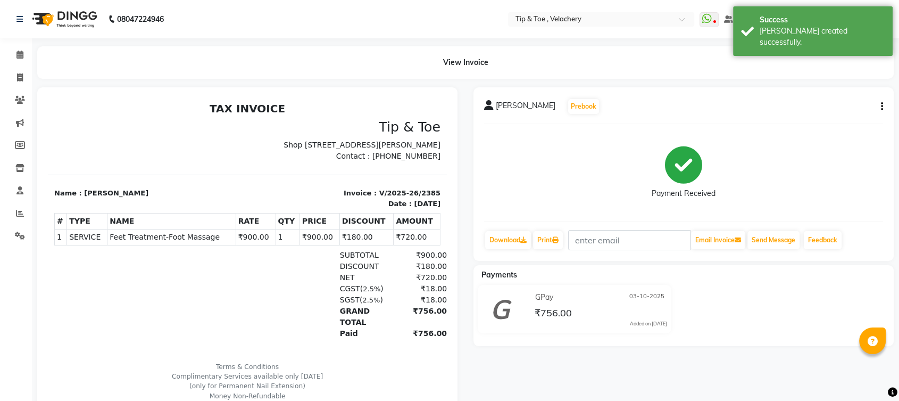
click at [172, 243] on span "Feet Treatment-Foot Massage" at bounding box center [171, 236] width 123 height 11
copy tr "Feet Treatment-Foot Massage"
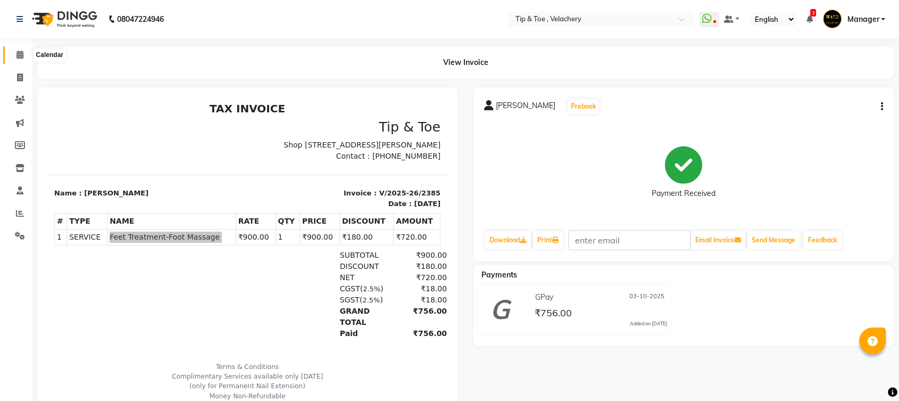
drag, startPoint x: 23, startPoint y: 53, endPoint x: 85, endPoint y: 9, distance: 76.2
click at [23, 53] on icon at bounding box center [19, 55] width 7 height 8
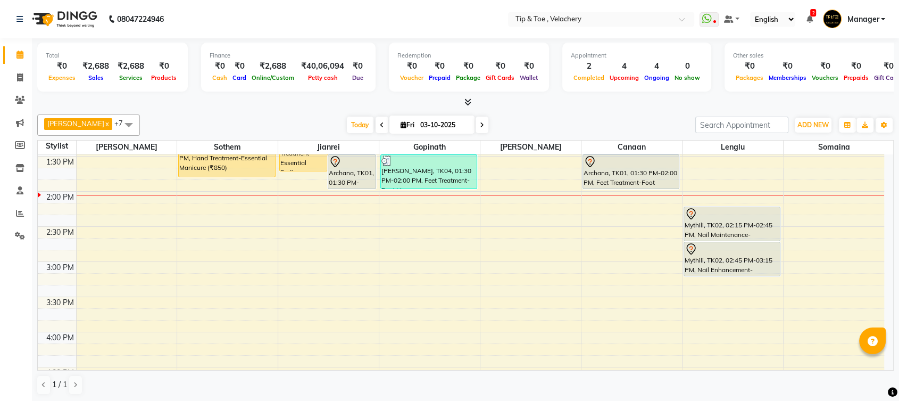
scroll to position [407, 0]
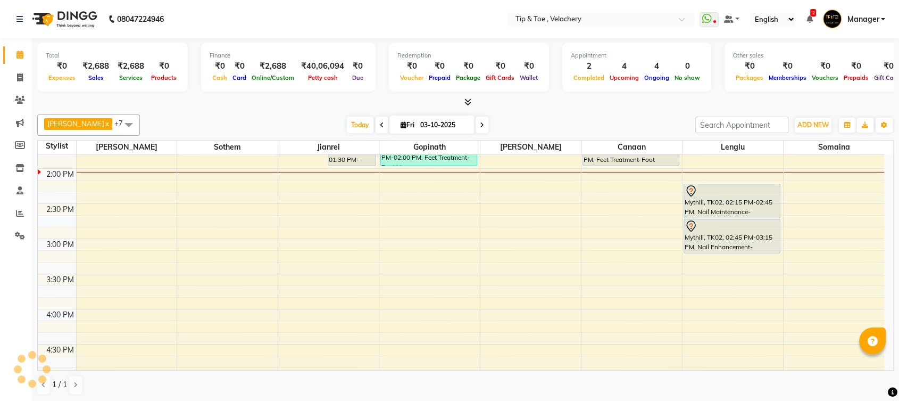
click at [392, 275] on div "8:00 AM 8:30 AM 9:00 AM 9:30 AM 10:00 AM 10:30 AM 11:00 AM 11:30 AM 12:00 PM 12…" at bounding box center [461, 273] width 846 height 1053
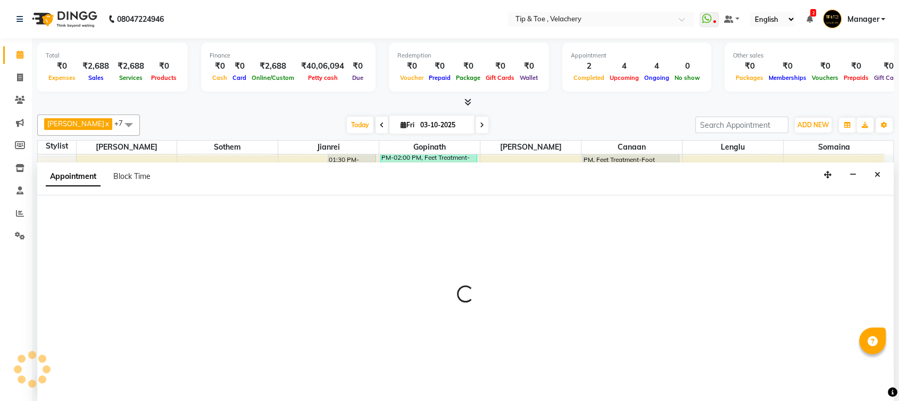
scroll to position [0, 0]
select select "41023"
select select "930"
select select "tentative"
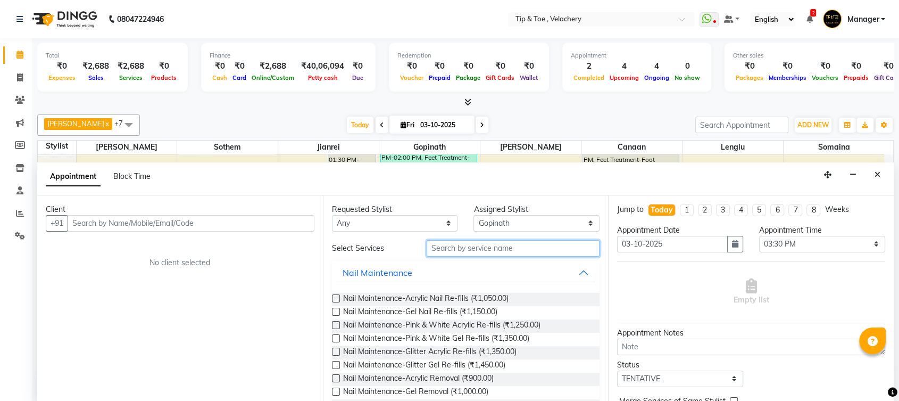
click at [451, 248] on input "text" at bounding box center [513, 248] width 173 height 16
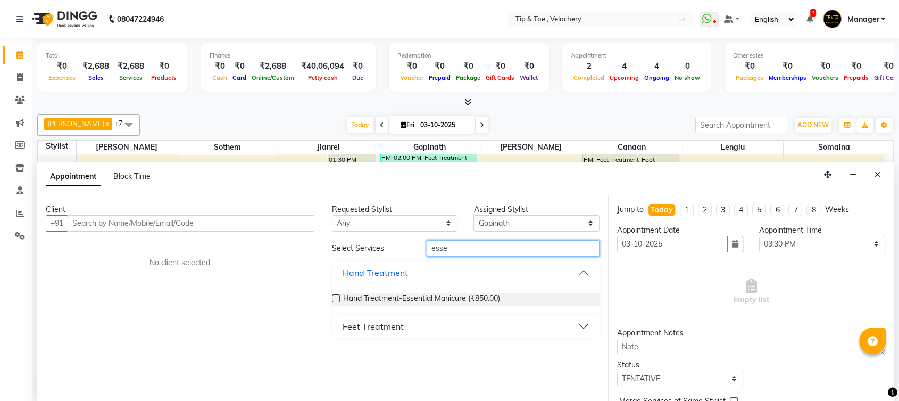
type input "esse"
drag, startPoint x: 387, startPoint y: 328, endPoint x: 421, endPoint y: 320, distance: 35.0
click at [387, 325] on div "Feet Treatment" at bounding box center [373, 326] width 61 height 13
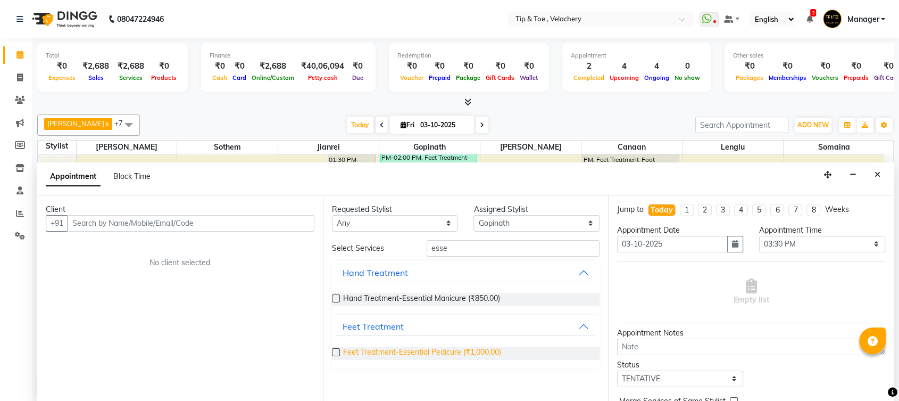
click at [439, 352] on span "Feet Treatment-Essential Pedicure (₹1,000.00)" at bounding box center [422, 352] width 158 height 13
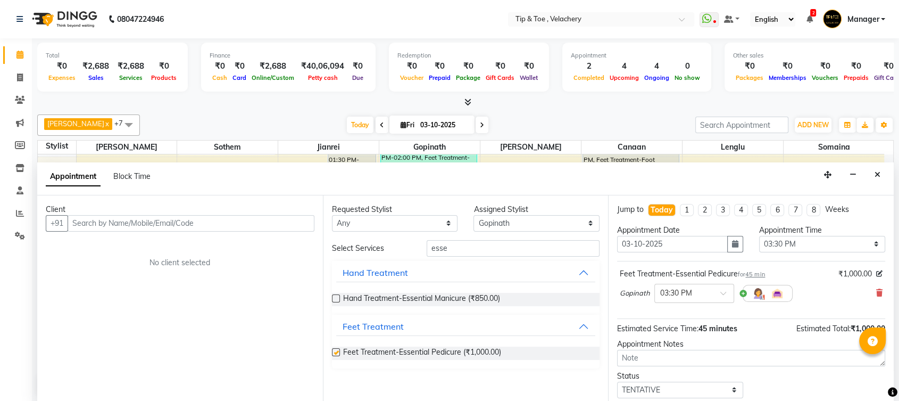
checkbox input "false"
click at [491, 223] on select "Select Afroz Canaan Gopinath Jianrei Lenglu Somaina Sothem Yapi Likha" at bounding box center [536, 223] width 126 height 16
select select "56374"
click at [473, 215] on select "Select Afroz Canaan Gopinath Jianrei Lenglu Somaina Sothem Yapi Likha" at bounding box center [536, 223] width 126 height 16
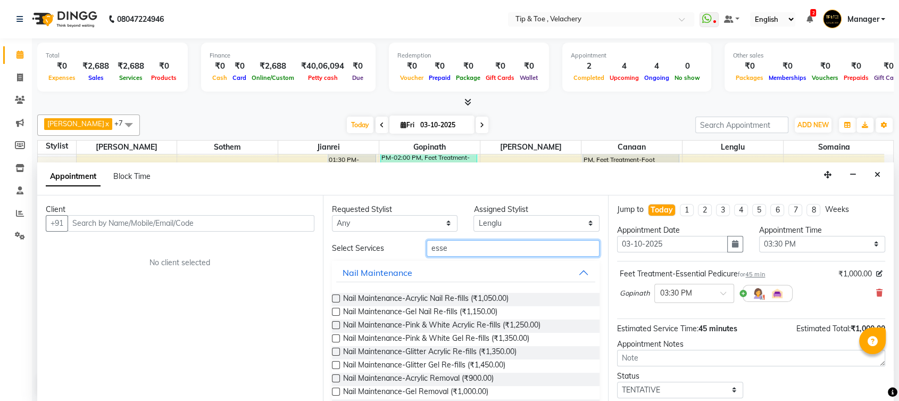
click at [466, 251] on input "esse" at bounding box center [513, 248] width 173 height 16
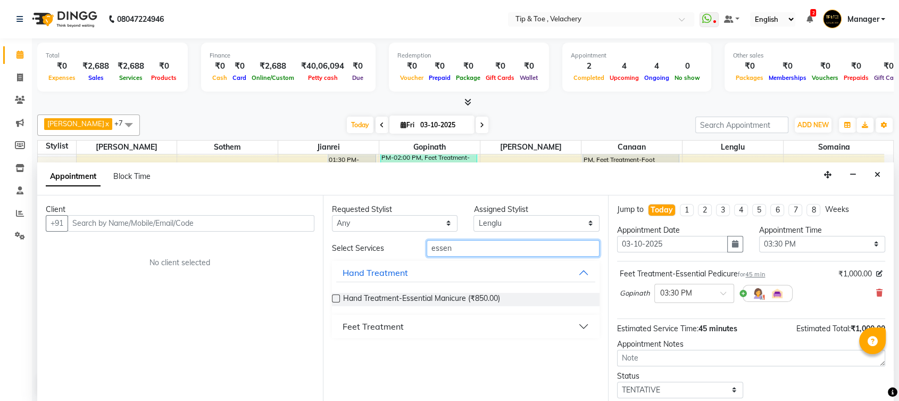
type input "essen"
click at [395, 323] on div "Feet Treatment" at bounding box center [373, 326] width 61 height 13
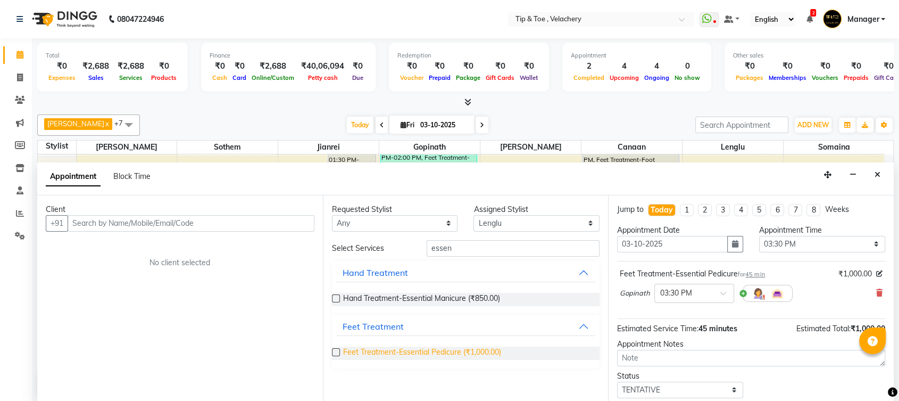
click at [461, 350] on span "Feet Treatment-Essential Pedicure (₹1,000.00)" at bounding box center [422, 352] width 158 height 13
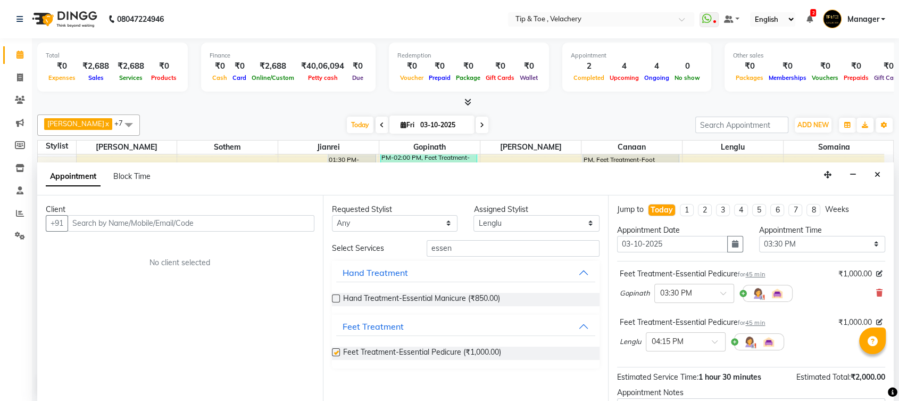
checkbox input "false"
click at [498, 222] on select "Select Afroz Canaan Gopinath Jianrei Lenglu Somaina Sothem Yapi Likha" at bounding box center [536, 223] width 126 height 16
select select "41023"
click at [473, 215] on select "Select Afroz Canaan Gopinath Jianrei Lenglu Somaina Sothem Yapi Likha" at bounding box center [536, 223] width 126 height 16
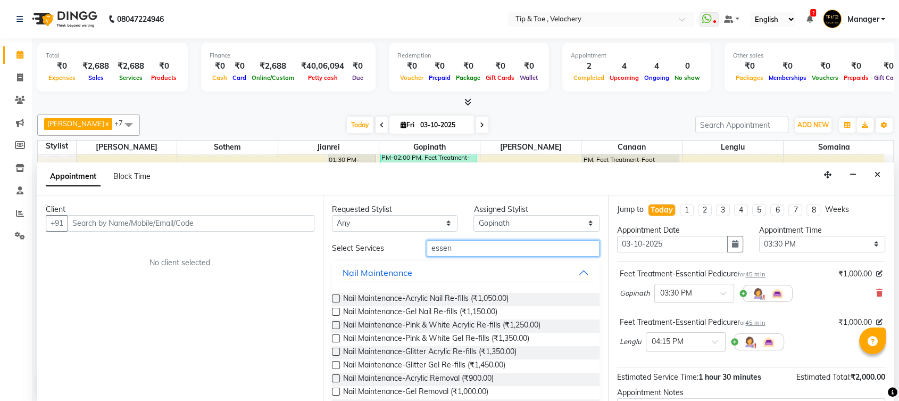
click at [459, 247] on input "essen" at bounding box center [513, 248] width 173 height 16
type input "e"
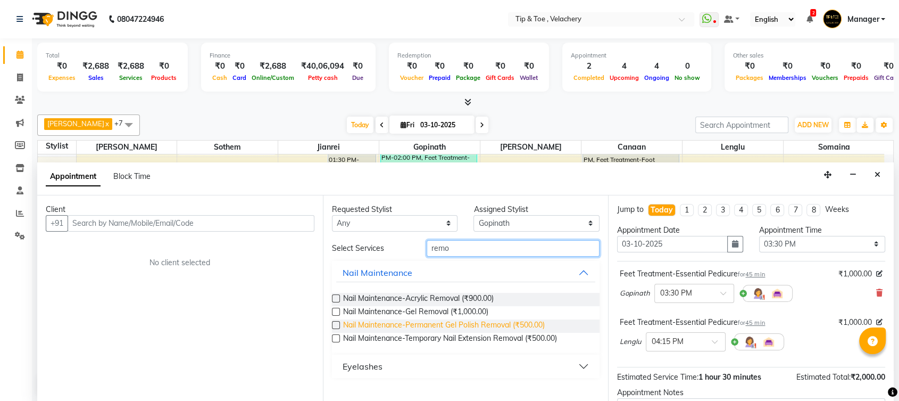
type input "remo"
click at [450, 326] on span "Nail Maintenance-Permanent Gel Polish Removal (₹500.00)" at bounding box center [444, 325] width 202 height 13
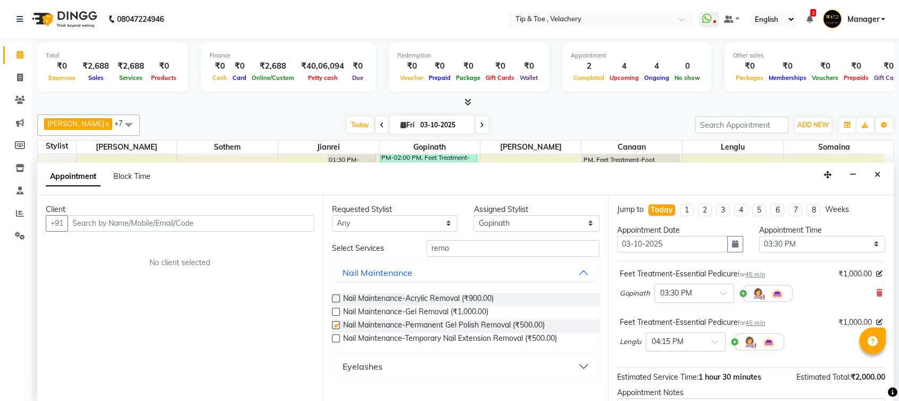
checkbox input "false"
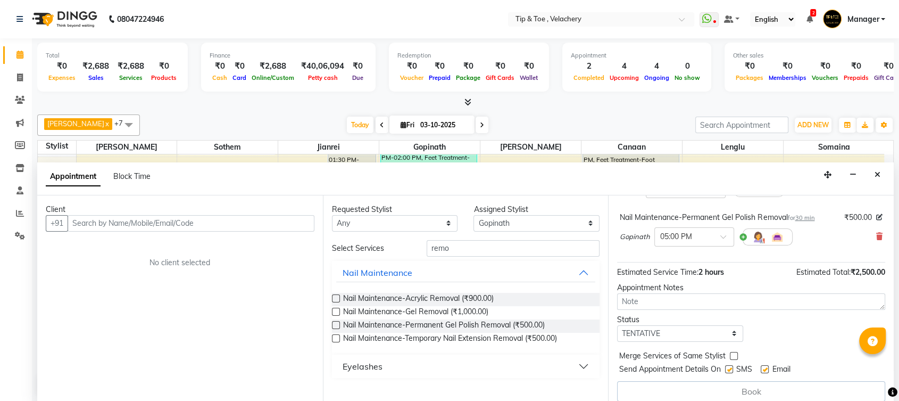
scroll to position [161, 0]
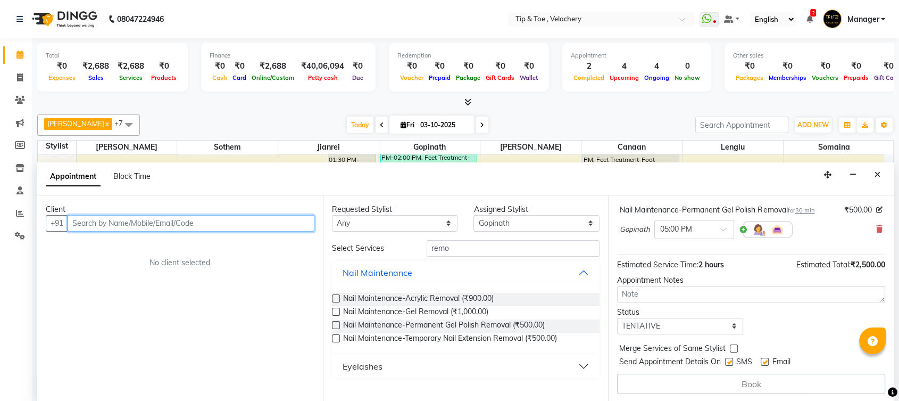
click at [210, 219] on input "text" at bounding box center [191, 223] width 247 height 16
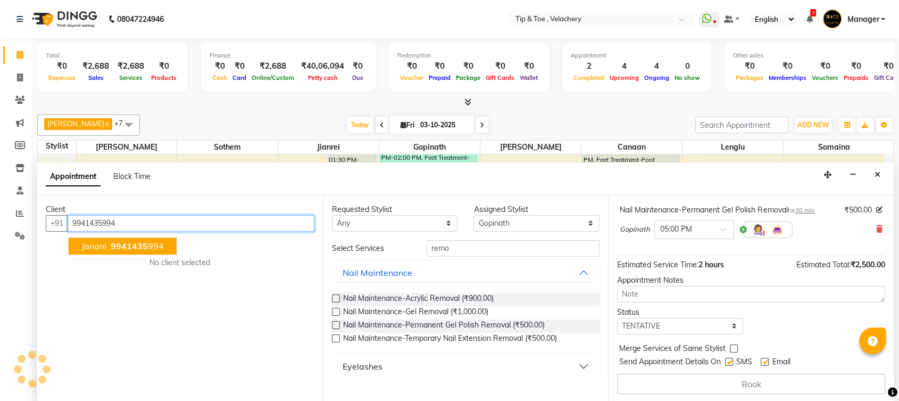
scroll to position [160, 0]
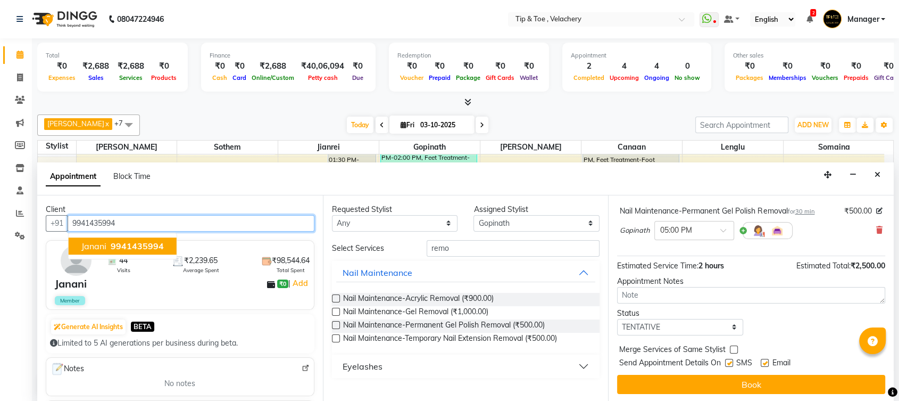
click at [119, 244] on span "9941435994" at bounding box center [137, 245] width 53 height 11
type input "9941435994"
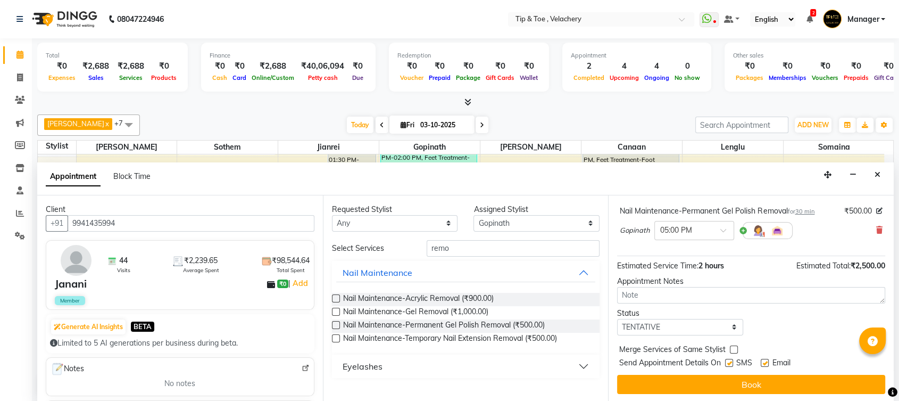
click at [765, 362] on label at bounding box center [765, 363] width 8 height 8
click at [765, 362] on input "checkbox" at bounding box center [764, 363] width 7 height 7
checkbox input "false"
click at [760, 380] on button "Book" at bounding box center [751, 384] width 268 height 19
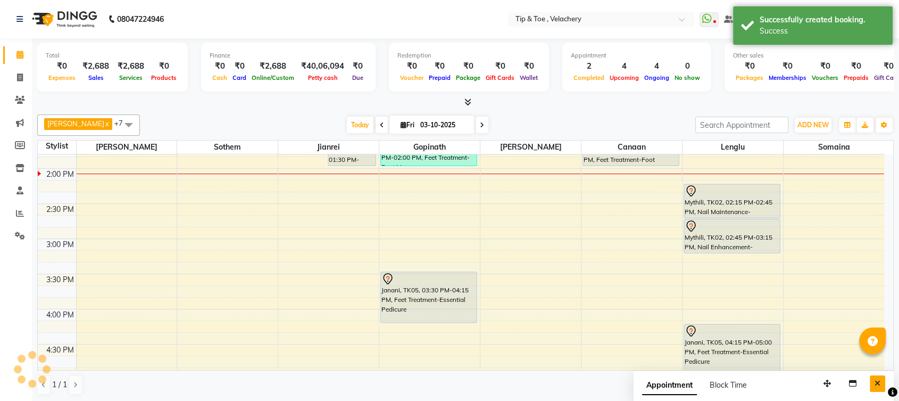
scroll to position [0, 0]
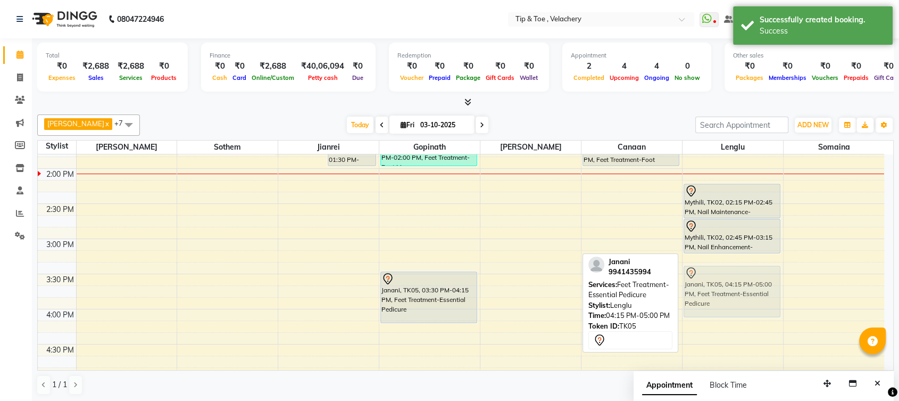
drag, startPoint x: 723, startPoint y: 345, endPoint x: 697, endPoint y: 288, distance: 62.6
click at [697, 288] on div "Archana, TK01, 12:50 PM-01:20 PM, Hand Treatment-Essential Manicure (₹850) Myth…" at bounding box center [733, 273] width 101 height 1053
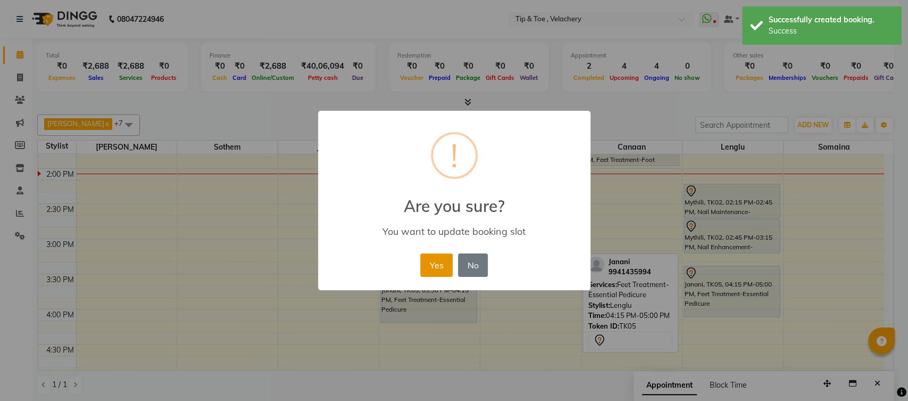
click at [438, 267] on button "Yes" at bounding box center [436, 264] width 32 height 23
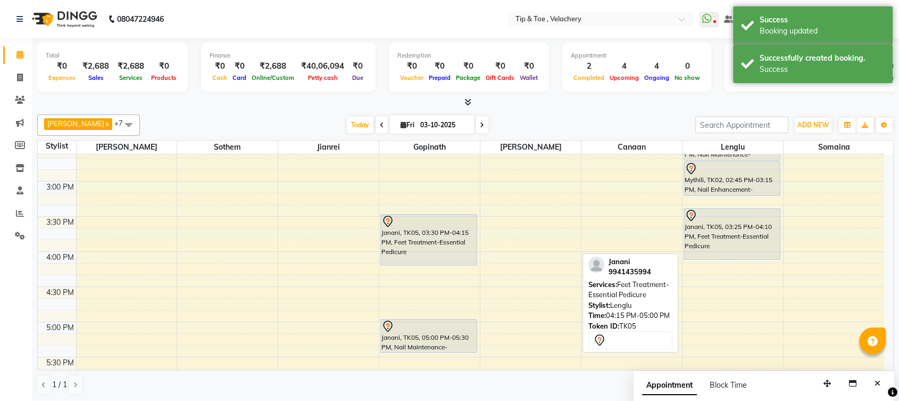
scroll to position [452, 0]
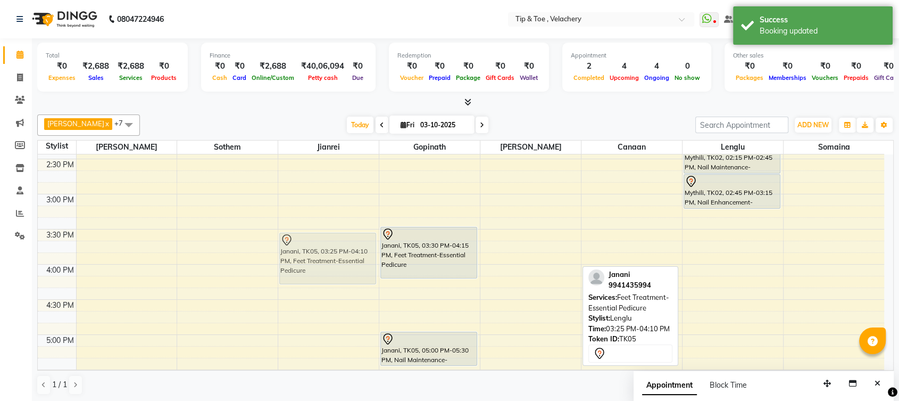
drag, startPoint x: 725, startPoint y: 243, endPoint x: 323, endPoint y: 250, distance: 401.7
click at [323, 250] on tr "Gowthami, TK03, 11:40 AM-01:25 PM, Nail Maintenance-Gel Removal,Nail Enhancemen…" at bounding box center [461, 229] width 846 height 1053
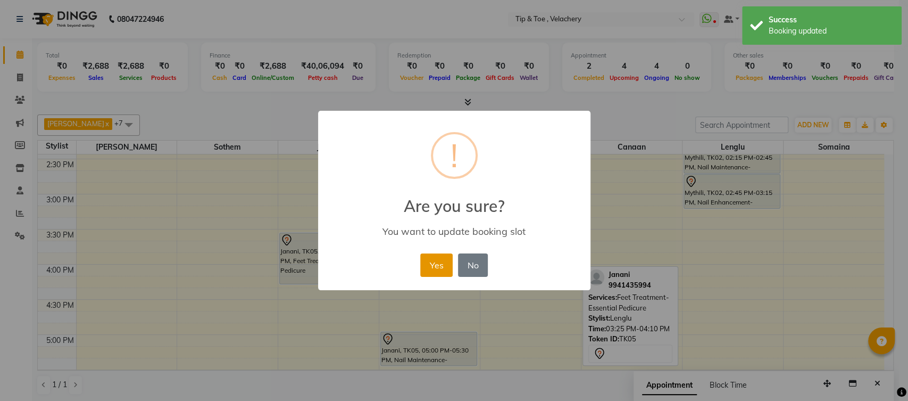
click at [437, 264] on button "Yes" at bounding box center [436, 264] width 32 height 23
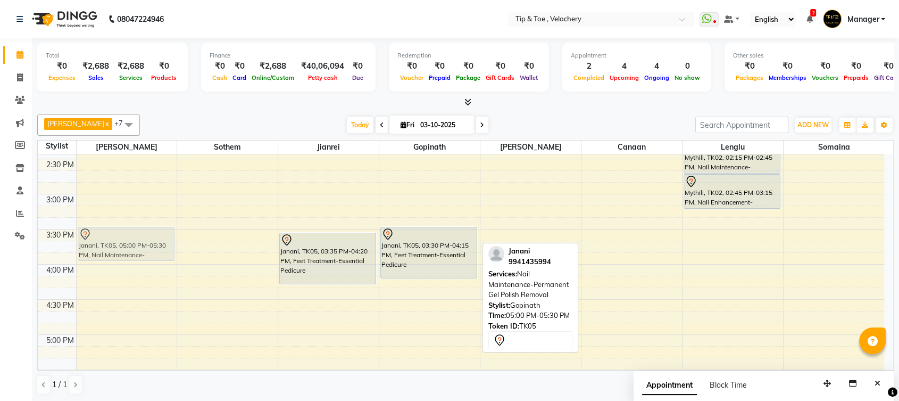
drag, startPoint x: 428, startPoint y: 347, endPoint x: 167, endPoint y: 242, distance: 281.9
click at [167, 242] on tr "Gowthami, TK03, 11:40 AM-01:25 PM, Nail Maintenance-Gel Removal,Nail Enhancemen…" at bounding box center [461, 229] width 846 height 1053
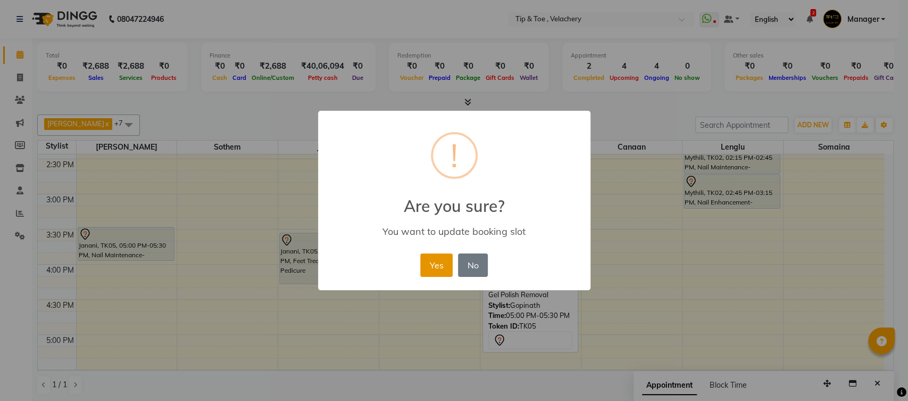
click at [429, 267] on button "Yes" at bounding box center [436, 264] width 32 height 23
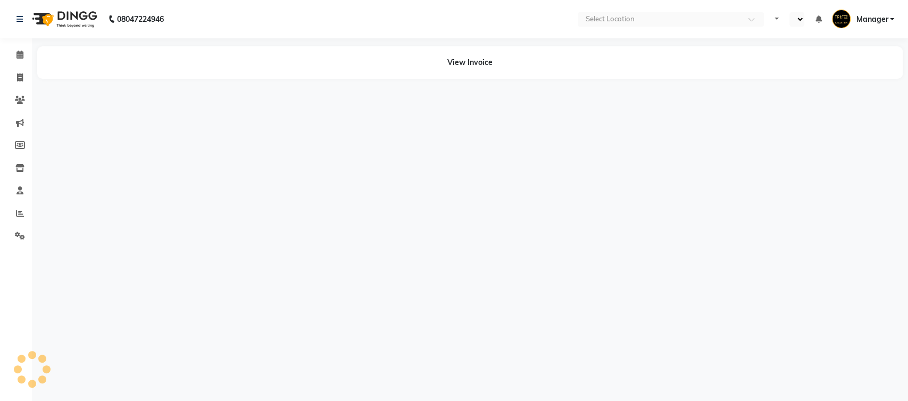
select select "en"
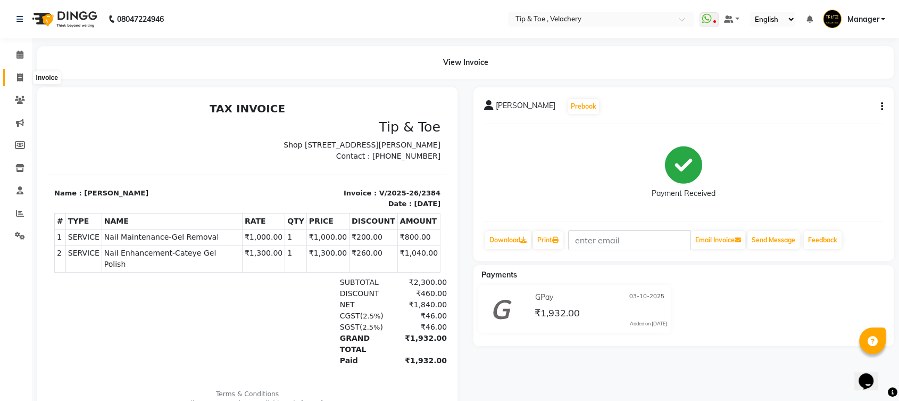
drag, startPoint x: 18, startPoint y: 77, endPoint x: 58, endPoint y: 74, distance: 40.6
click at [18, 77] on icon at bounding box center [20, 77] width 6 height 8
select select "5863"
select select "service"
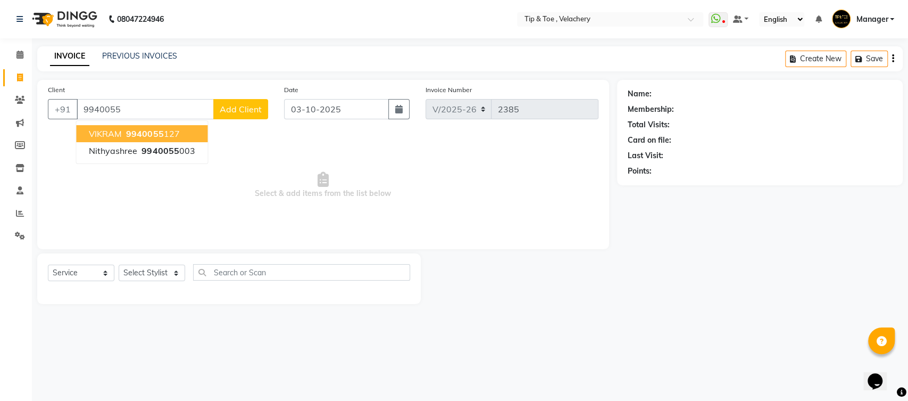
click at [121, 135] on span "VIKRAM" at bounding box center [105, 133] width 33 height 11
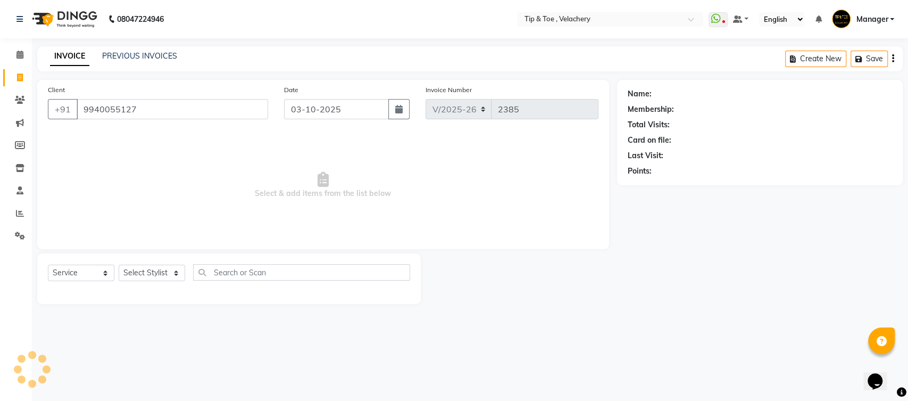
type input "9940055127"
select select "1: Object"
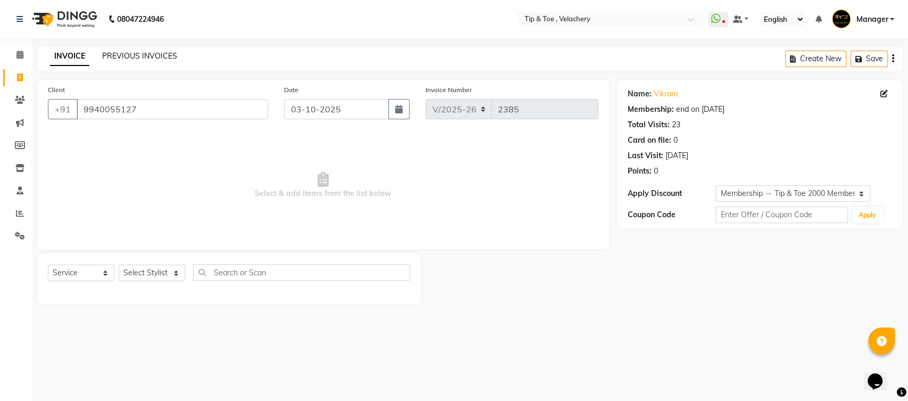
click at [129, 52] on link "PREVIOUS INVOICES" at bounding box center [139, 56] width 75 height 10
